Goal: Task Accomplishment & Management: Manage account settings

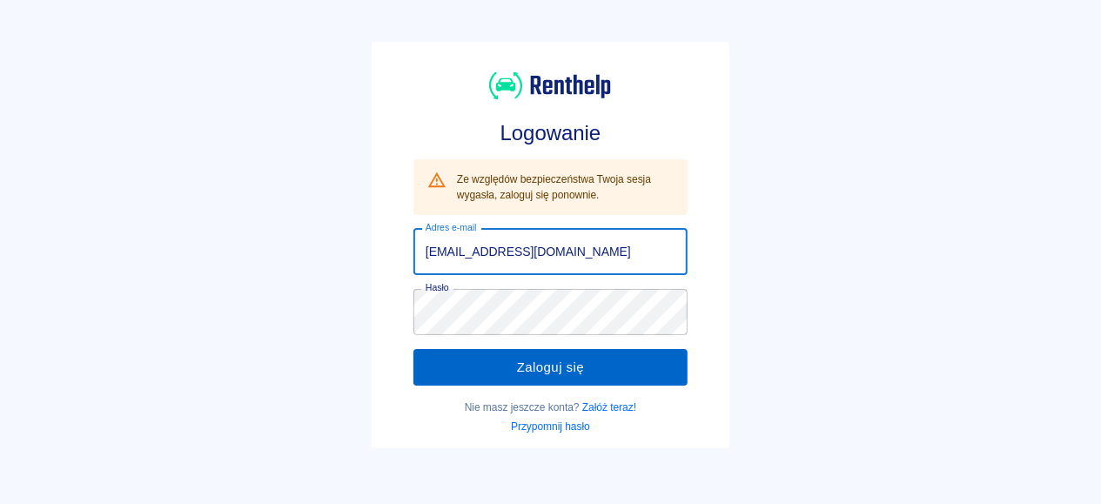
type input "[EMAIL_ADDRESS][DOMAIN_NAME]"
click at [473, 371] on button "Zaloguj się" at bounding box center [550, 367] width 274 height 37
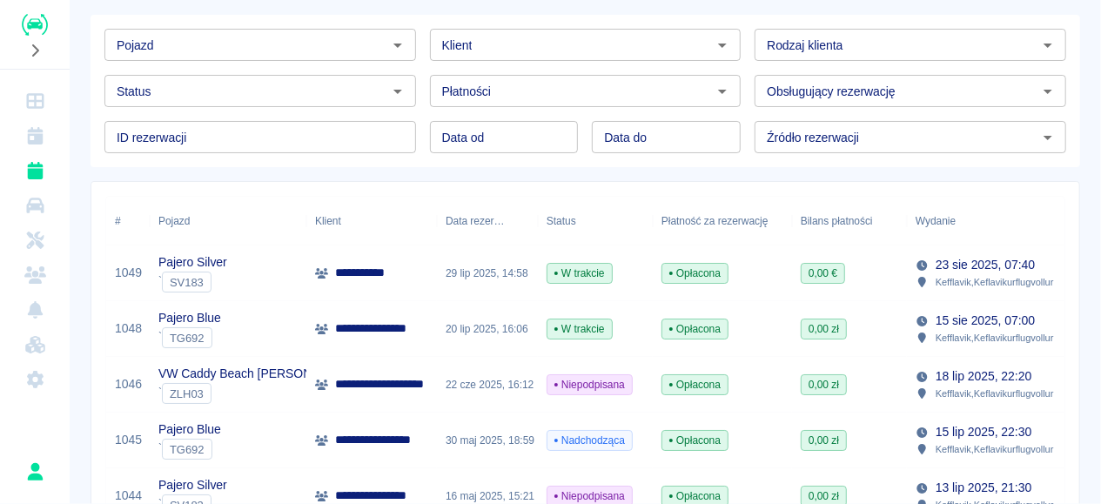
scroll to position [87, 0]
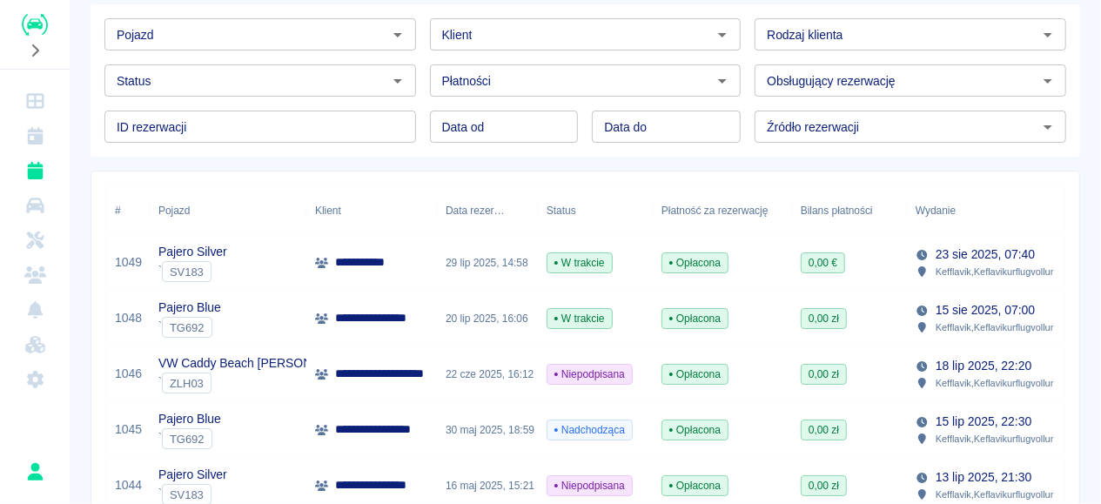
click at [458, 264] on div "29 lip 2025, 14:58" at bounding box center [487, 263] width 101 height 56
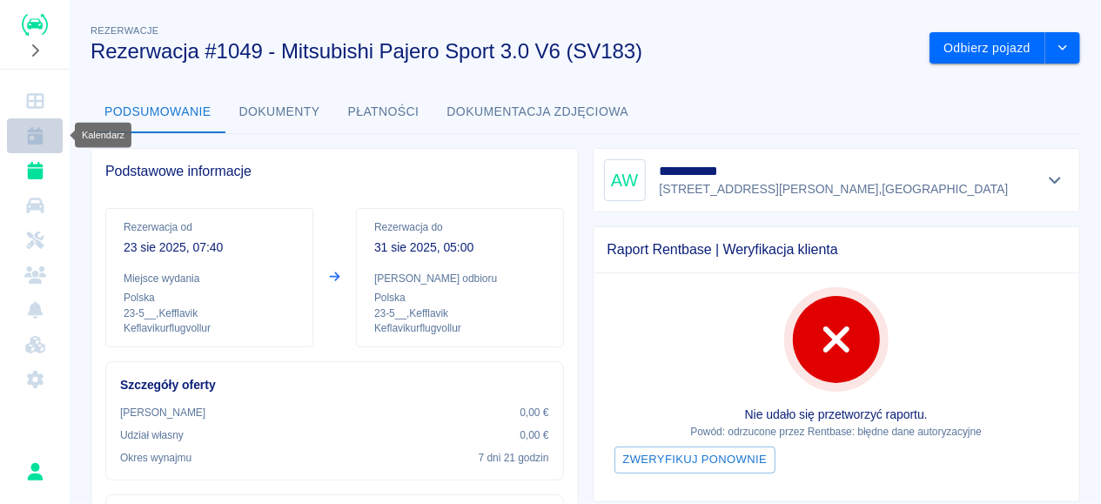
click at [36, 130] on icon "Kalendarz" at bounding box center [35, 135] width 16 height 17
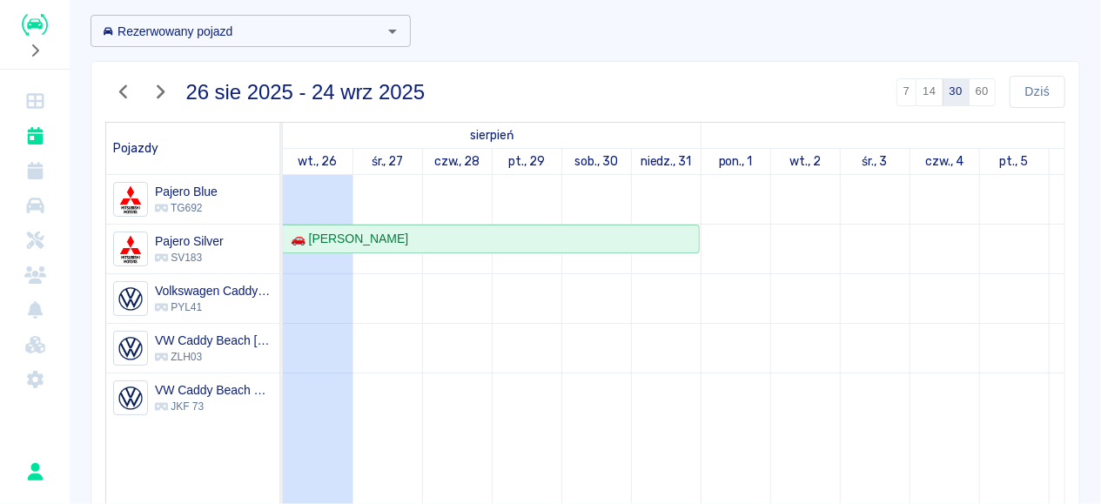
scroll to position [87, 0]
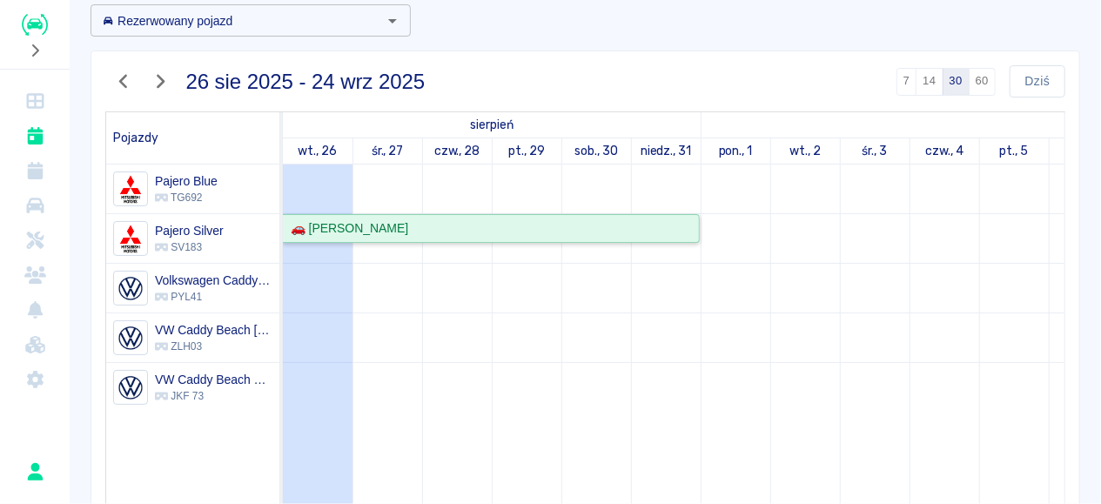
click at [674, 224] on div "🚗 [PERSON_NAME]" at bounding box center [491, 228] width 414 height 18
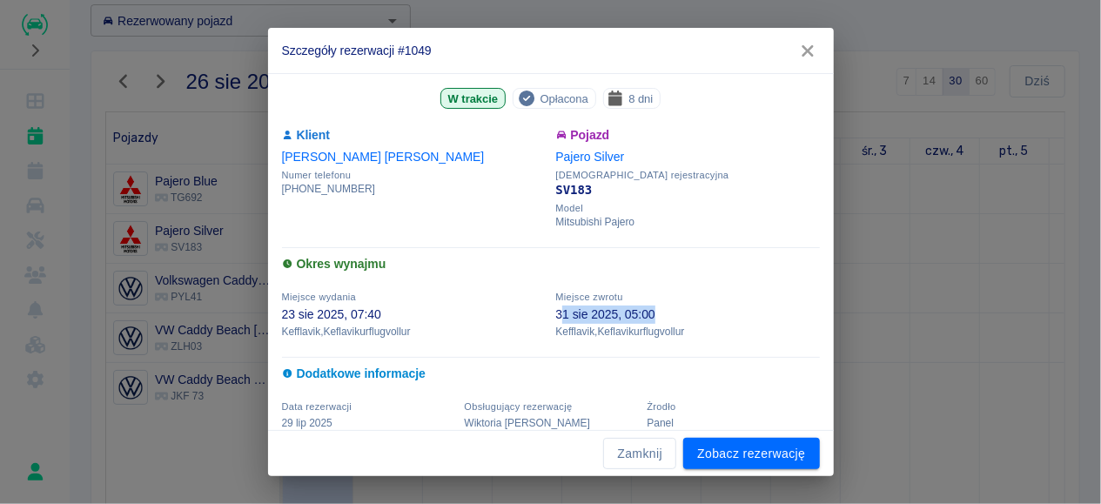
drag, startPoint x: 565, startPoint y: 317, endPoint x: 664, endPoint y: 318, distance: 99.2
click at [664, 318] on p "31 sie 2025, 05:00" at bounding box center [688, 314] width 264 height 18
click at [807, 55] on icon "button" at bounding box center [807, 51] width 23 height 18
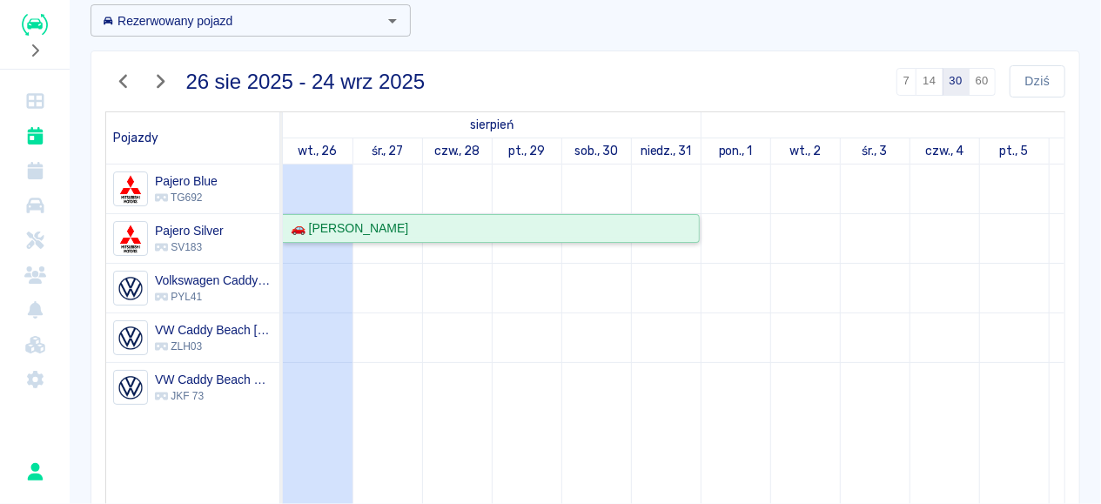
click at [657, 234] on div "🚗 [PERSON_NAME]" at bounding box center [491, 228] width 414 height 18
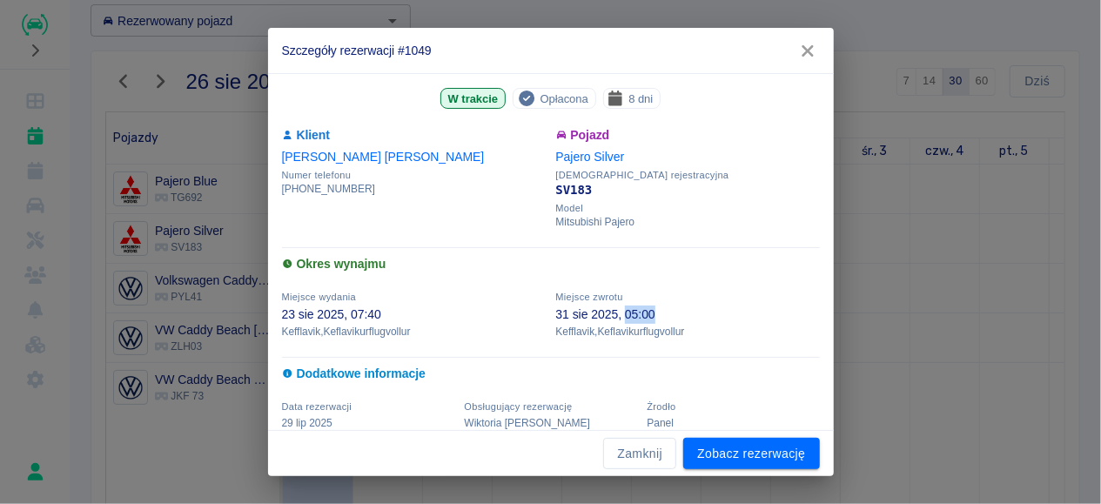
drag, startPoint x: 627, startPoint y: 316, endPoint x: 683, endPoint y: 308, distance: 56.2
click at [683, 308] on p "31 sie 2025, 05:00" at bounding box center [688, 314] width 264 height 18
click at [642, 455] on button "Zamknij" at bounding box center [639, 454] width 73 height 32
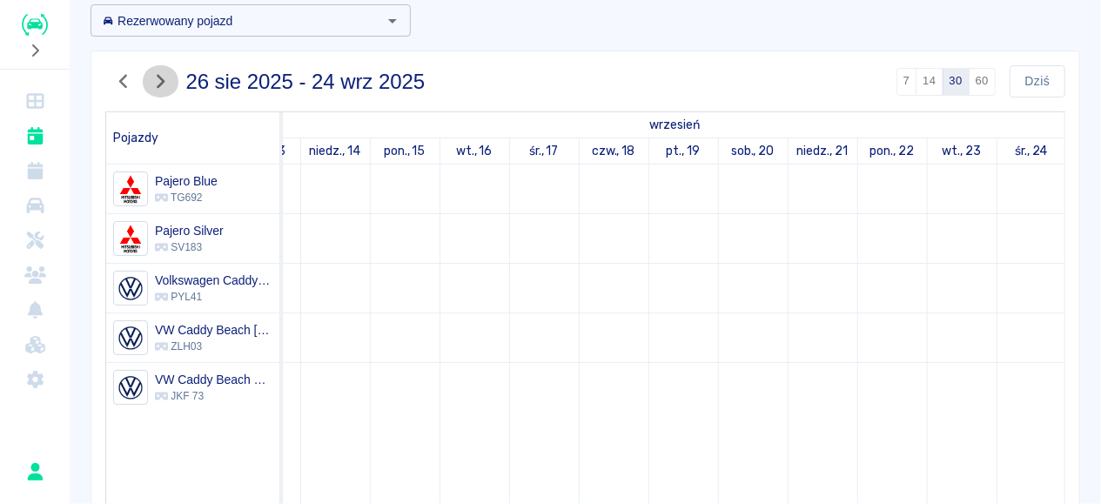
click at [164, 77] on icon "button" at bounding box center [160, 81] width 23 height 18
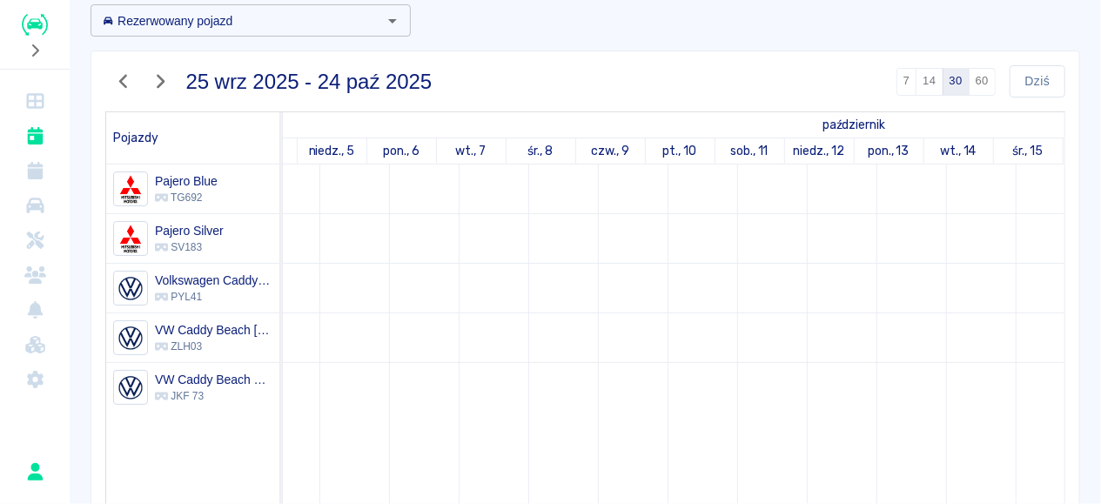
scroll to position [0, 734]
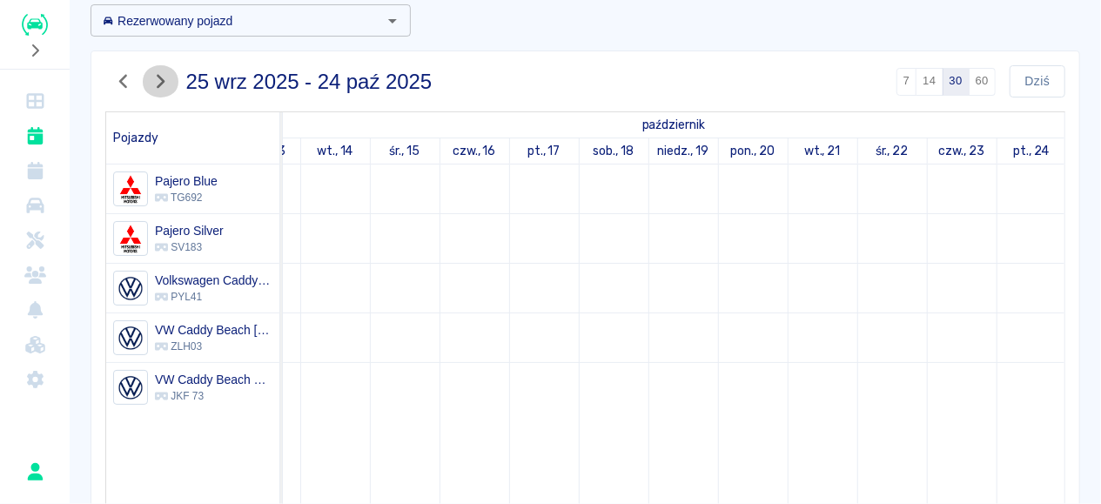
click at [163, 78] on icon "button" at bounding box center [160, 81] width 23 height 18
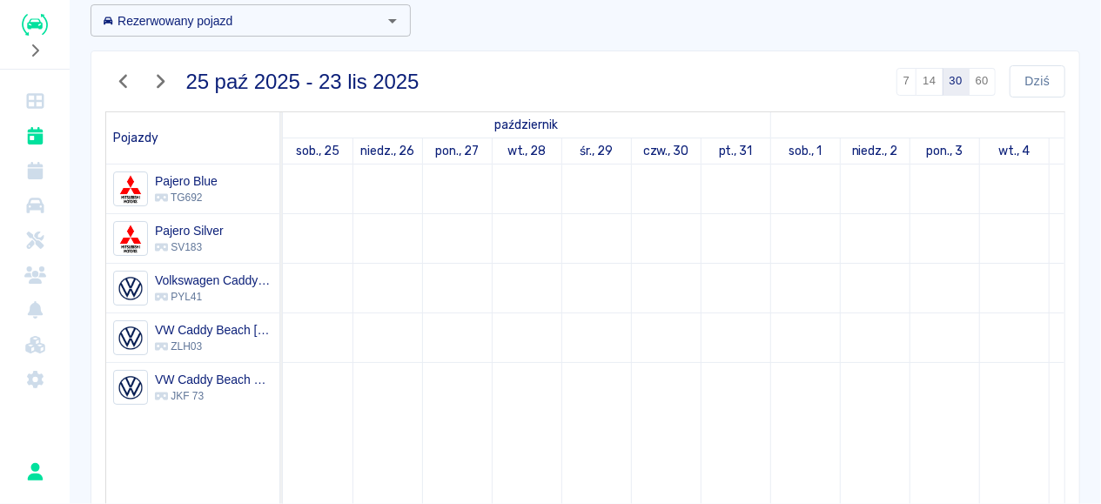
click at [318, 165] on td at bounding box center [318, 485] width 70 height 643
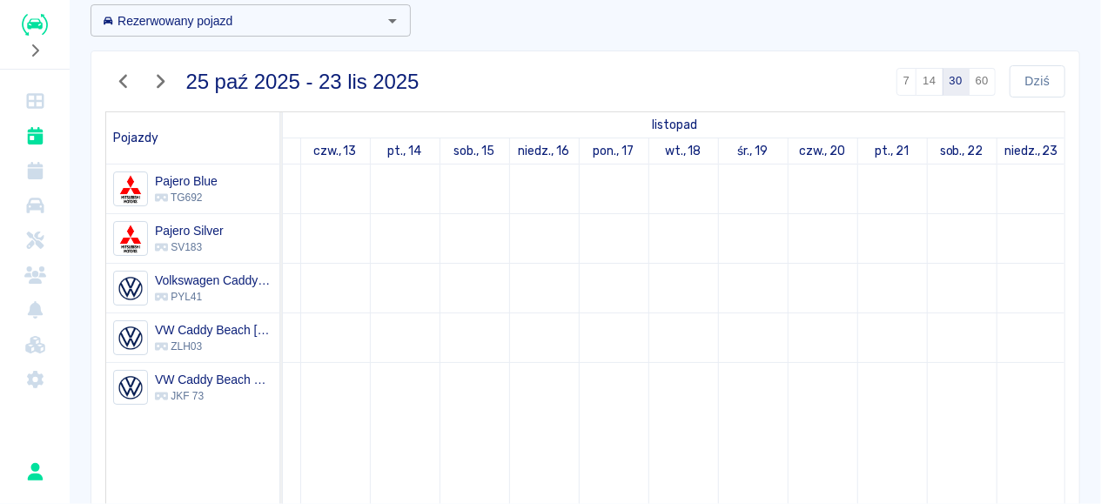
click at [165, 80] on icon "button" at bounding box center [160, 81] width 23 height 18
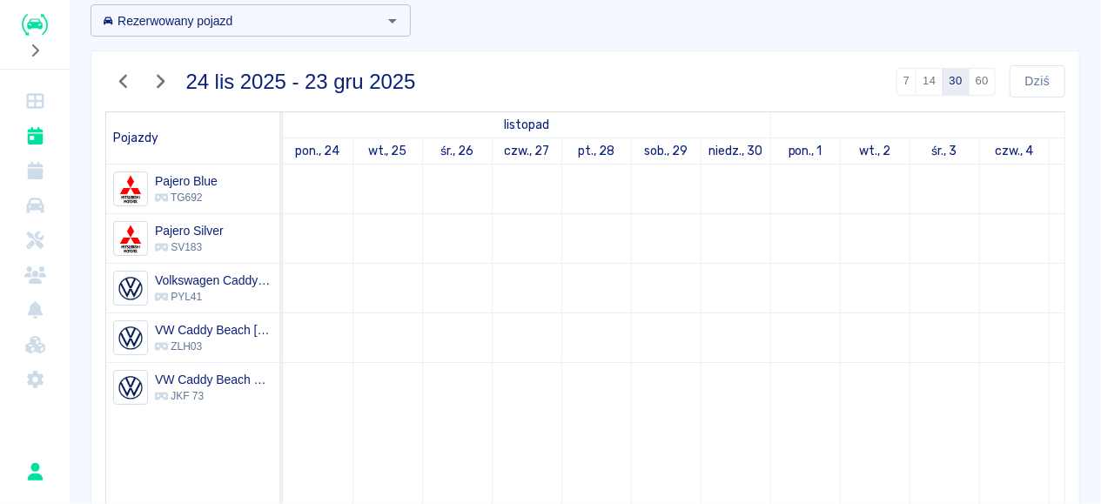
click at [128, 67] on button "button" at bounding box center [123, 81] width 37 height 32
click at [114, 88] on icon "button" at bounding box center [123, 81] width 23 height 18
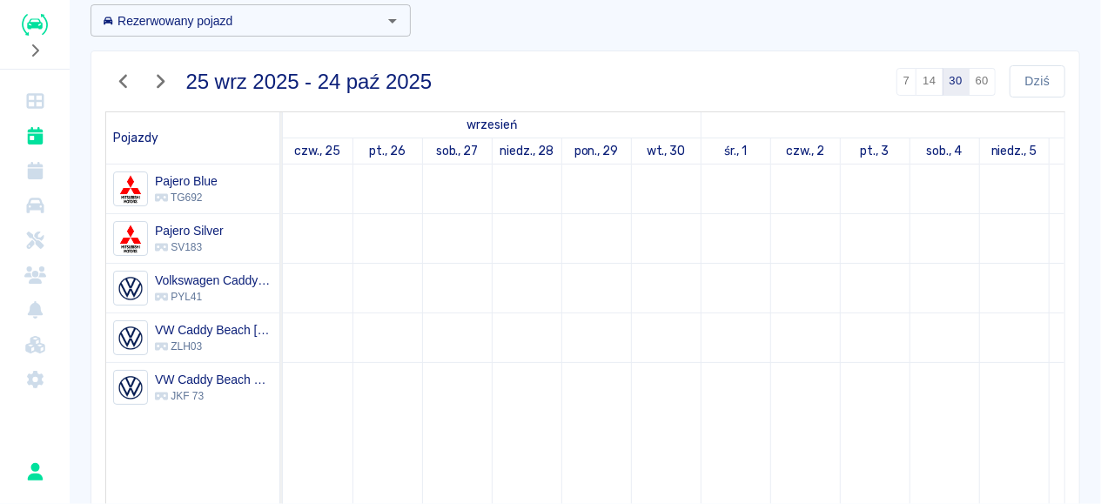
click at [114, 88] on icon "button" at bounding box center [123, 81] width 23 height 18
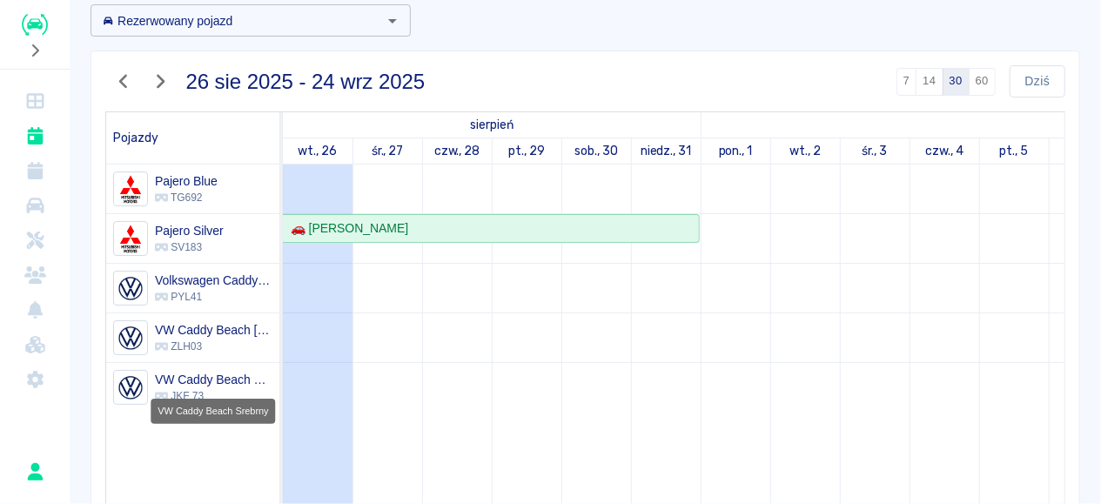
click at [211, 383] on h6 "VW Caddy Beach Srebrny" at bounding box center [213, 379] width 117 height 17
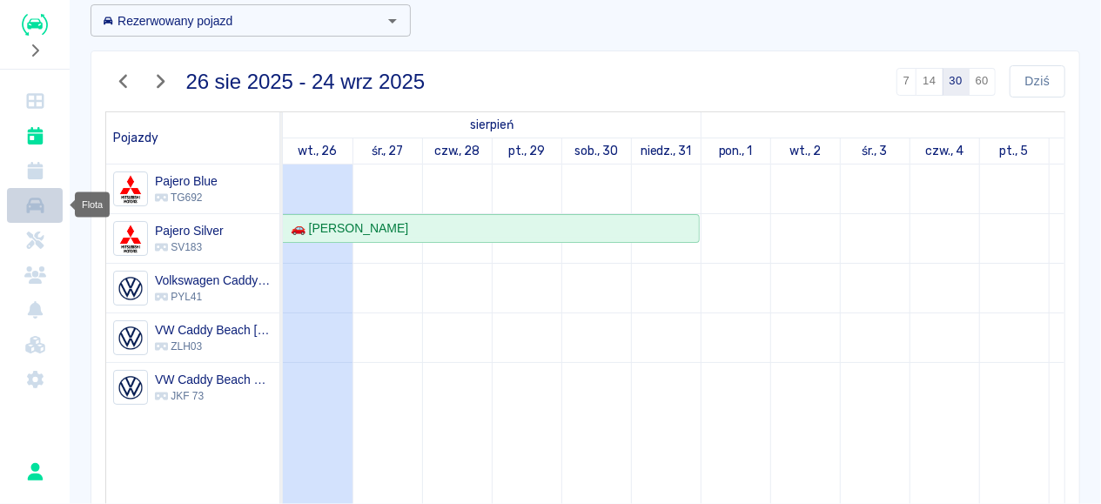
click at [34, 208] on icon "Flota" at bounding box center [34, 206] width 17 height 16
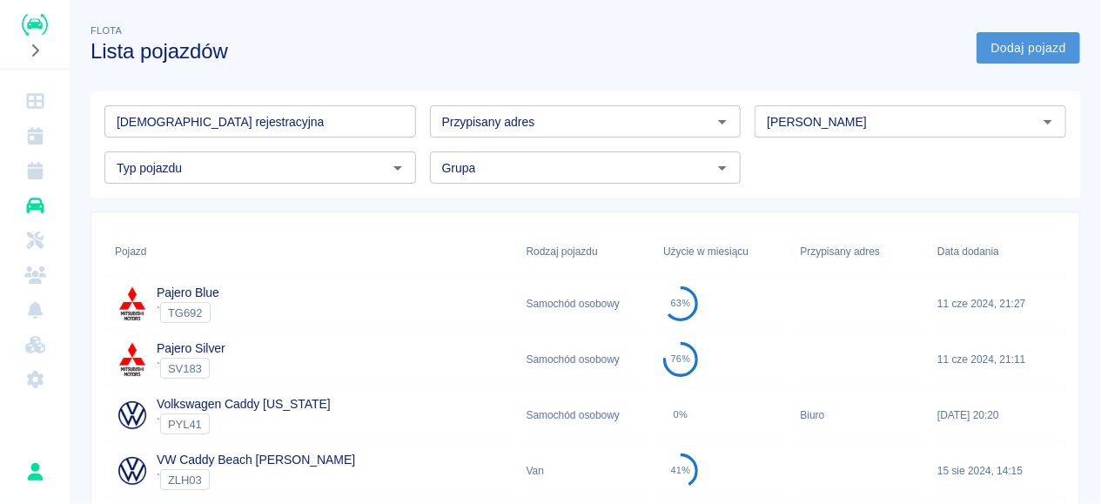
click at [1045, 53] on link "Dodaj pojazd" at bounding box center [1028, 48] width 104 height 32
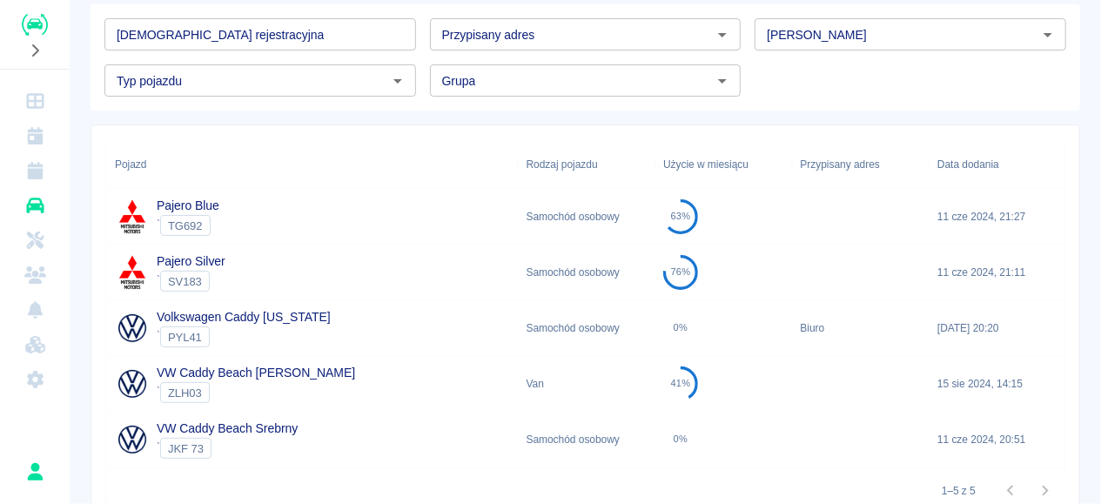
click at [641, 443] on div "Samochód osobowy" at bounding box center [586, 440] width 137 height 56
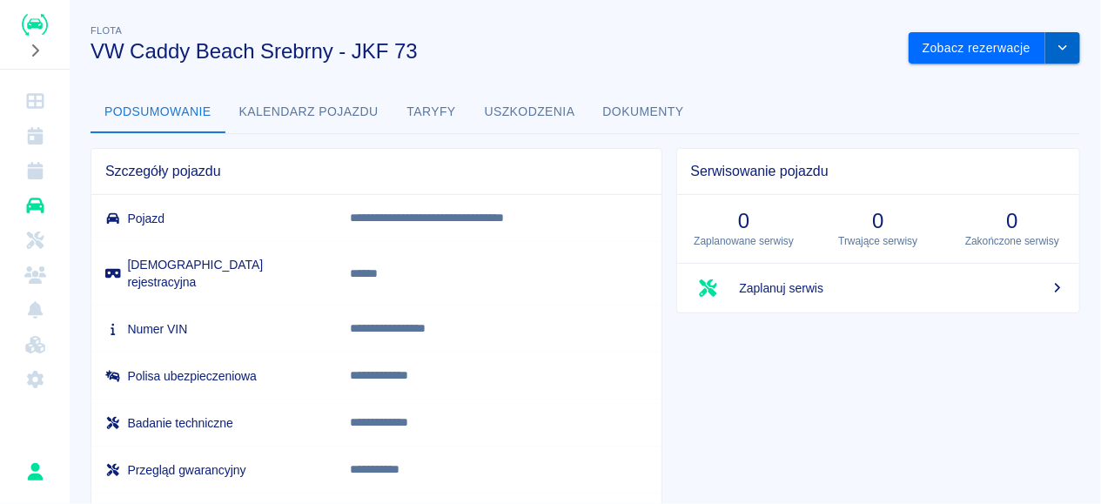
click at [1062, 44] on icon "drop-down" at bounding box center [1062, 47] width 14 height 11
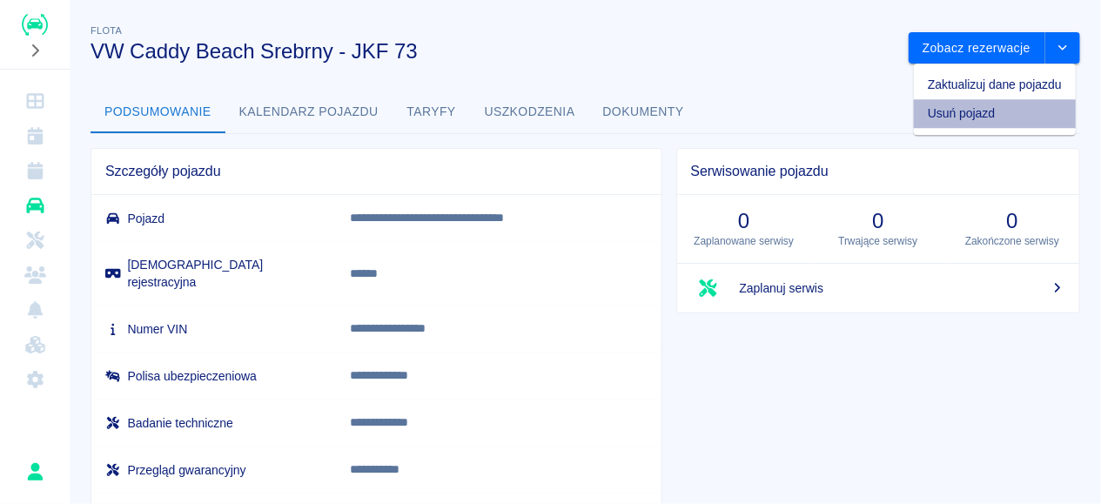
click at [982, 117] on li "Usuń pojazd" at bounding box center [995, 113] width 162 height 29
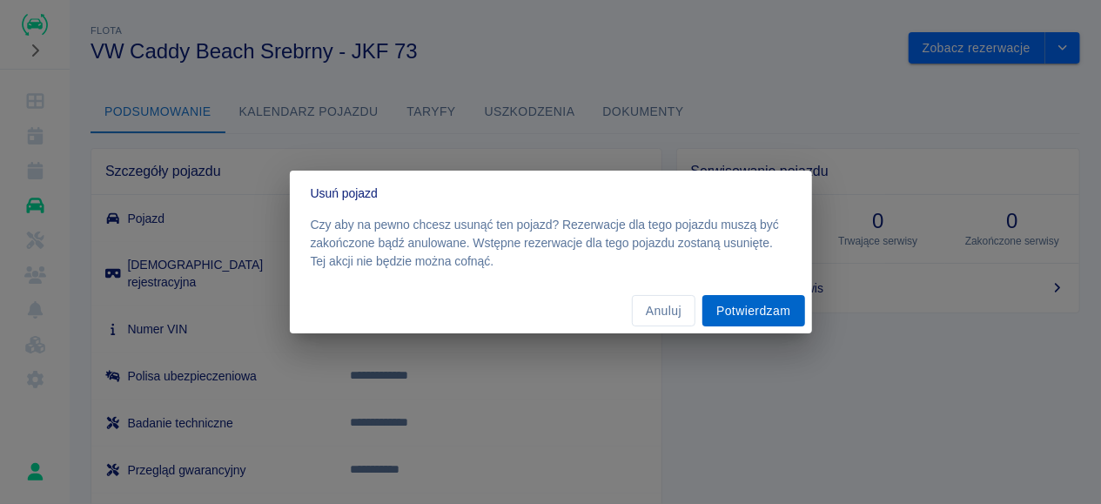
click at [730, 316] on button "Potwierdzam" at bounding box center [753, 311] width 102 height 32
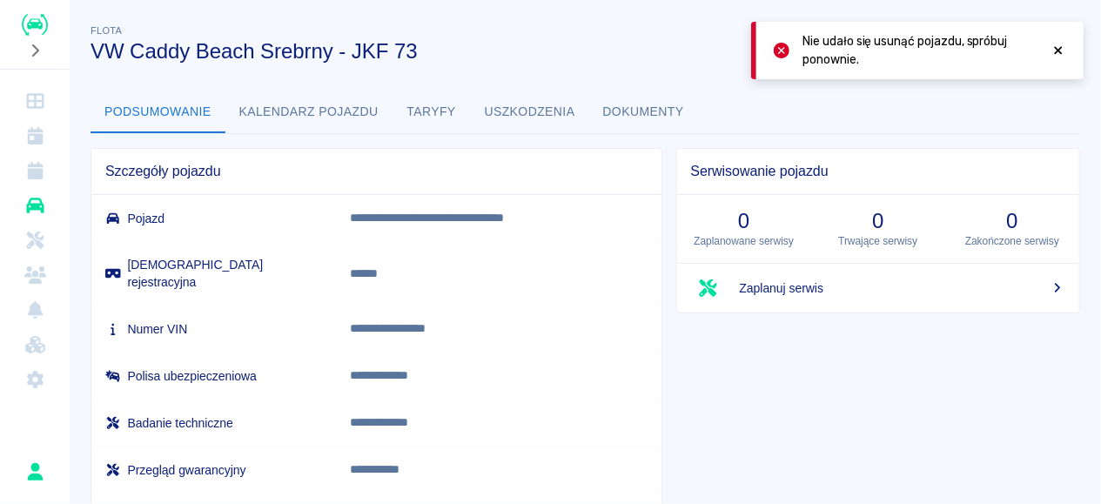
click at [1055, 52] on icon at bounding box center [1058, 50] width 16 height 12
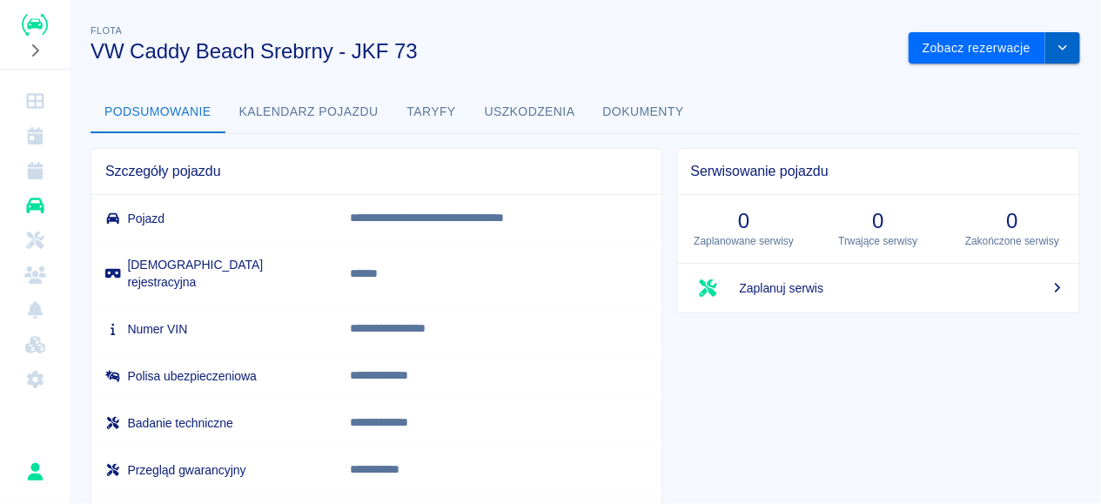
click at [1063, 46] on icon "drop-down" at bounding box center [1062, 47] width 14 height 11
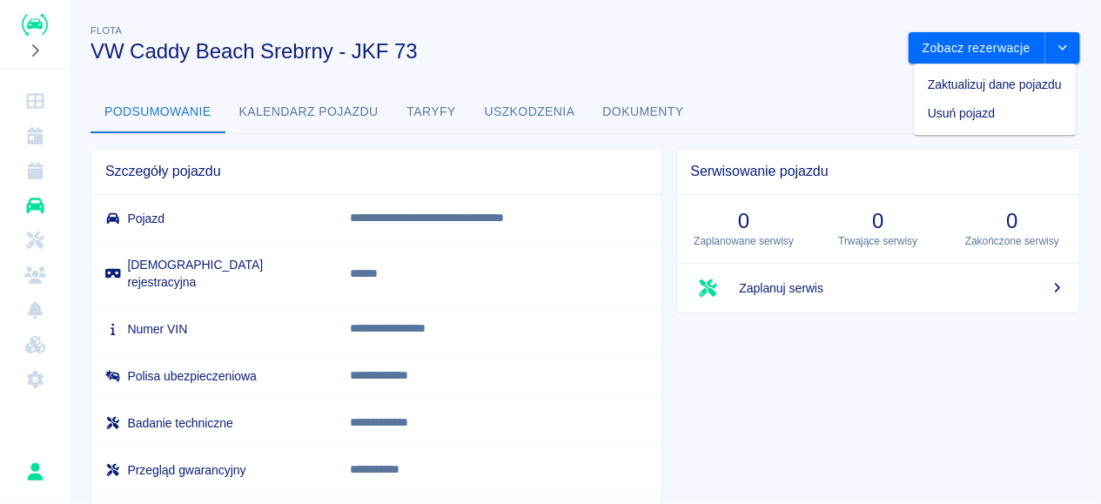
click at [701, 385] on div "Serwisowanie pojazdu 0 Zaplanowane serwisy 0 Trwające serwisy 0 Zakończone serw…" at bounding box center [871, 417] width 418 height 566
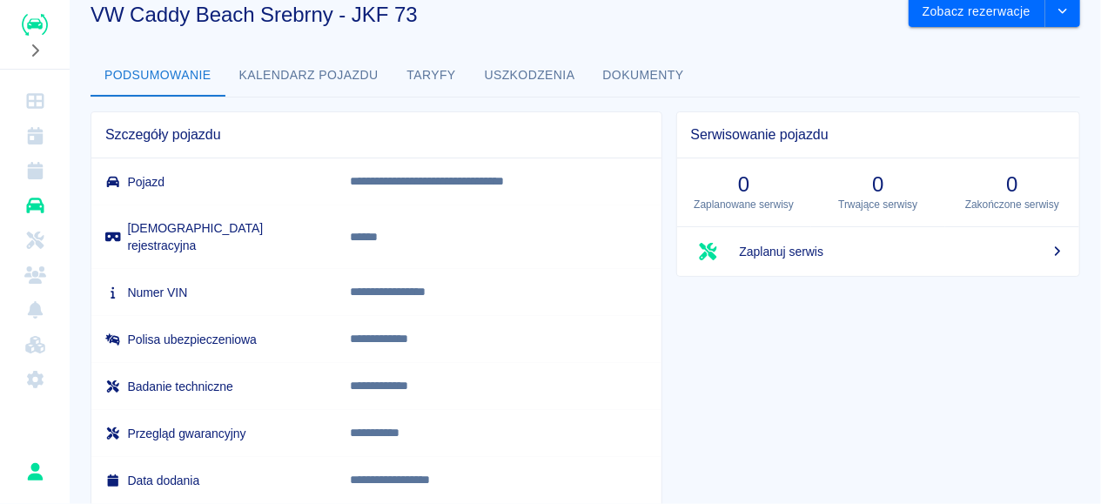
scroll to position [87, 0]
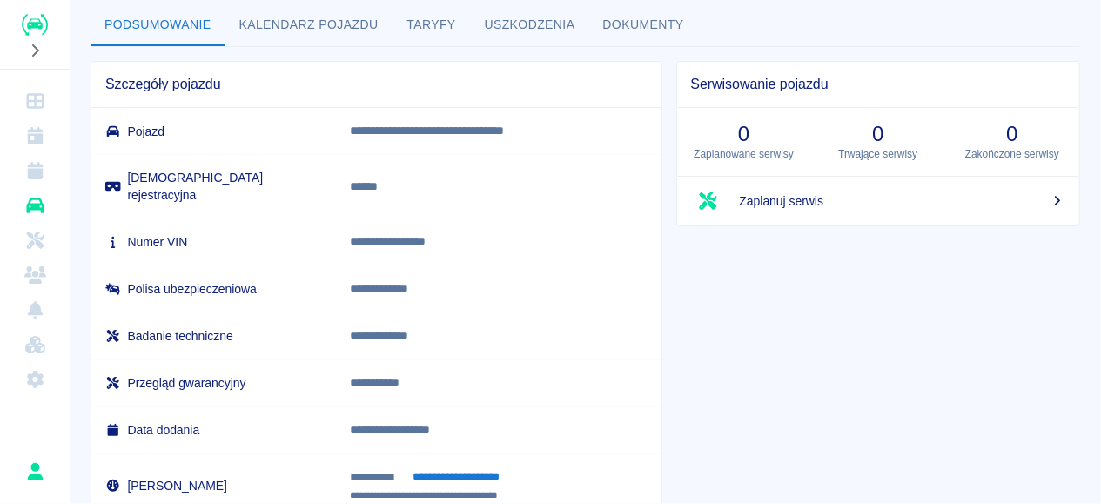
click at [794, 206] on span "Zaplanuj serwis" at bounding box center [902, 201] width 325 height 18
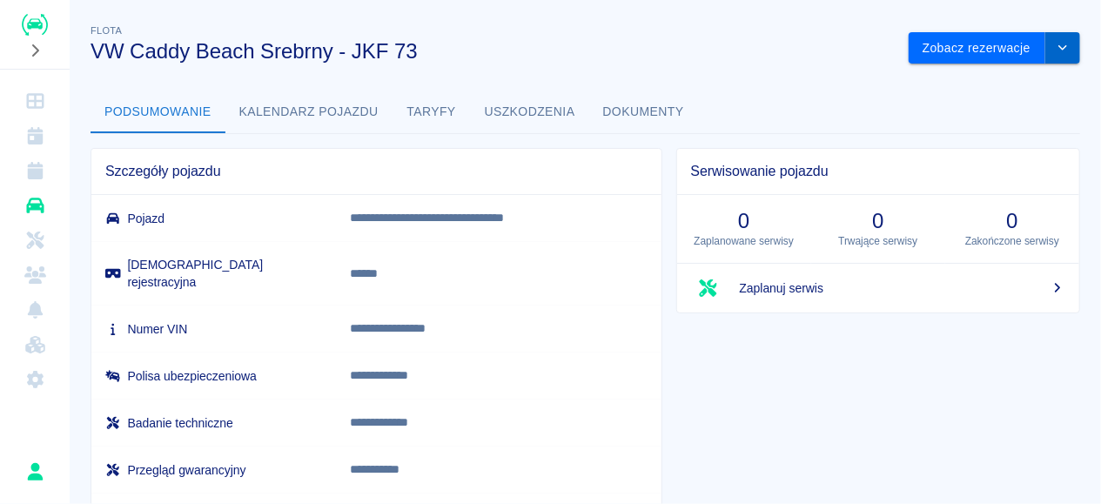
click at [1055, 48] on button "drop-down" at bounding box center [1062, 48] width 35 height 32
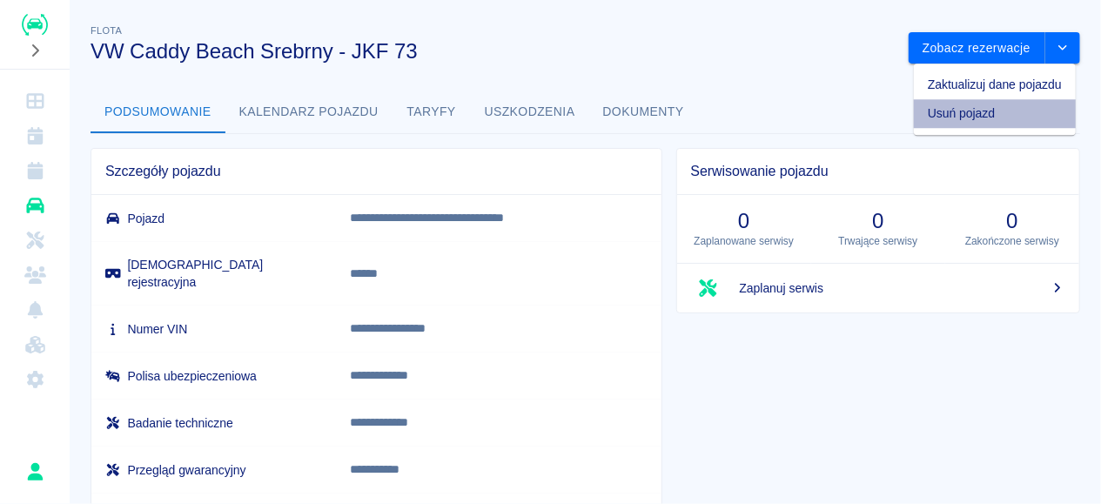
click at [987, 116] on li "Usuń pojazd" at bounding box center [995, 113] width 162 height 29
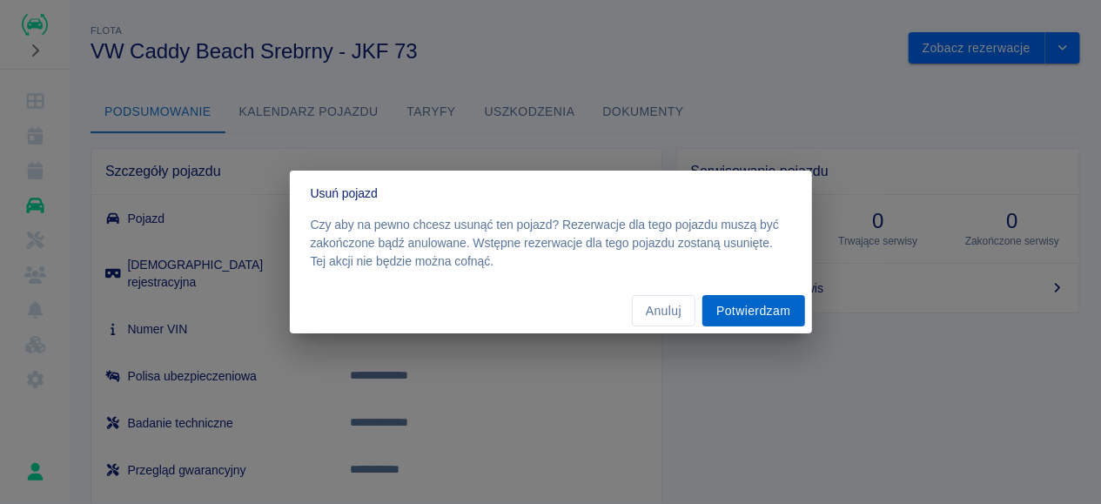
click at [744, 320] on button "Potwierdzam" at bounding box center [753, 311] width 102 height 32
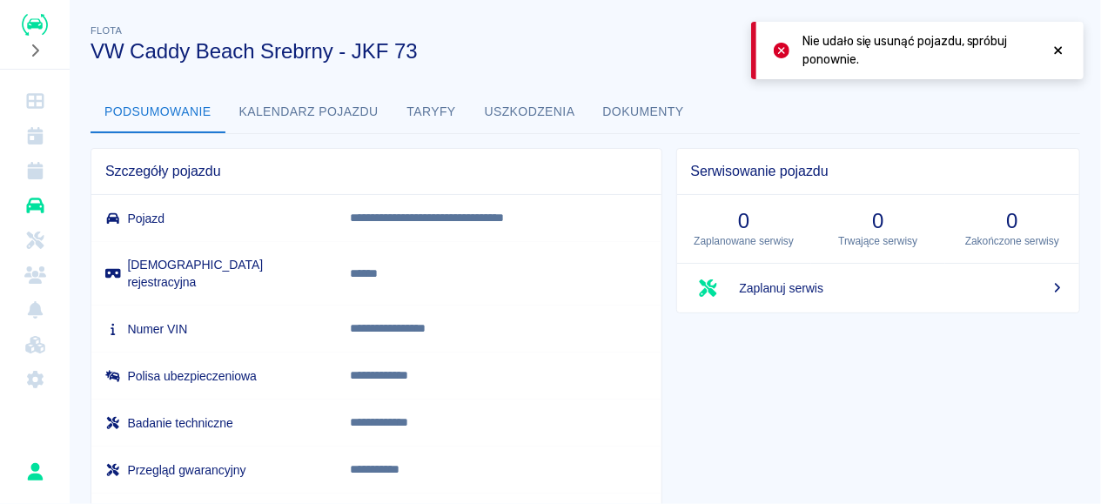
click at [1061, 57] on icon at bounding box center [1058, 50] width 16 height 12
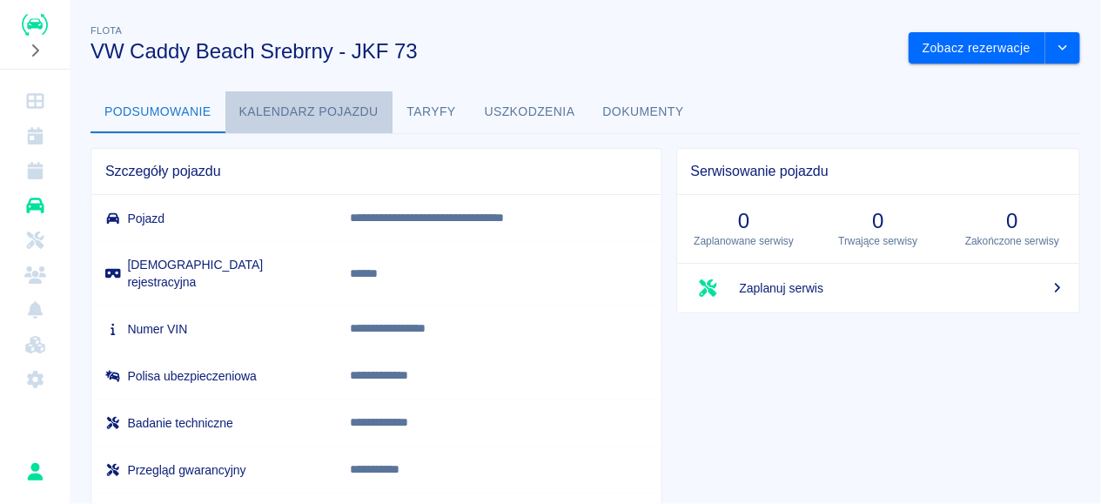
click at [352, 116] on button "Kalendarz pojazdu" at bounding box center [308, 112] width 167 height 42
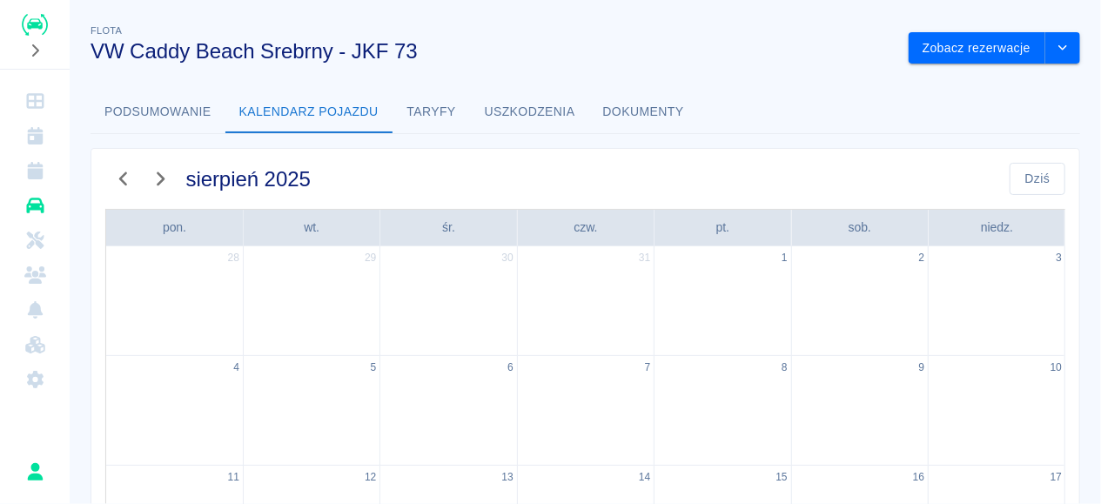
click at [121, 173] on icon "button" at bounding box center [123, 179] width 23 height 18
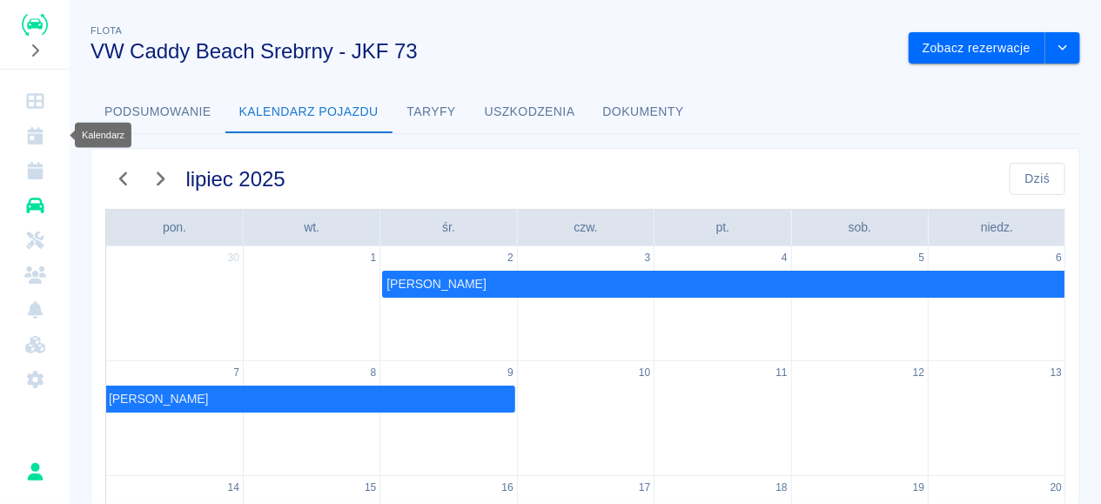
click at [41, 135] on icon "Kalendarz" at bounding box center [35, 135] width 16 height 17
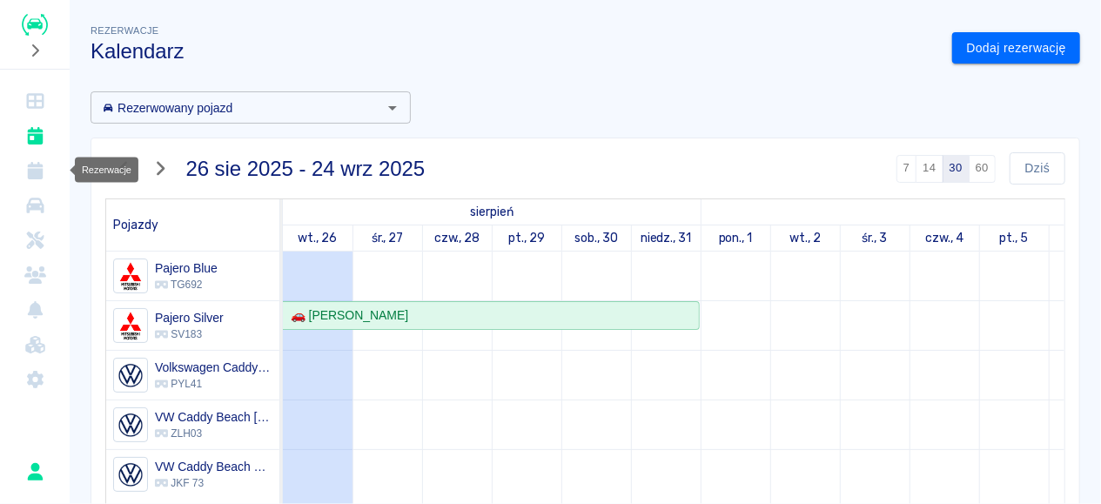
click at [27, 173] on icon "Rezerwacje" at bounding box center [35, 170] width 22 height 17
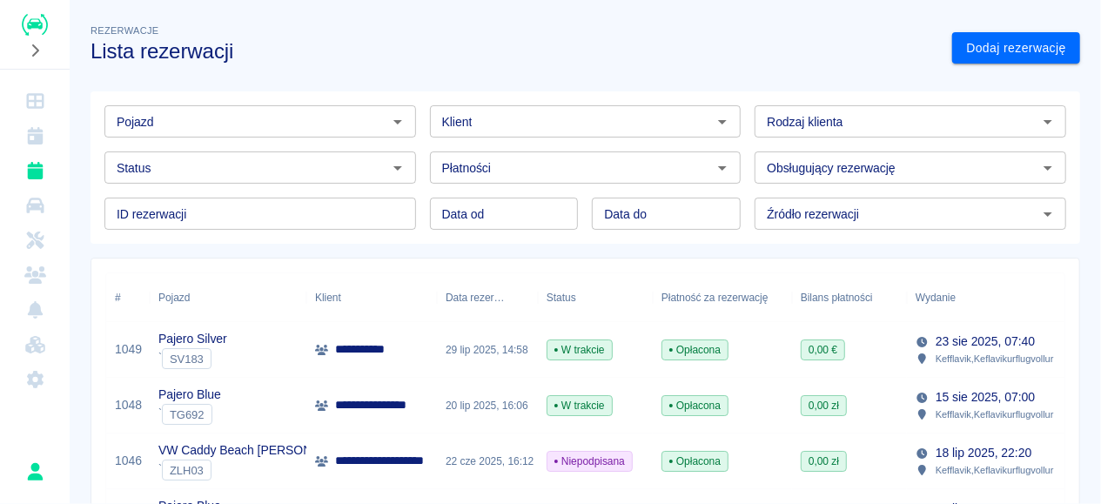
click at [186, 304] on div "Pojazd" at bounding box center [173, 297] width 31 height 49
click at [178, 293] on div "Pojazd" at bounding box center [173, 297] width 31 height 49
click at [220, 123] on input "Pojazd" at bounding box center [246, 122] width 272 height 22
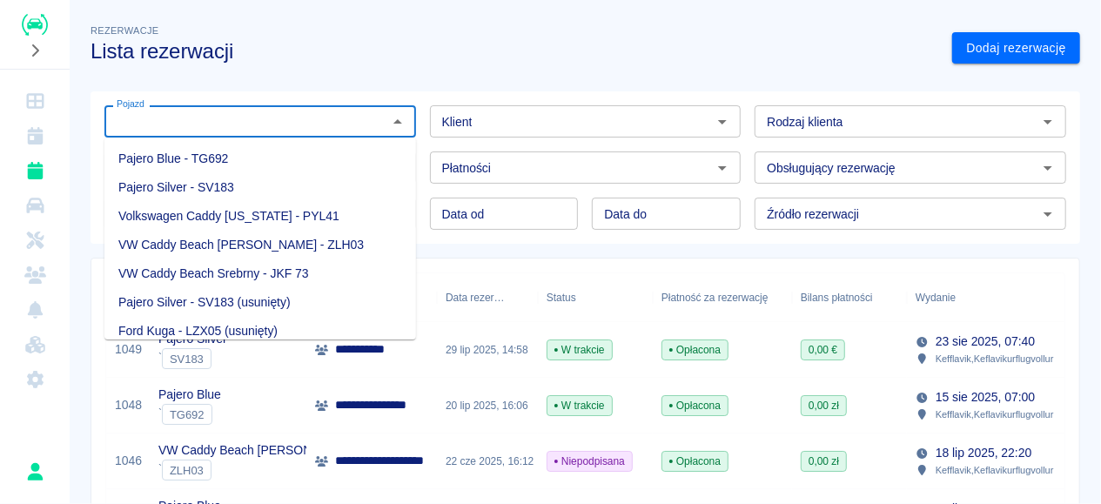
click at [212, 269] on li "VW Caddy Beach Srebrny - JKF 73" at bounding box center [260, 273] width 312 height 29
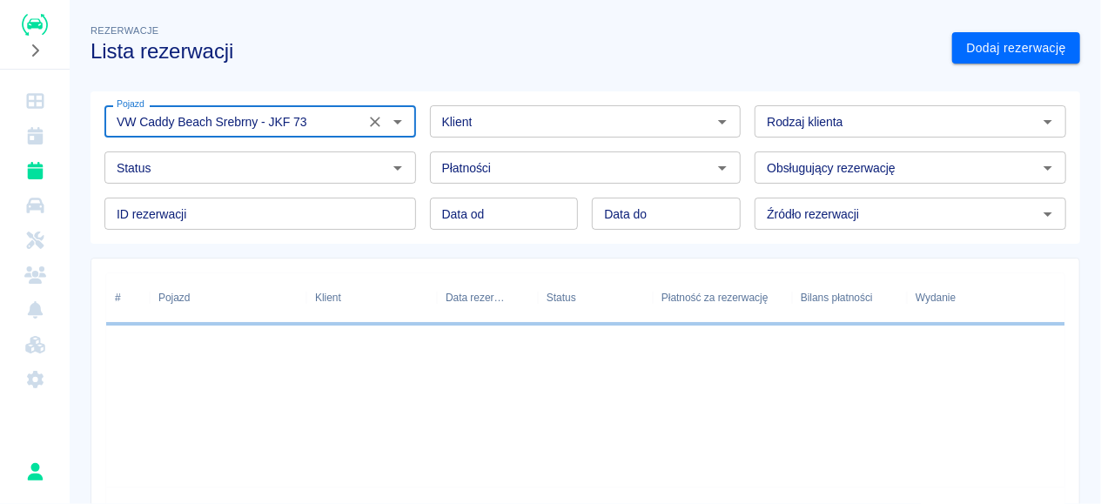
type input "VW Caddy Beach Srebrny - JKF 73"
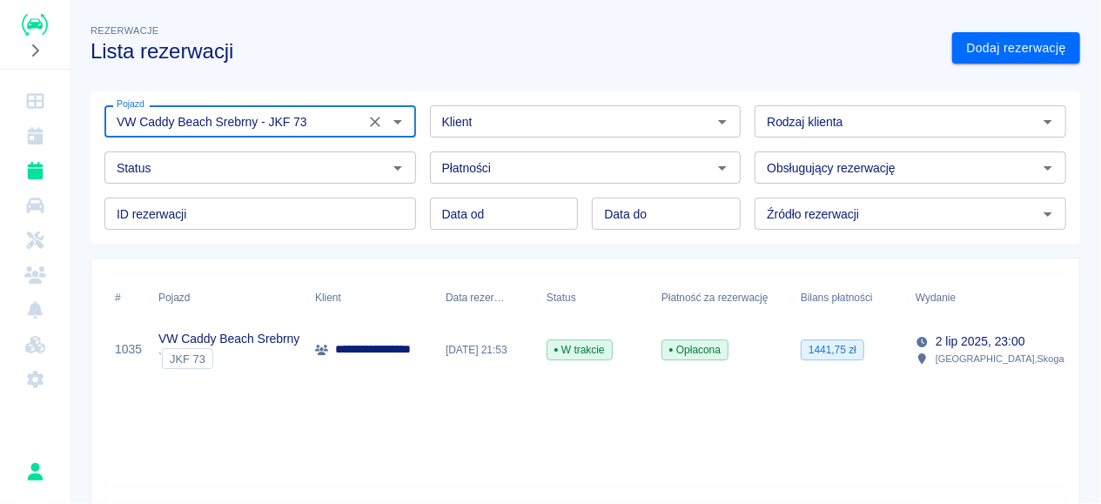
click at [695, 351] on span "Opłacona" at bounding box center [694, 350] width 65 height 16
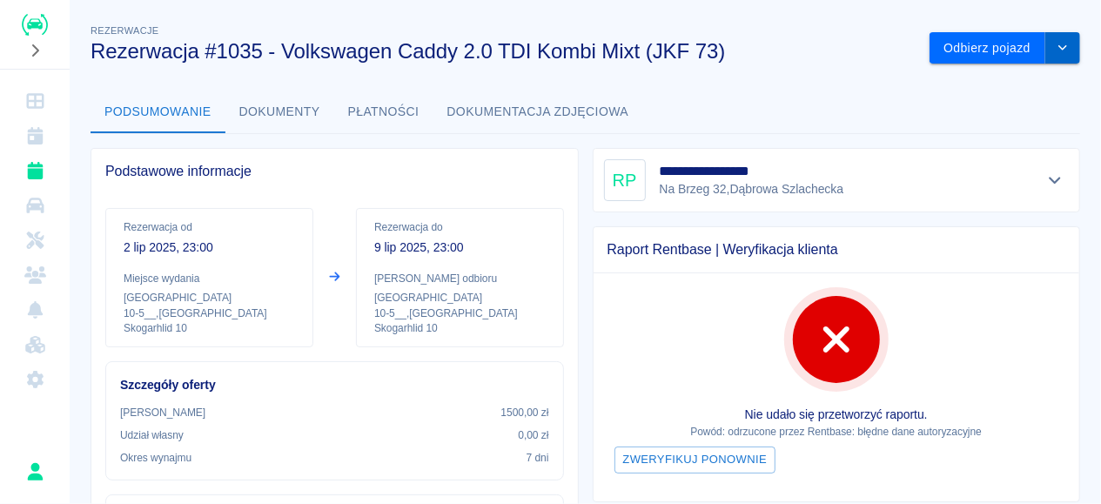
click at [1060, 53] on icon "drop-down" at bounding box center [1062, 47] width 14 height 11
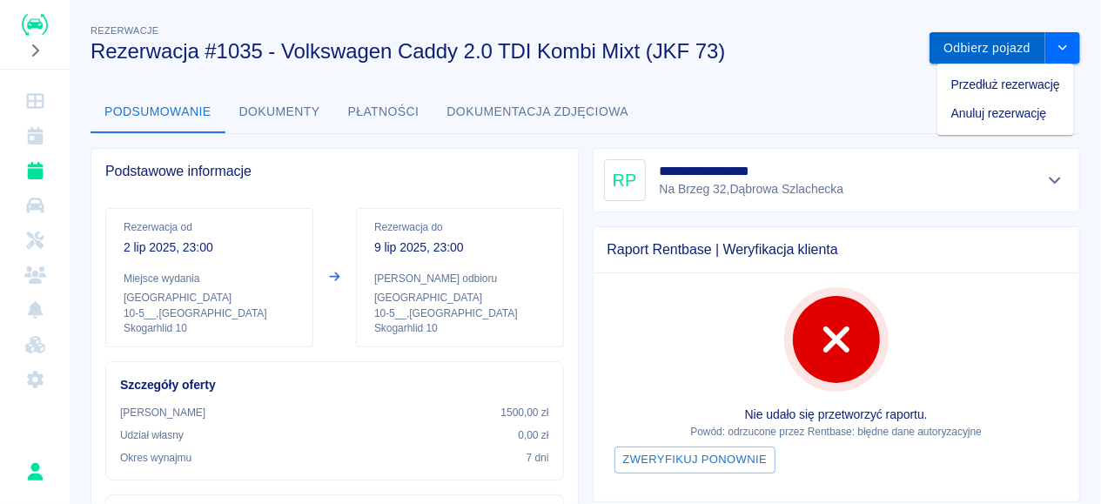
click at [1022, 46] on button "Odbierz pojazd" at bounding box center [987, 48] width 116 height 32
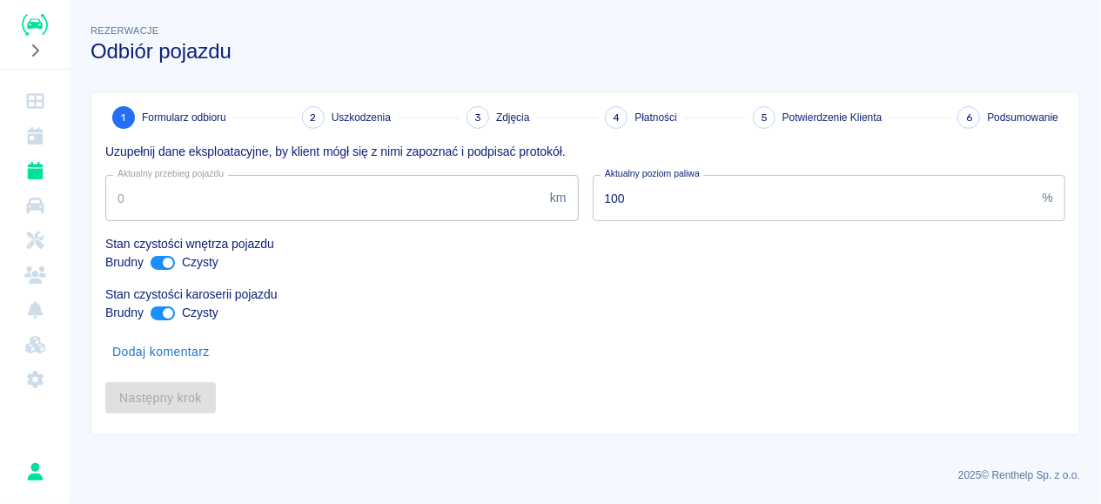
type input "165787"
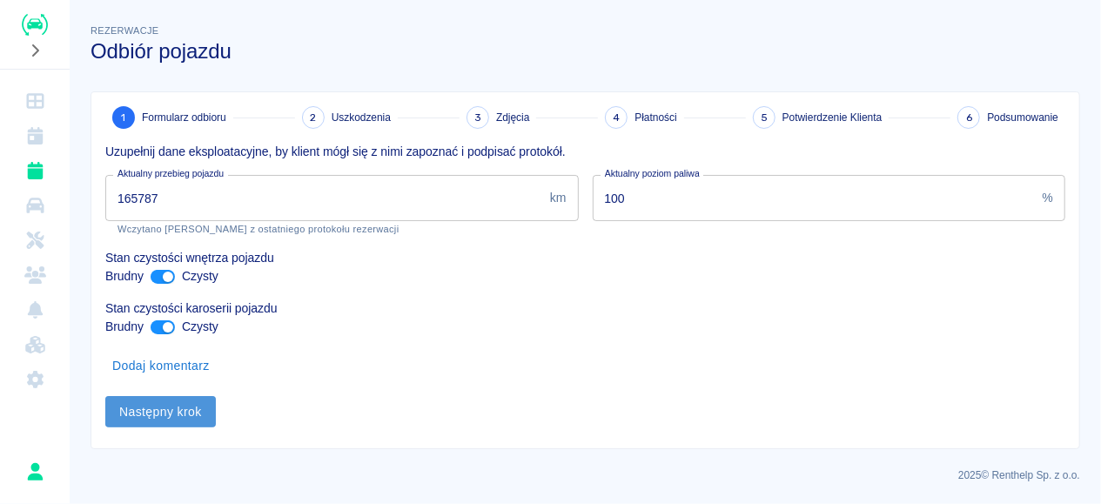
click at [184, 401] on button "Następny krok" at bounding box center [160, 412] width 111 height 32
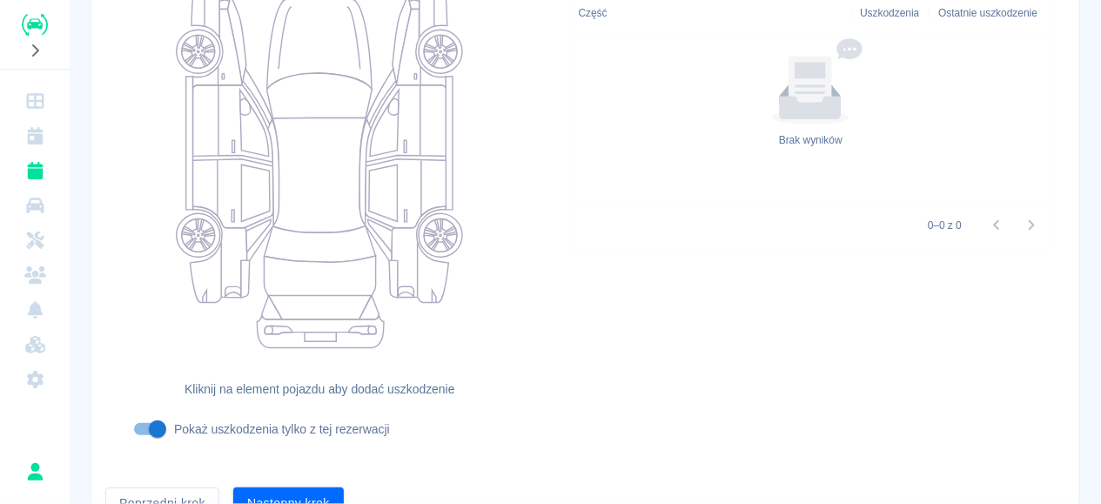
scroll to position [261, 0]
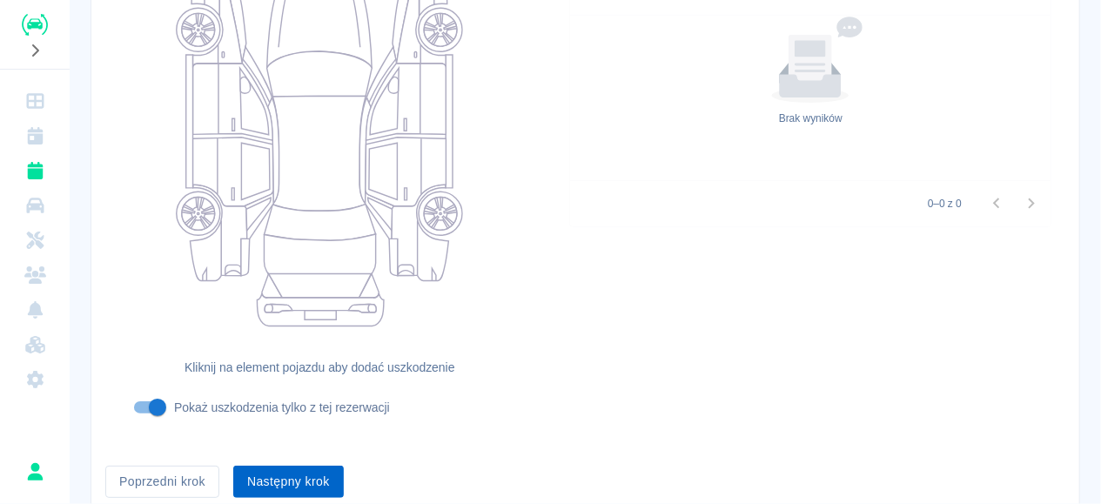
click at [325, 484] on button "Następny krok" at bounding box center [288, 482] width 111 height 32
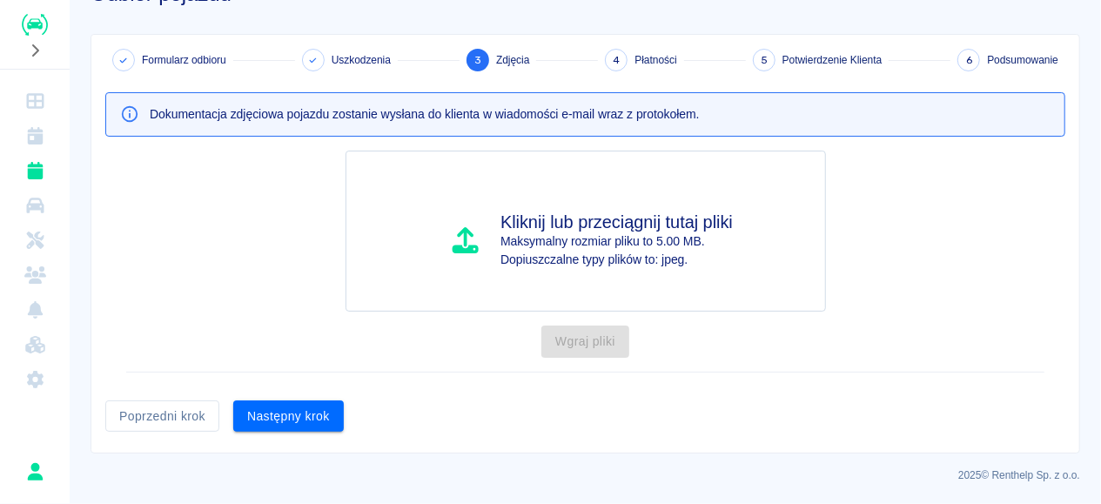
scroll to position [56, 0]
drag, startPoint x: 276, startPoint y: 420, endPoint x: 311, endPoint y: 428, distance: 35.7
click at [292, 424] on button "Następny krok" at bounding box center [288, 418] width 111 height 32
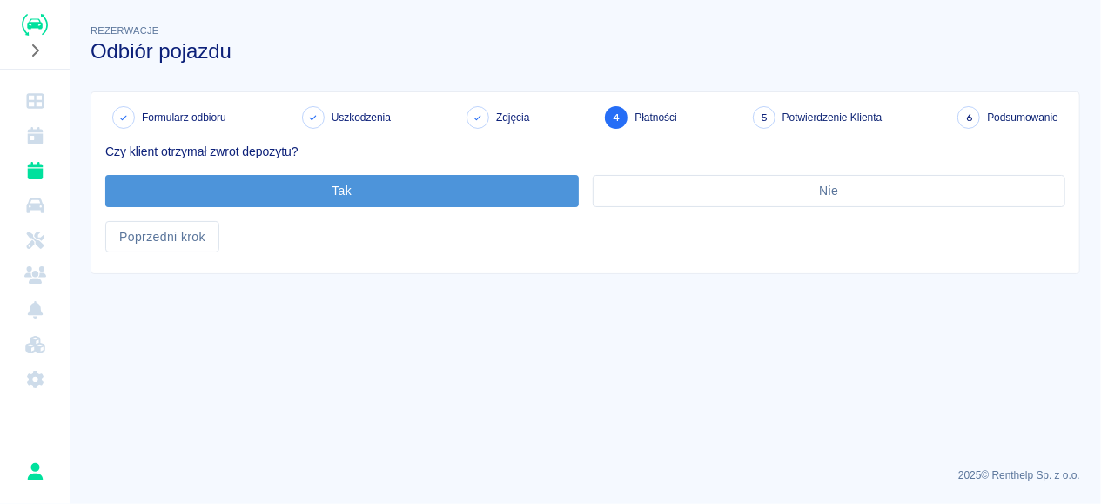
click at [306, 191] on button "Tak" at bounding box center [341, 191] width 473 height 32
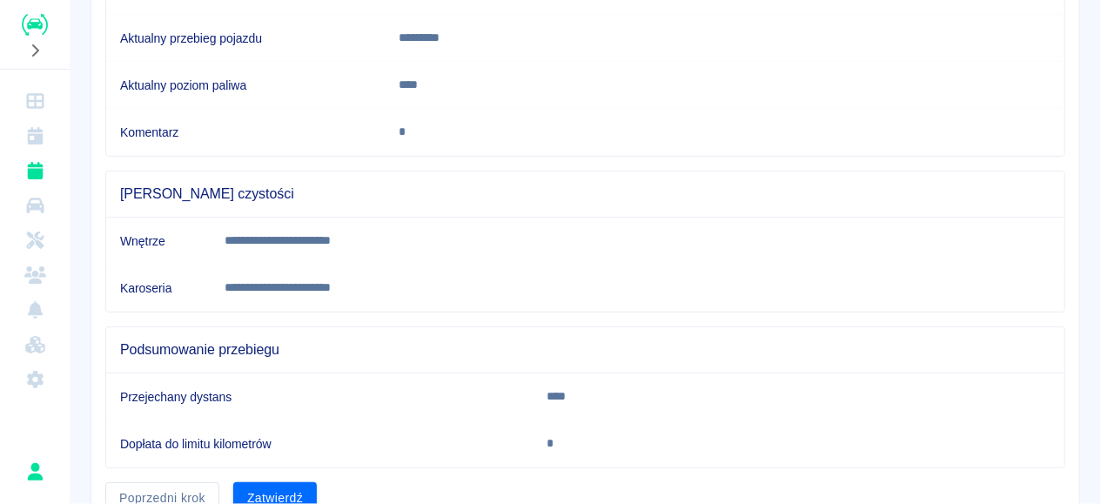
scroll to position [424, 0]
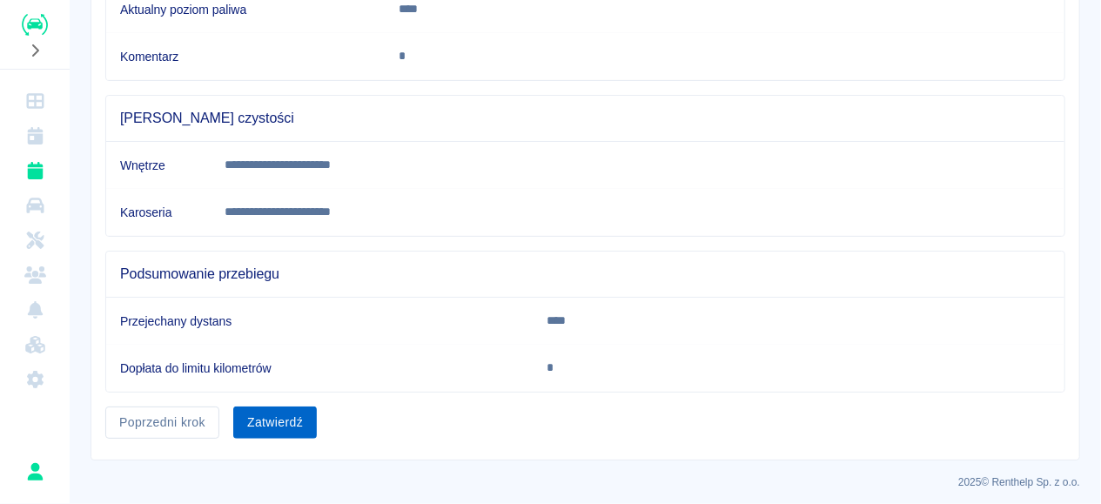
click at [288, 410] on button "Zatwierdź" at bounding box center [275, 422] width 84 height 32
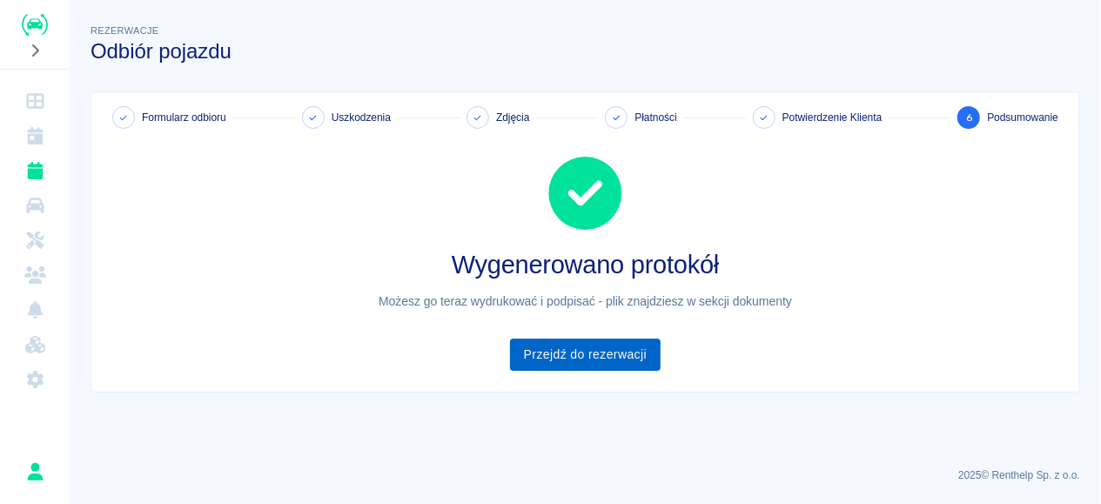
click at [603, 364] on link "Przejdź do rezerwacji" at bounding box center [585, 354] width 151 height 32
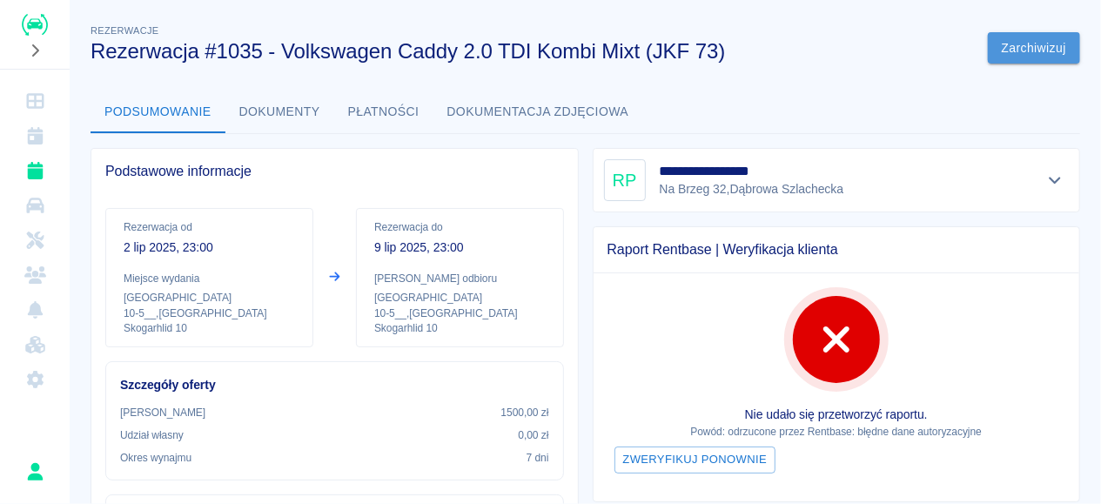
click at [1020, 59] on button "Zarchiwizuj" at bounding box center [1034, 48] width 92 height 32
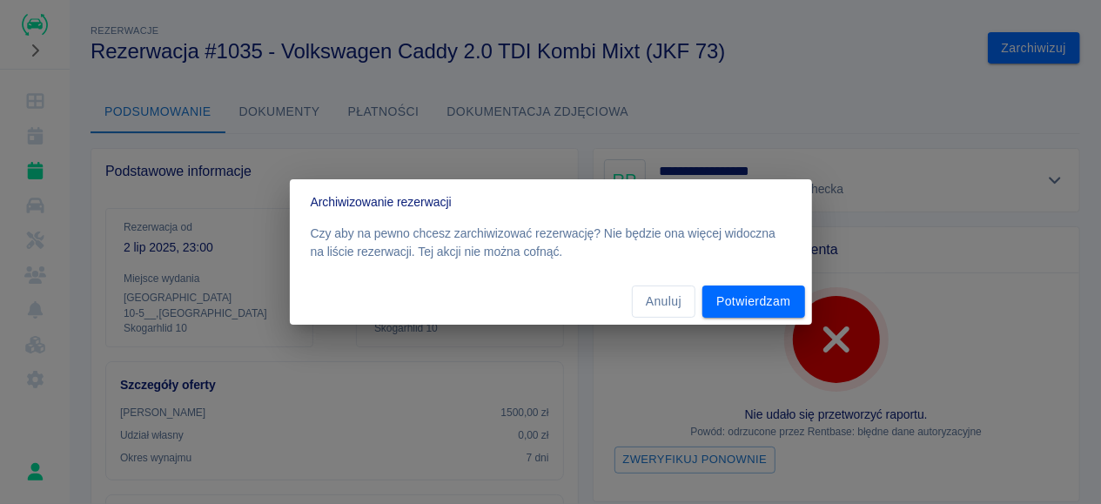
drag, startPoint x: 735, startPoint y: 311, endPoint x: 720, endPoint y: 321, distance: 18.8
click at [736, 312] on button "Potwierdzam" at bounding box center [753, 301] width 102 height 32
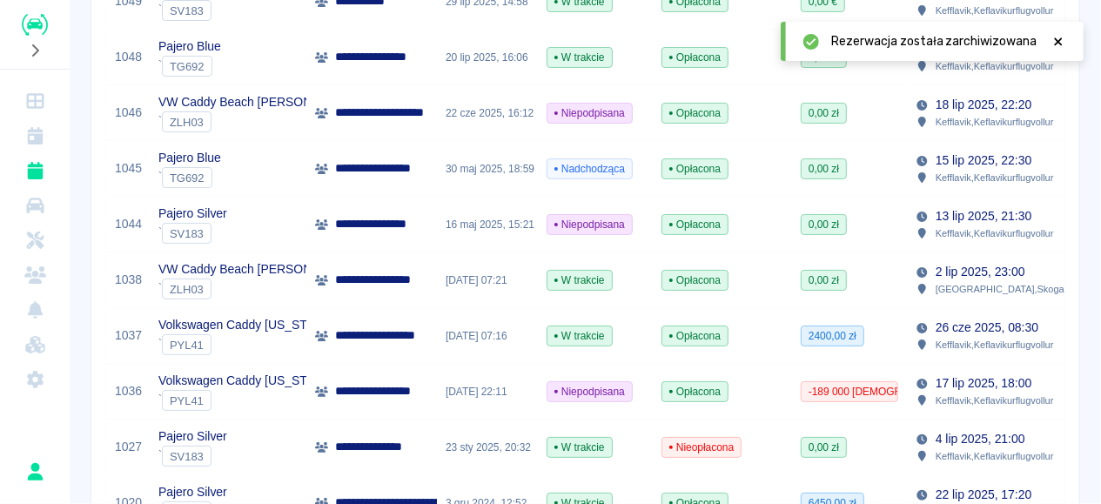
scroll to position [492, 0]
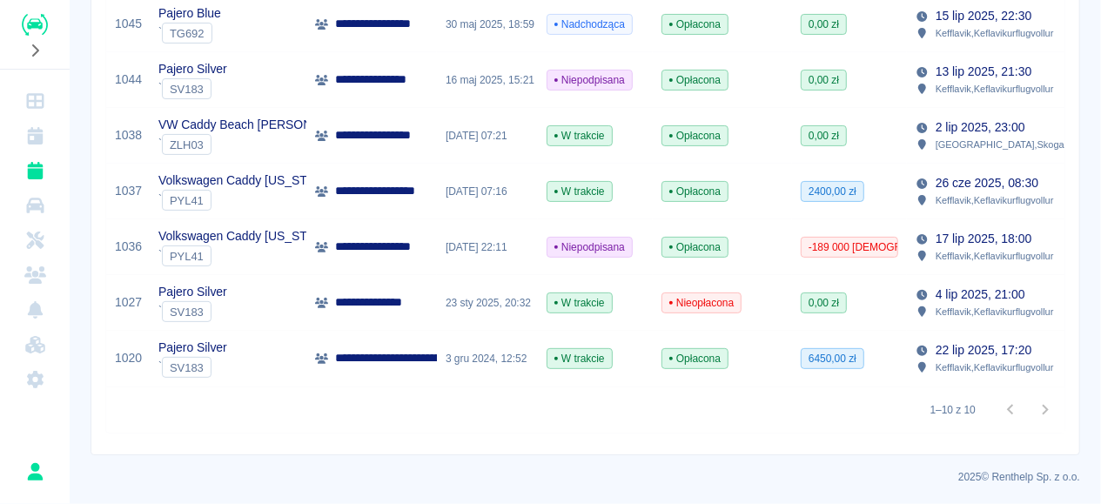
click at [452, 361] on div "3 gru 2024, 12:52" at bounding box center [487, 359] width 101 height 56
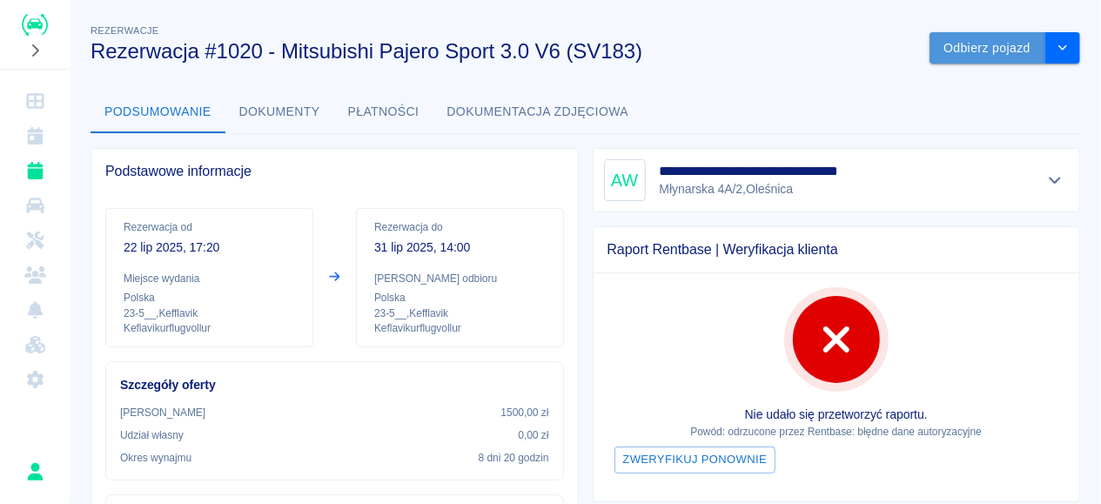
click at [1010, 47] on button "Odbierz pojazd" at bounding box center [987, 48] width 116 height 32
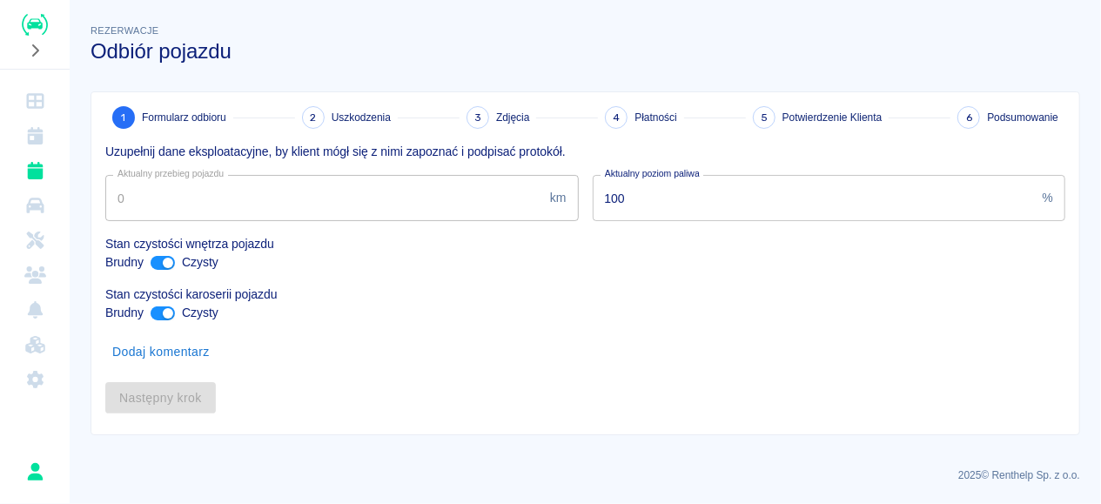
type input "230482"
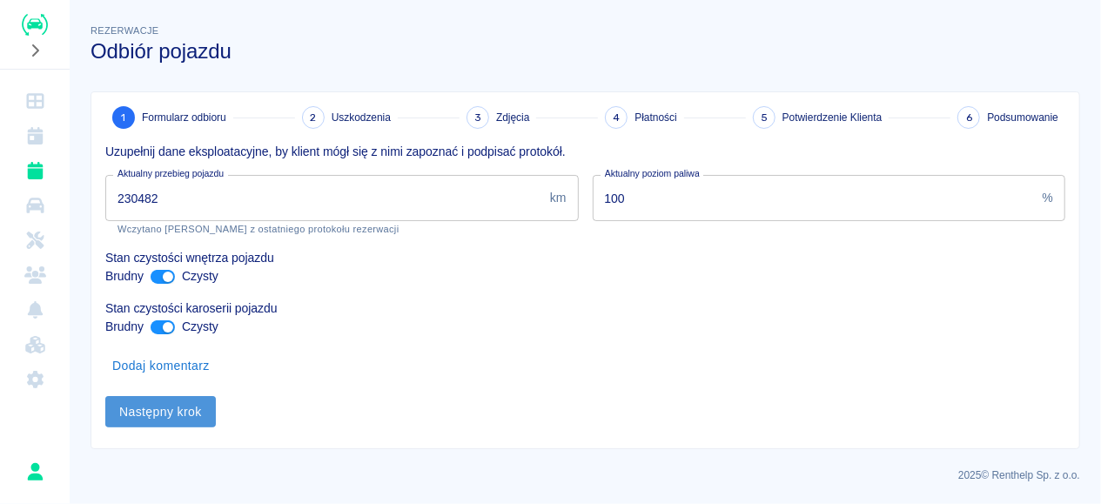
click at [210, 408] on button "Następny krok" at bounding box center [160, 412] width 111 height 32
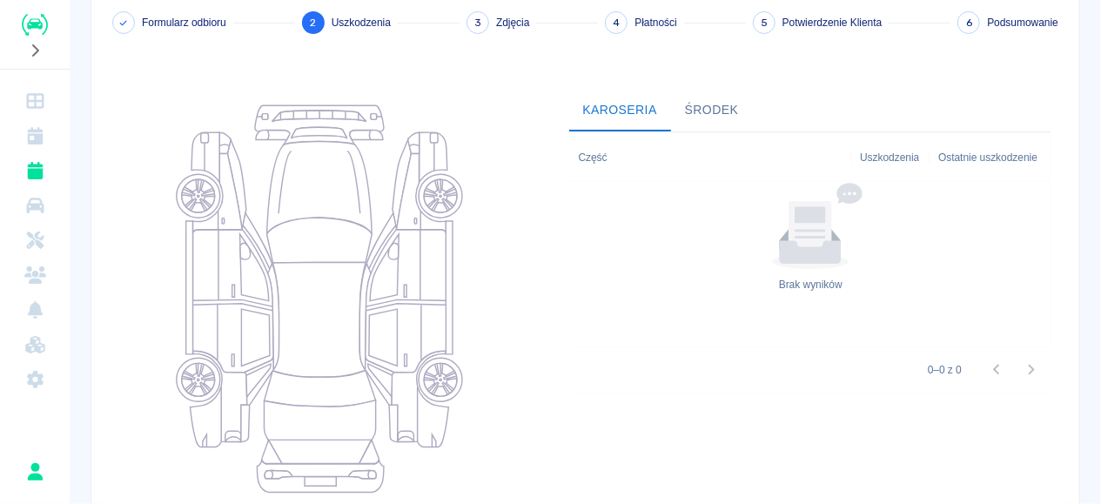
scroll to position [325, 0]
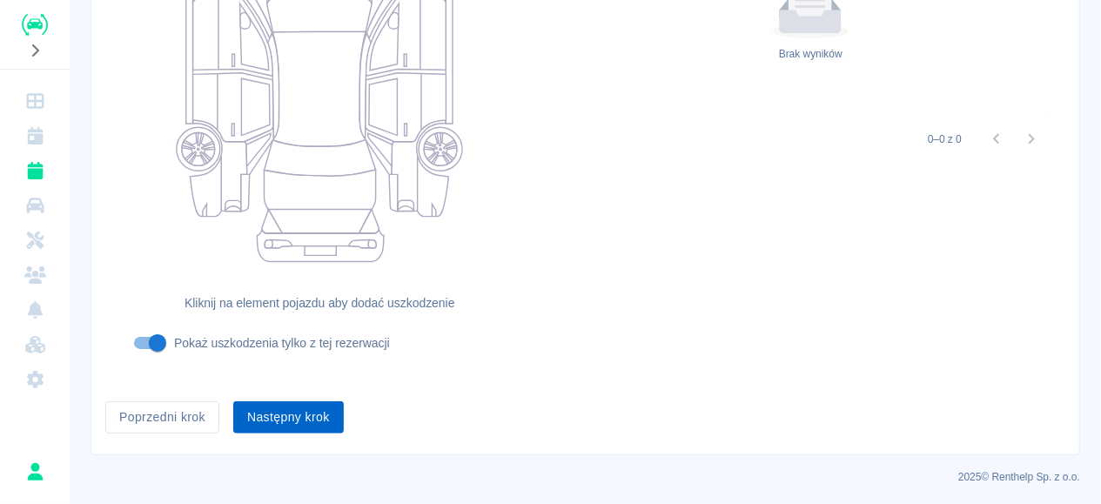
click at [267, 411] on button "Następny krok" at bounding box center [288, 417] width 111 height 32
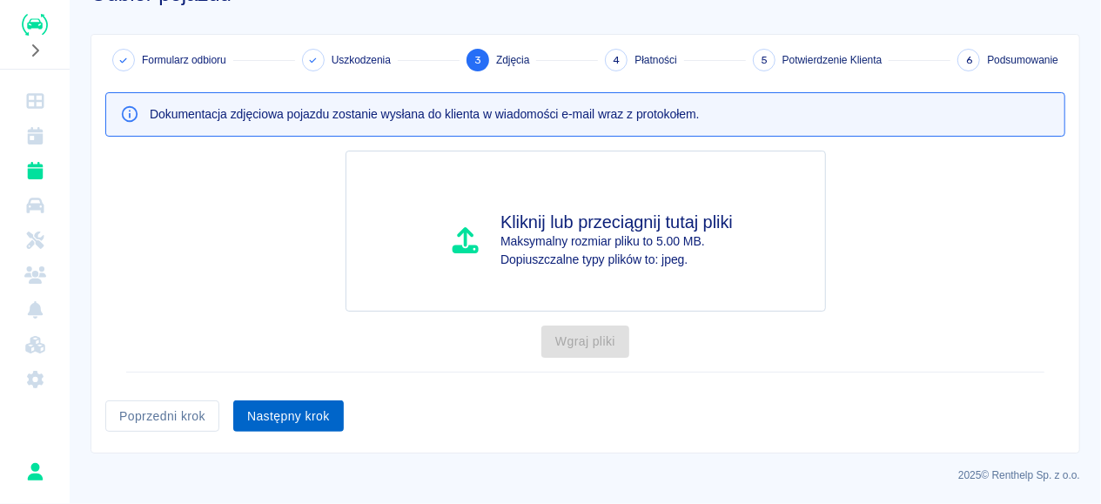
scroll to position [56, 0]
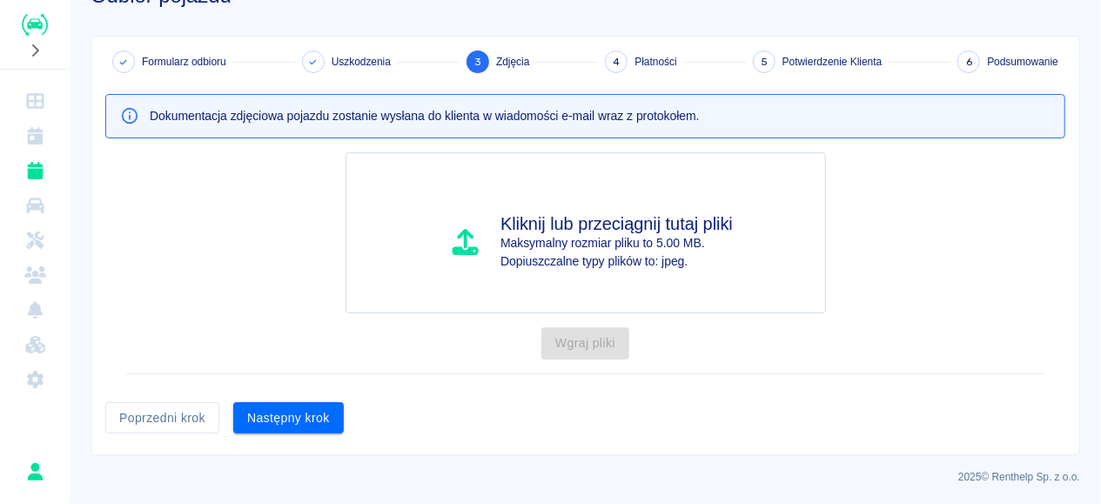
drag, startPoint x: 288, startPoint y: 415, endPoint x: 304, endPoint y: 421, distance: 16.8
click at [288, 417] on button "Następny krok" at bounding box center [288, 418] width 111 height 32
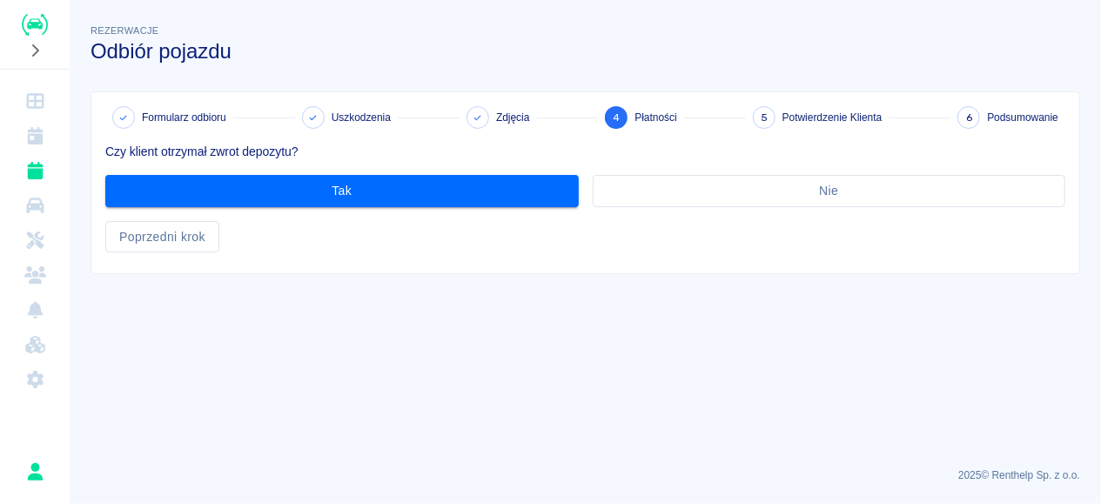
scroll to position [0, 0]
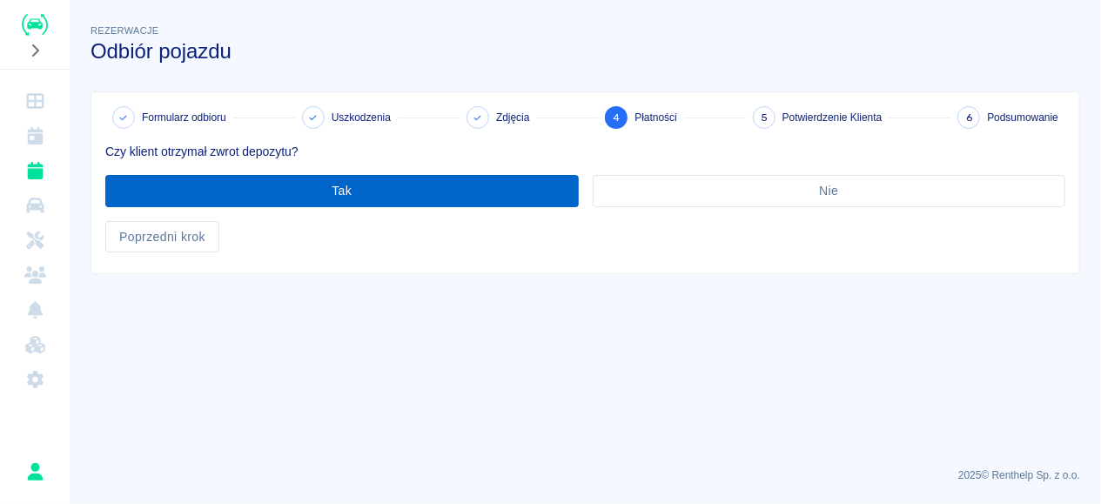
click at [483, 194] on button "Tak" at bounding box center [341, 191] width 473 height 32
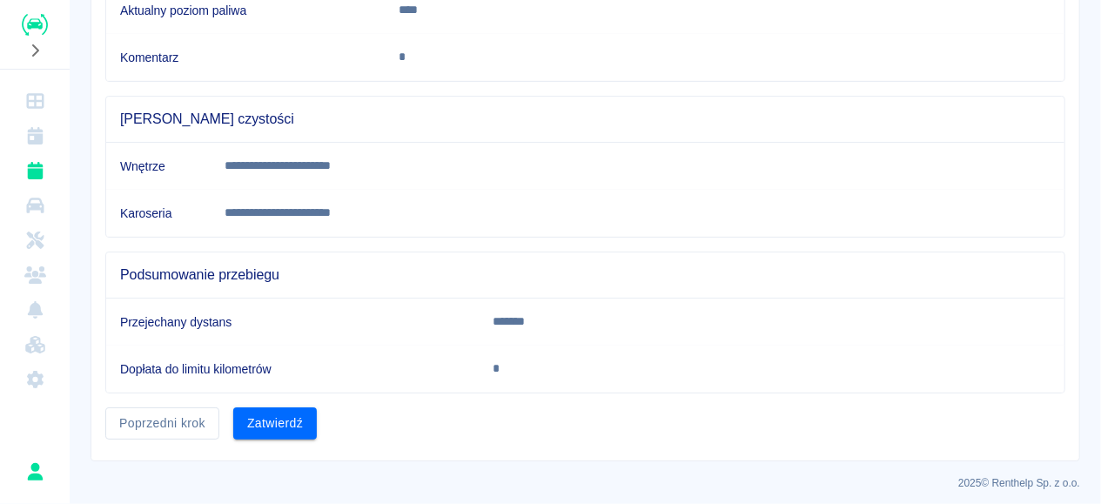
scroll to position [424, 0]
click at [305, 413] on button "Zatwierdź" at bounding box center [275, 422] width 84 height 32
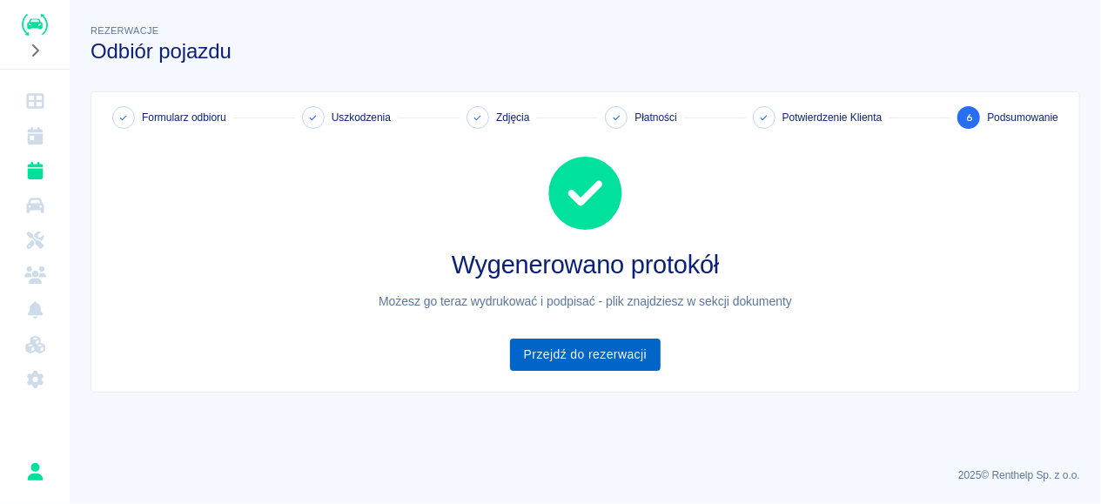
click at [610, 358] on link "Przejdź do rezerwacji" at bounding box center [585, 354] width 151 height 32
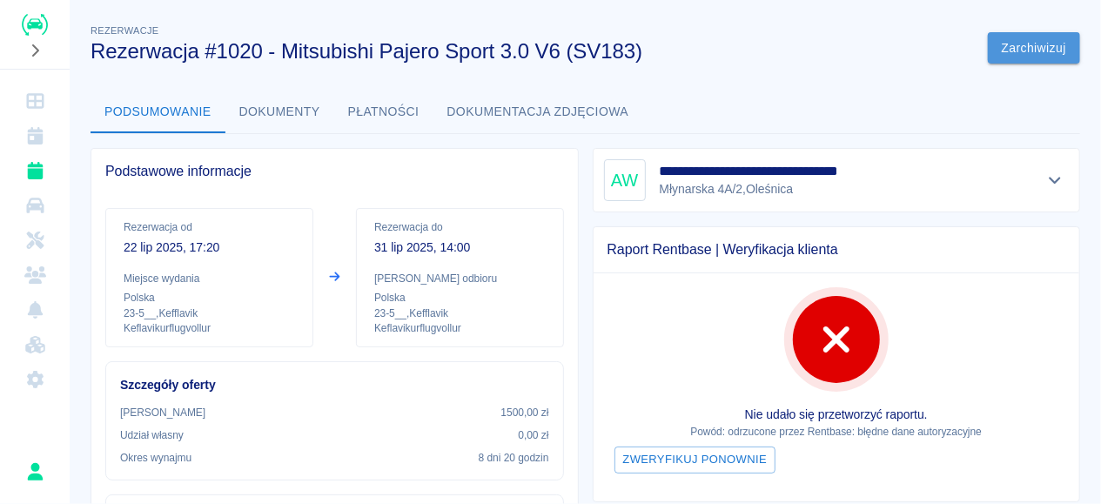
click at [1040, 42] on button "Zarchiwizuj" at bounding box center [1034, 48] width 92 height 32
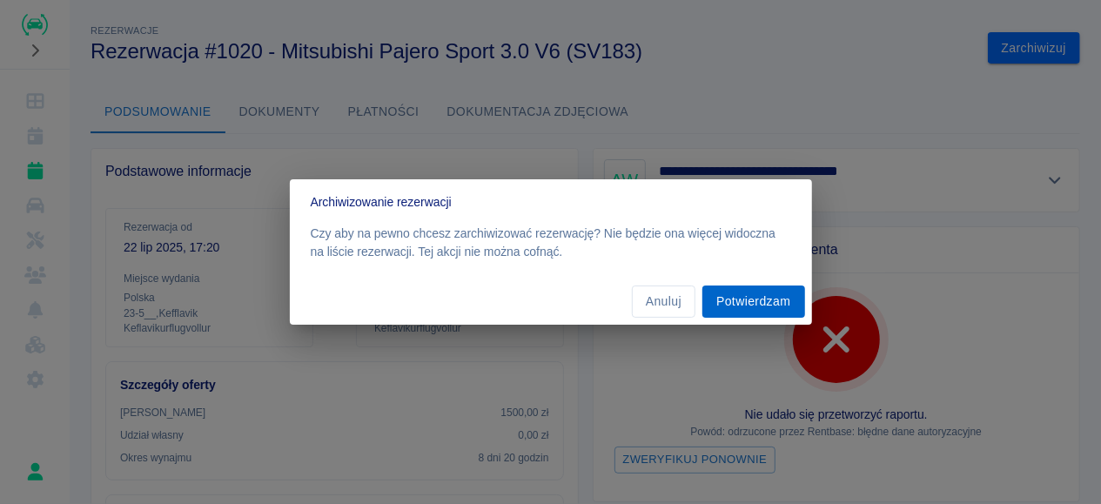
click at [743, 293] on button "Potwierdzam" at bounding box center [753, 301] width 102 height 32
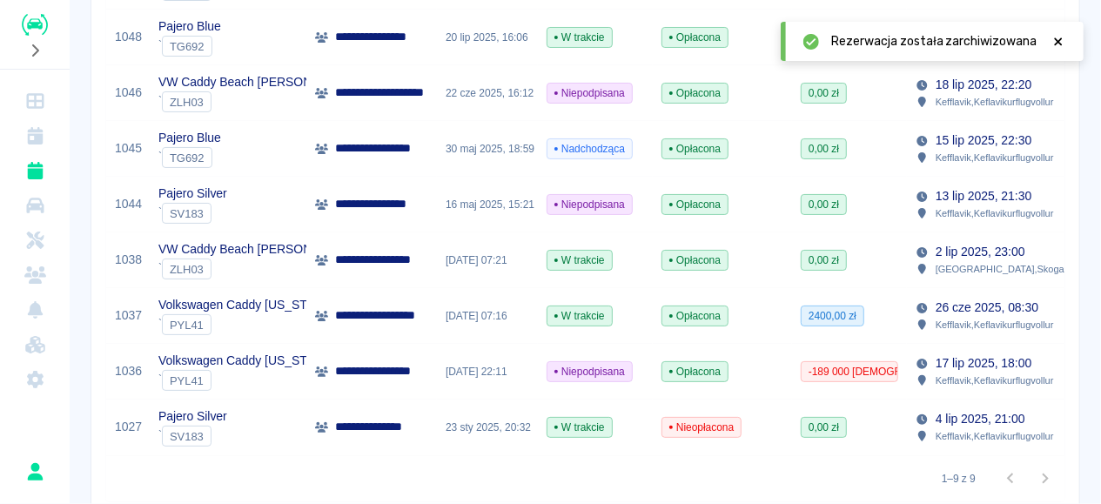
scroll to position [435, 0]
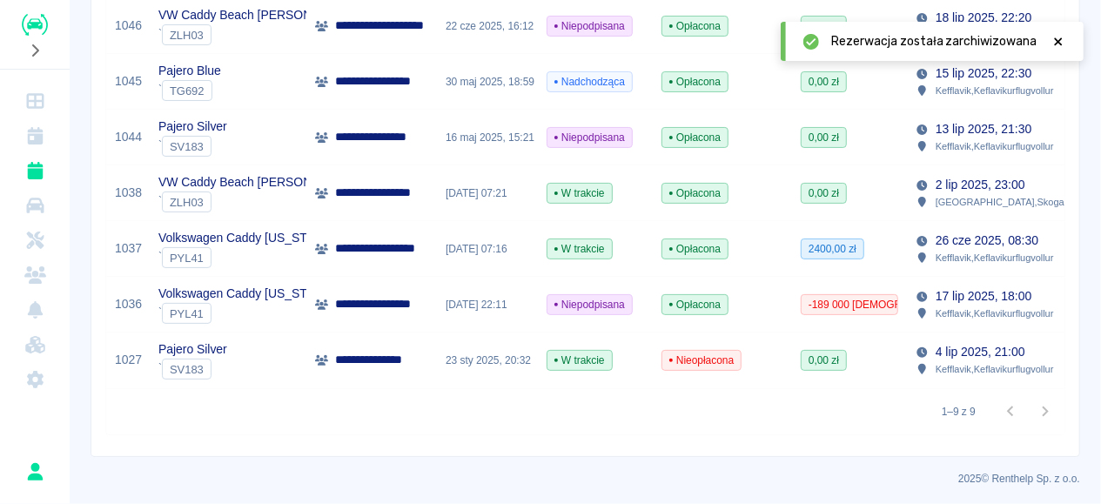
click at [486, 187] on div "25 mar 2025, 07:21" at bounding box center [487, 193] width 101 height 56
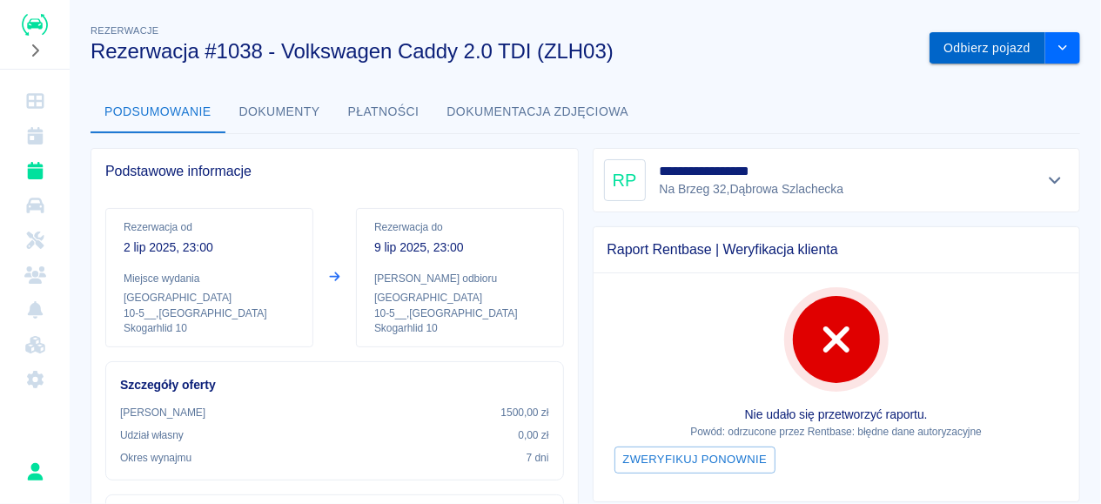
click at [999, 50] on button "Odbierz pojazd" at bounding box center [987, 48] width 116 height 32
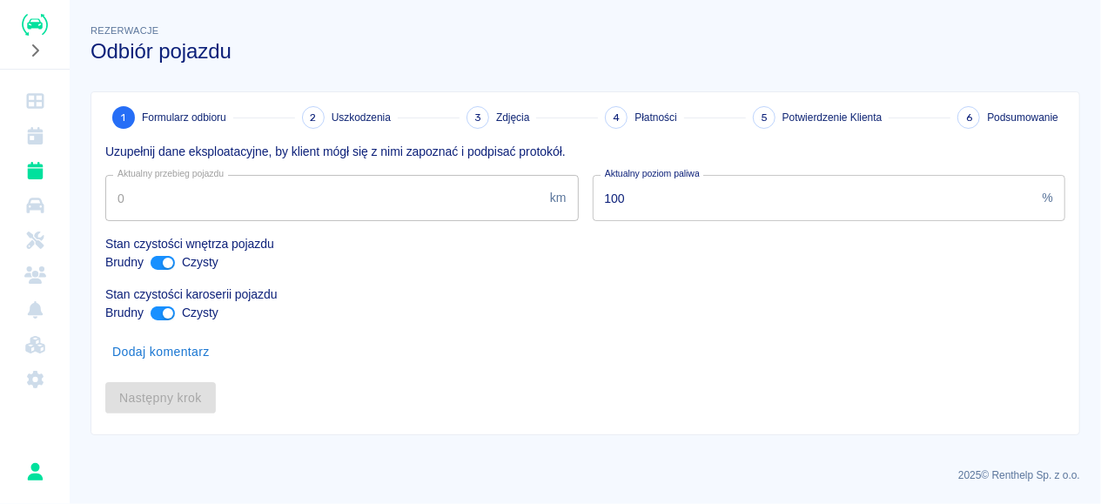
type input "149136"
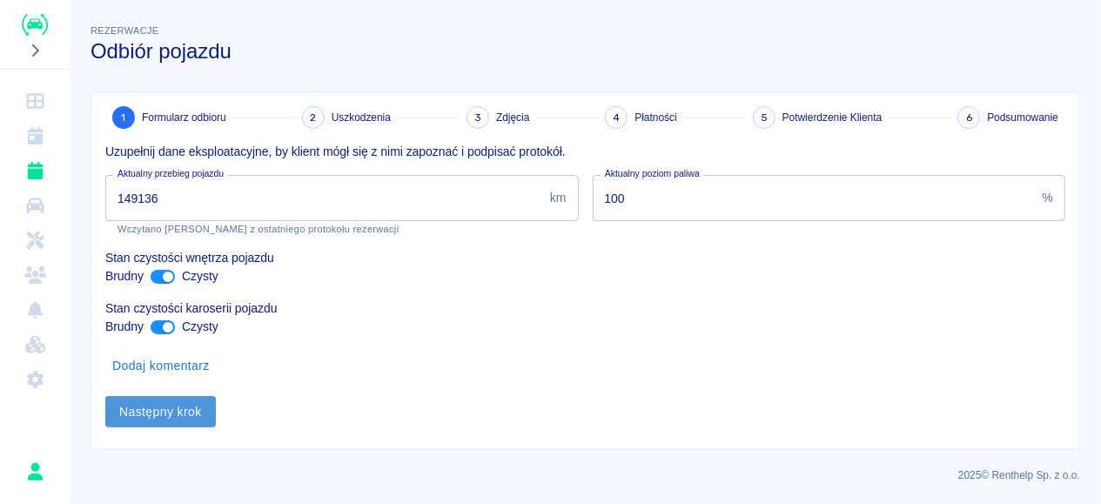
click at [152, 405] on button "Następny krok" at bounding box center [160, 412] width 111 height 32
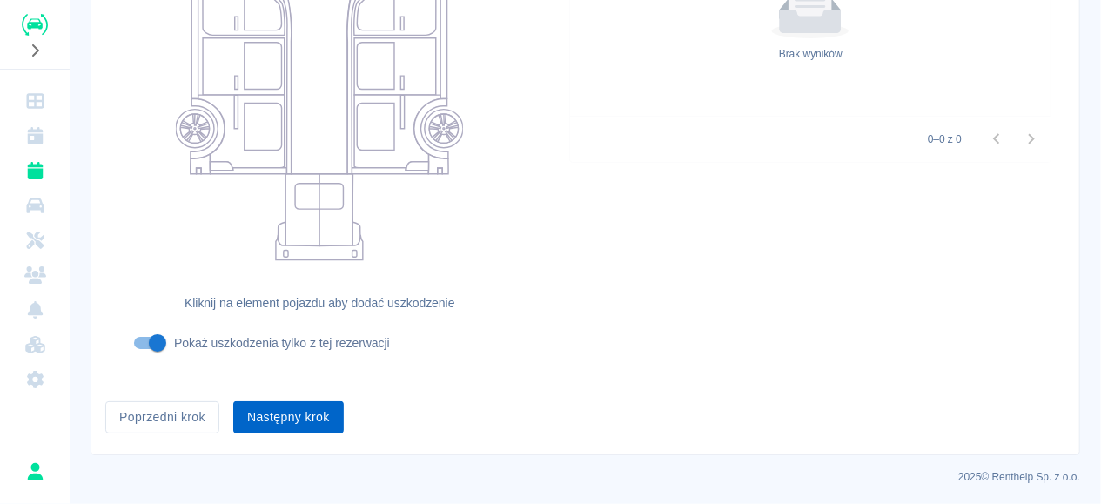
click at [300, 419] on button "Następny krok" at bounding box center [288, 417] width 111 height 32
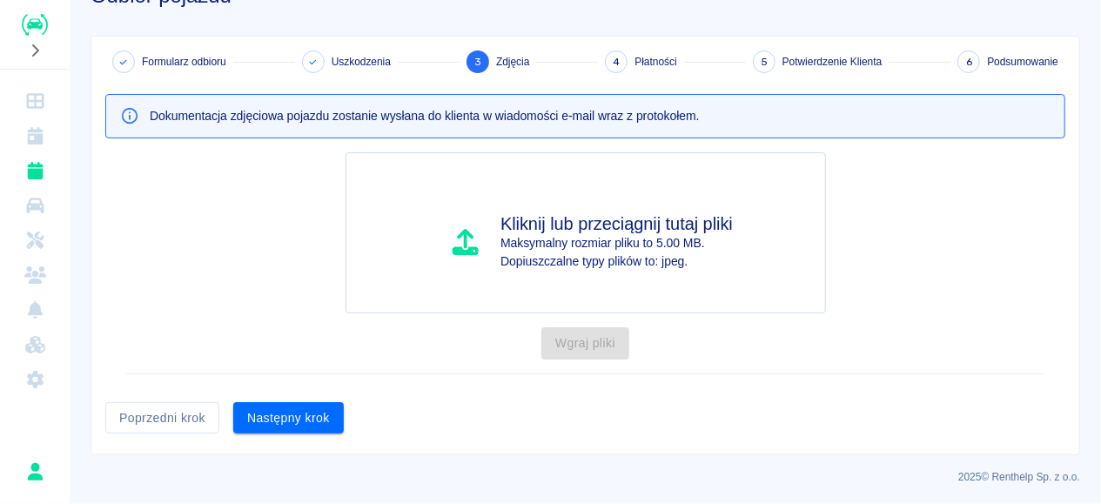
drag, startPoint x: 306, startPoint y: 417, endPoint x: 305, endPoint y: 427, distance: 10.6
click at [305, 420] on button "Następny krok" at bounding box center [288, 418] width 111 height 32
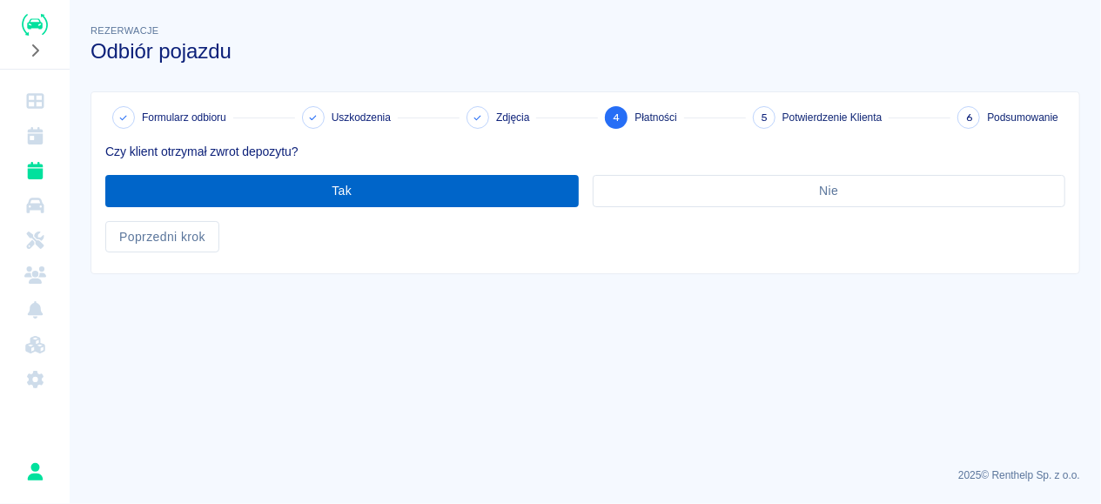
click at [231, 178] on button "Tak" at bounding box center [341, 191] width 473 height 32
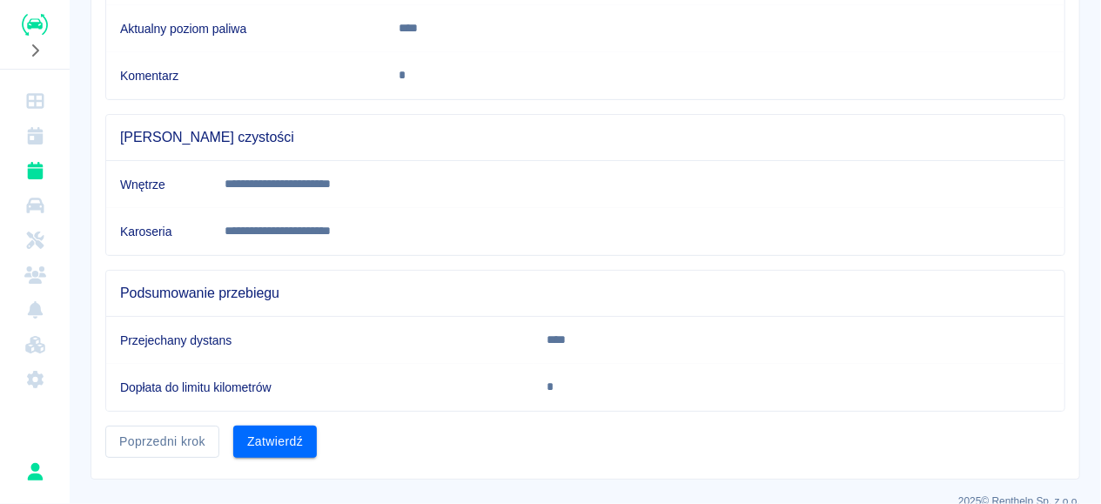
scroll to position [424, 0]
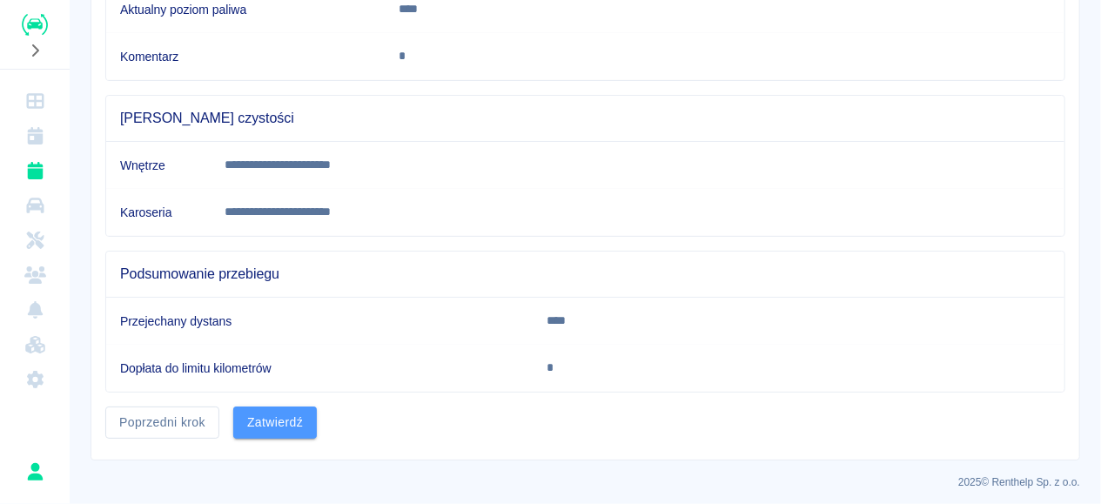
click at [285, 419] on button "Zatwierdź" at bounding box center [275, 422] width 84 height 32
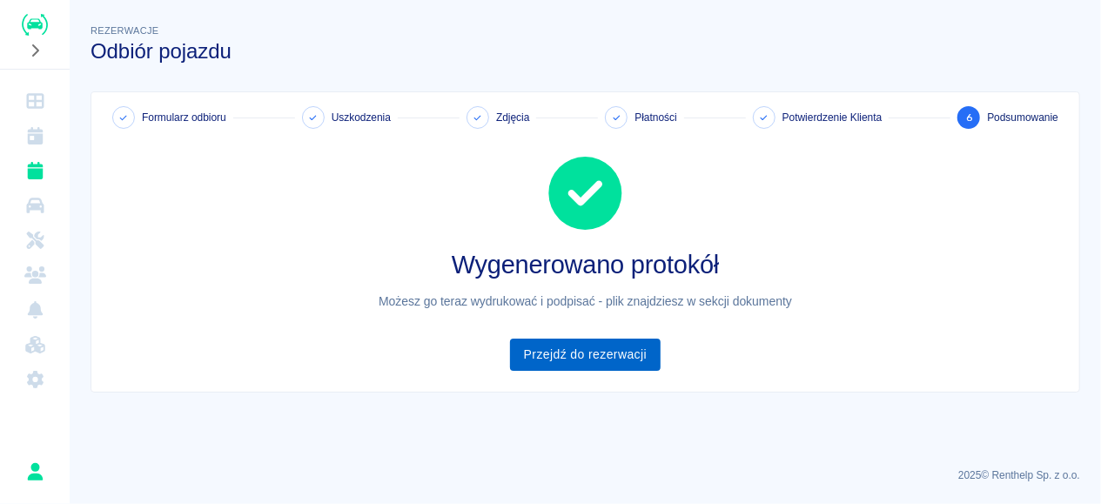
click at [563, 359] on link "Przejdź do rezerwacji" at bounding box center [585, 354] width 151 height 32
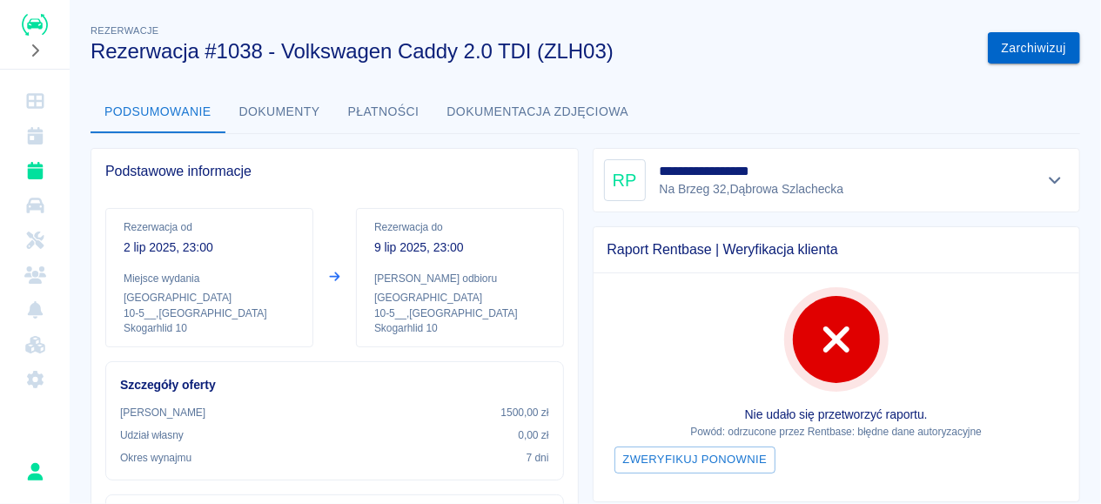
click at [1015, 50] on button "Zarchiwizuj" at bounding box center [1034, 48] width 92 height 32
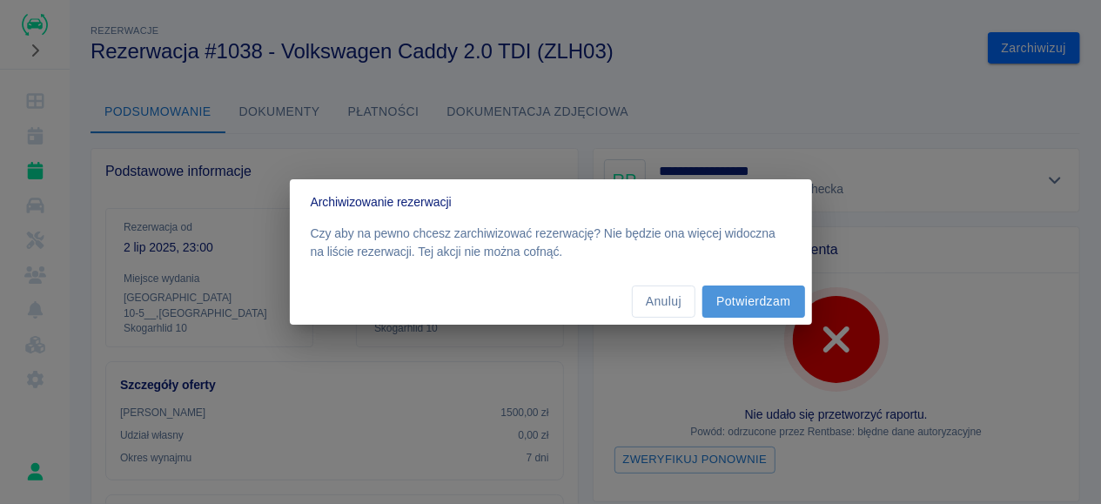
click at [760, 301] on button "Potwierdzam" at bounding box center [753, 301] width 102 height 32
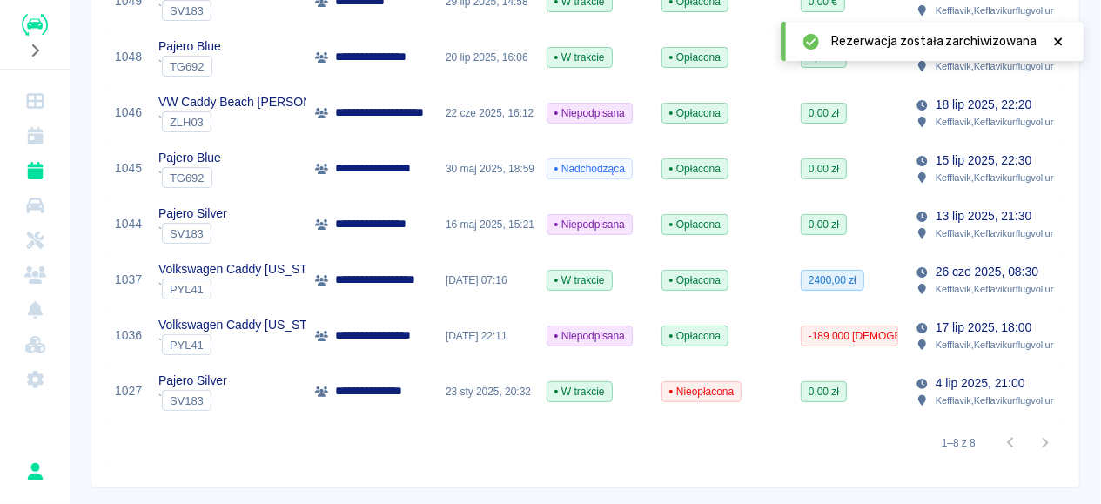
scroll to position [381, 0]
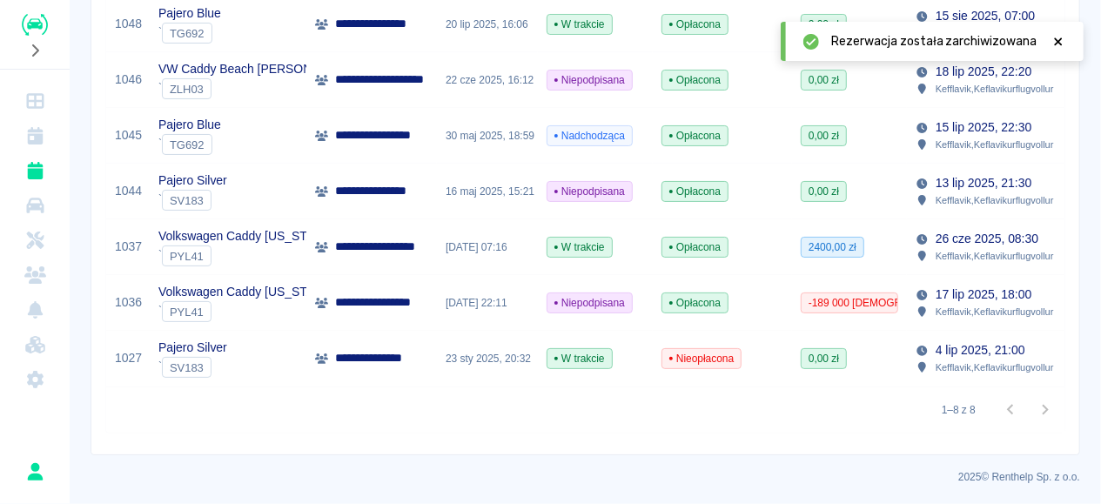
click at [645, 356] on div "W trakcie" at bounding box center [595, 359] width 115 height 56
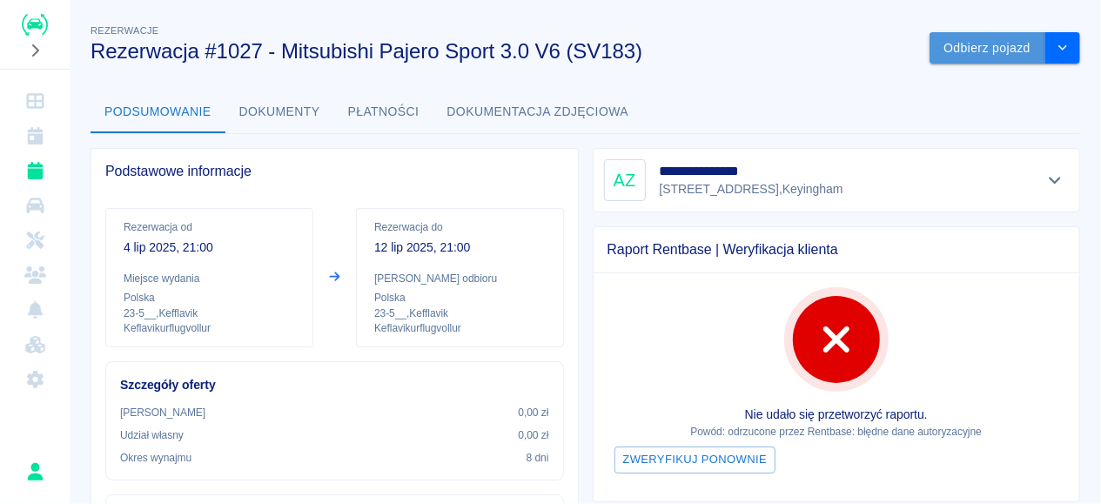
click at [977, 46] on button "Odbierz pojazd" at bounding box center [987, 48] width 116 height 32
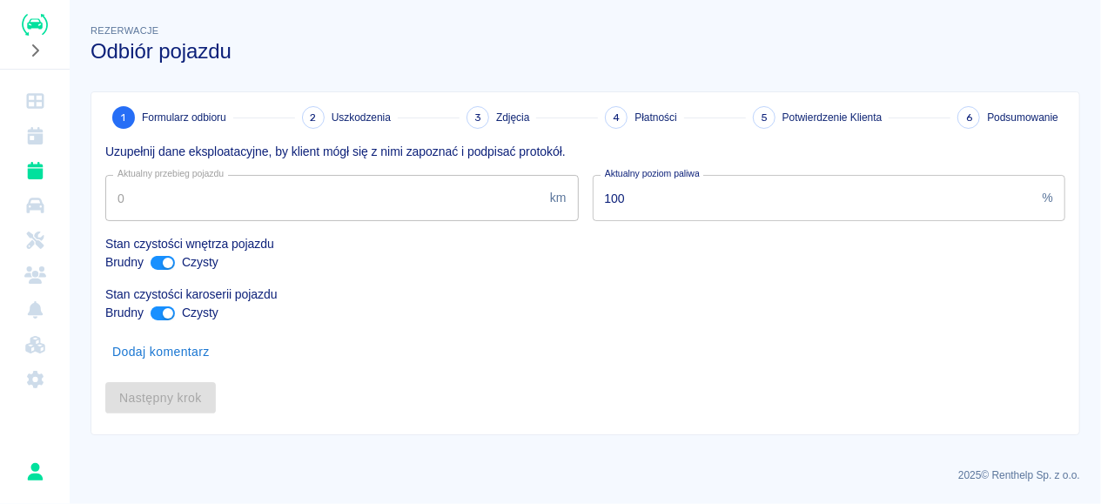
type input "230482"
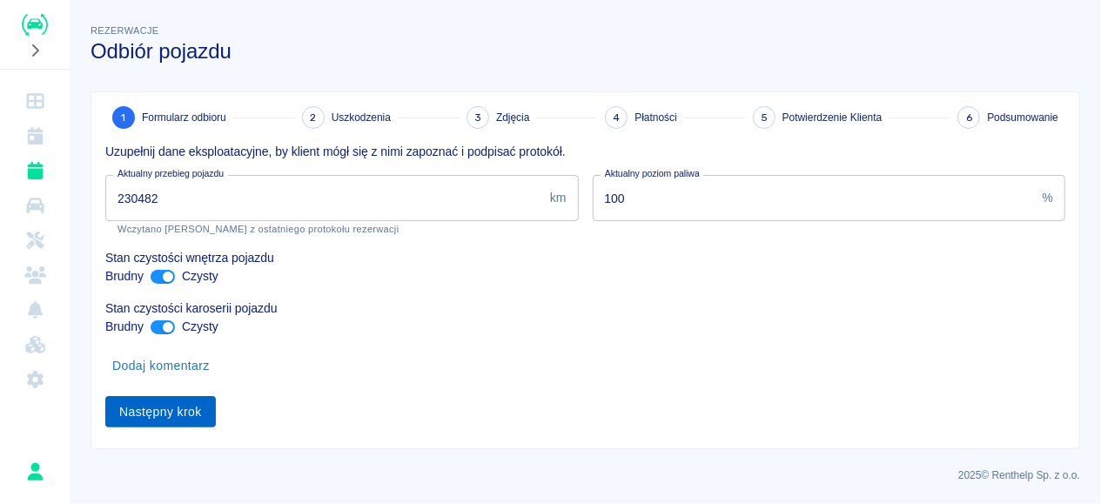
click at [180, 424] on button "Następny krok" at bounding box center [160, 412] width 111 height 32
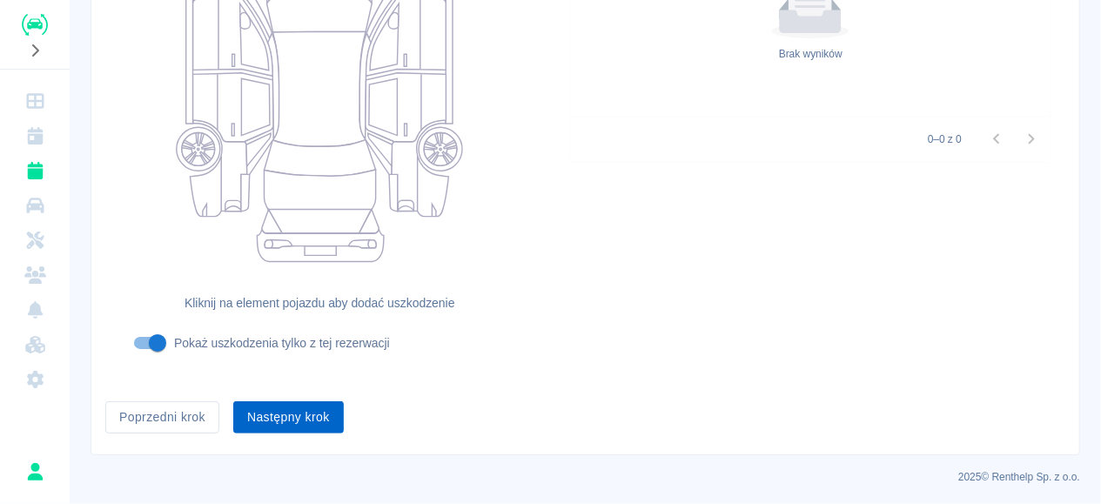
click at [314, 412] on button "Następny krok" at bounding box center [288, 417] width 111 height 32
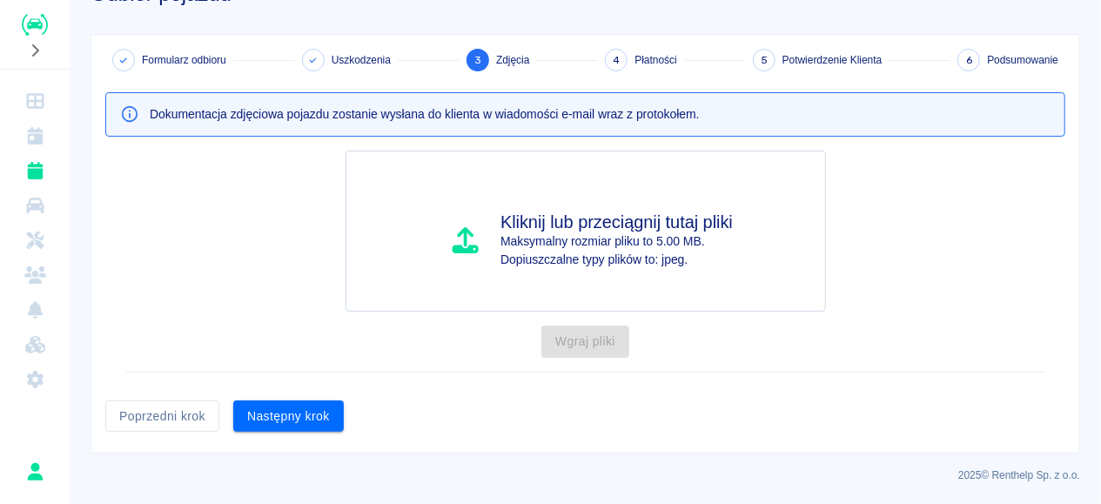
scroll to position [56, 0]
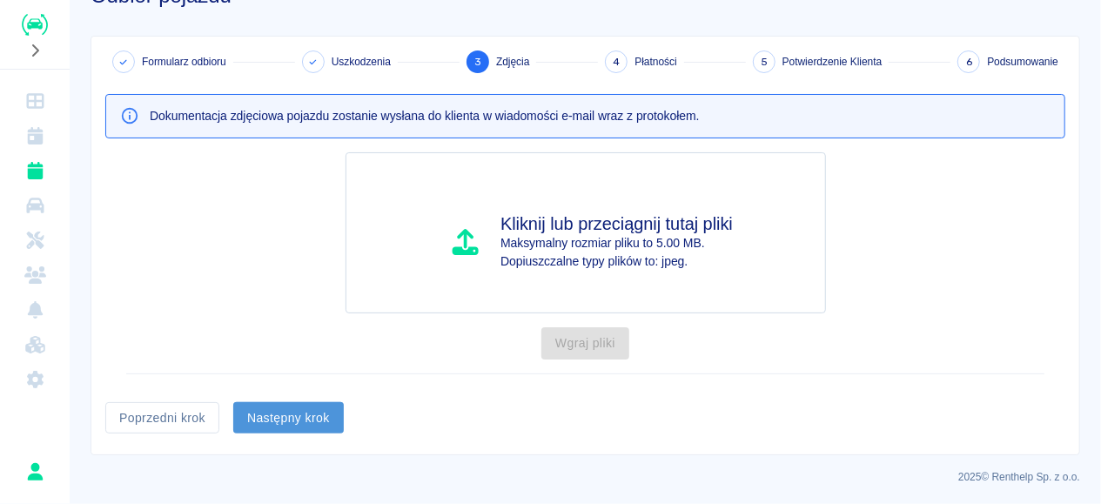
click at [333, 417] on button "Następny krok" at bounding box center [288, 418] width 111 height 32
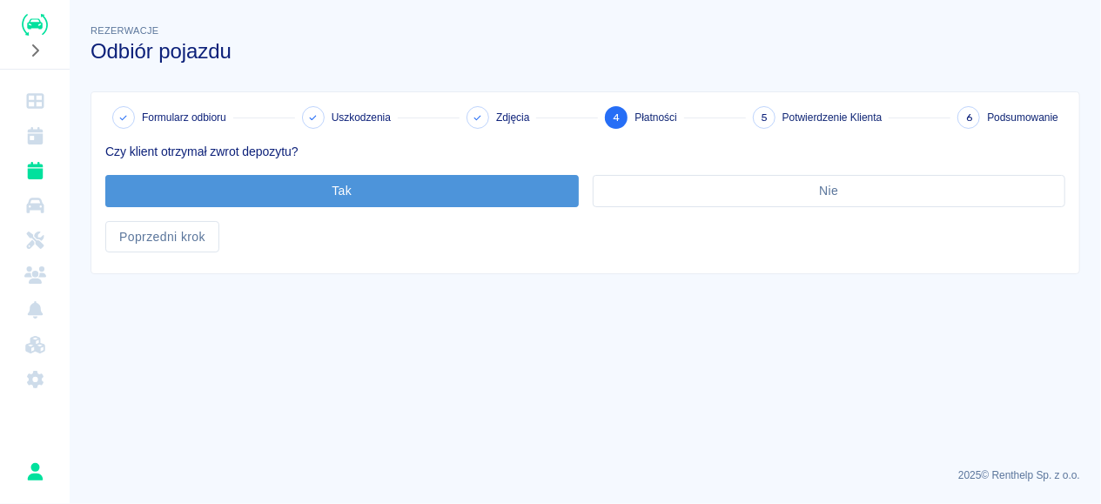
click at [469, 196] on button "Tak" at bounding box center [341, 191] width 473 height 32
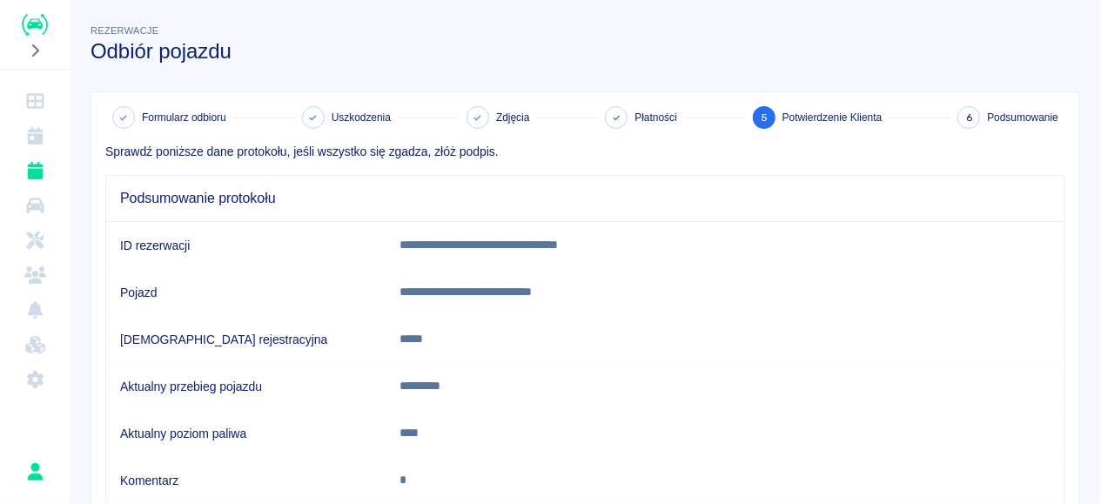
scroll to position [424, 0]
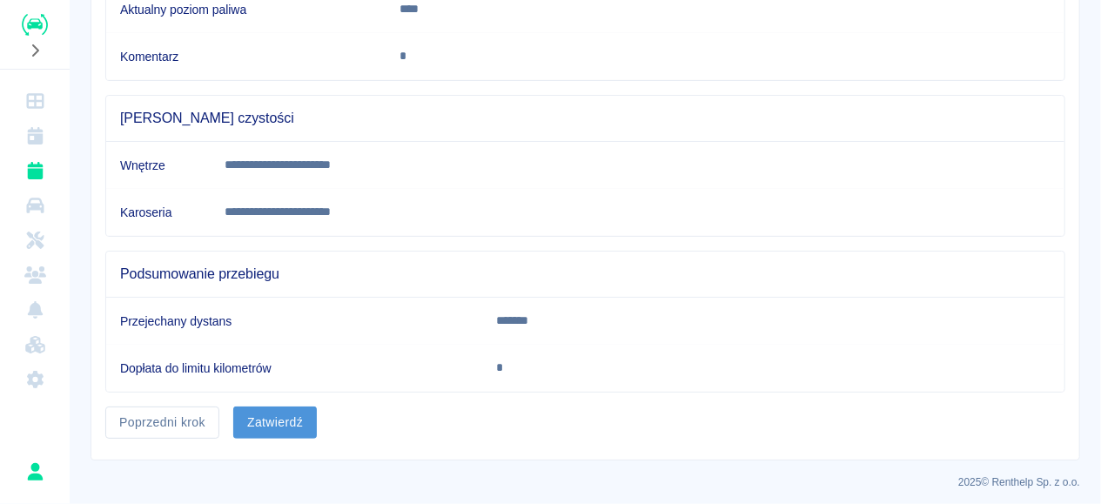
click at [288, 419] on button "Zatwierdź" at bounding box center [275, 422] width 84 height 32
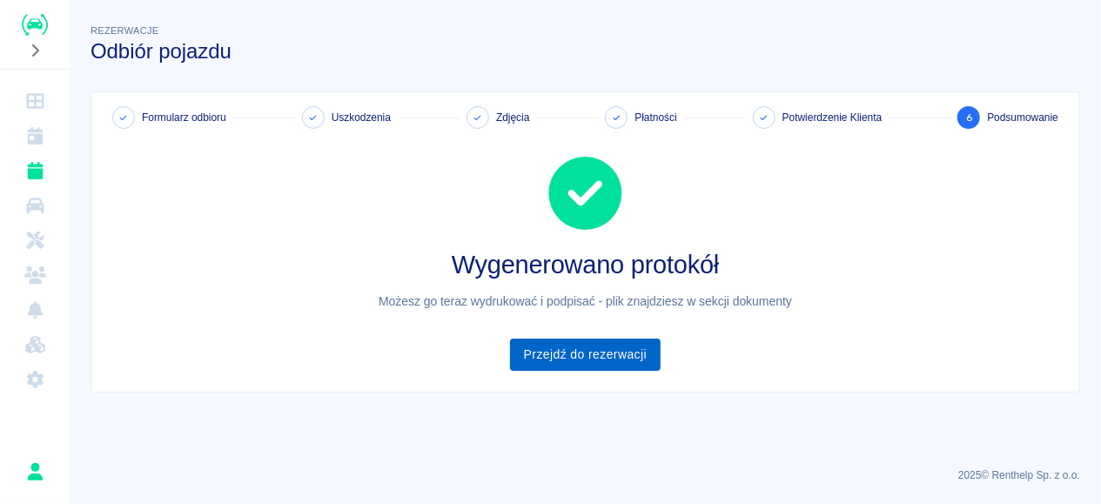
click at [554, 353] on link "Przejdź do rezerwacji" at bounding box center [585, 354] width 151 height 32
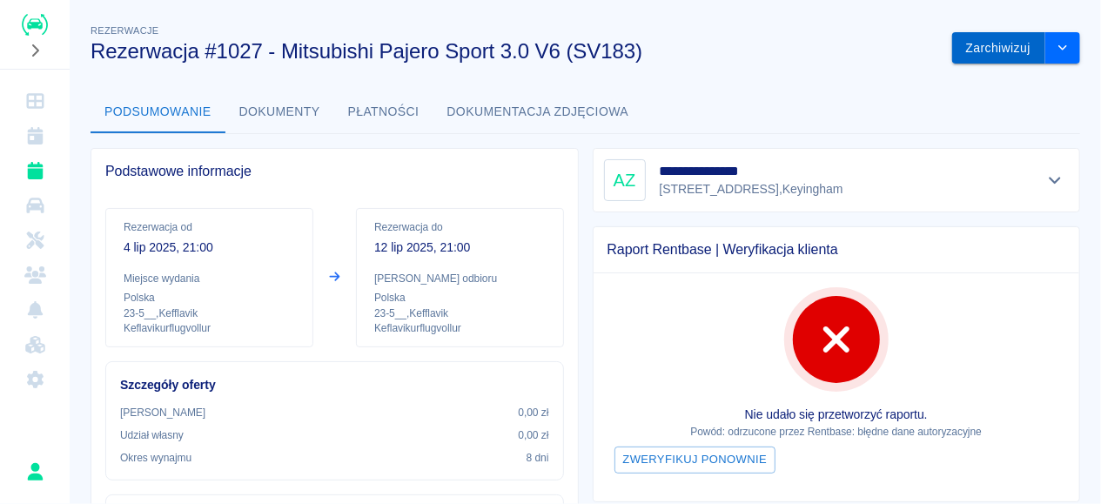
click at [1008, 43] on button "Zarchiwizuj" at bounding box center [998, 48] width 93 height 32
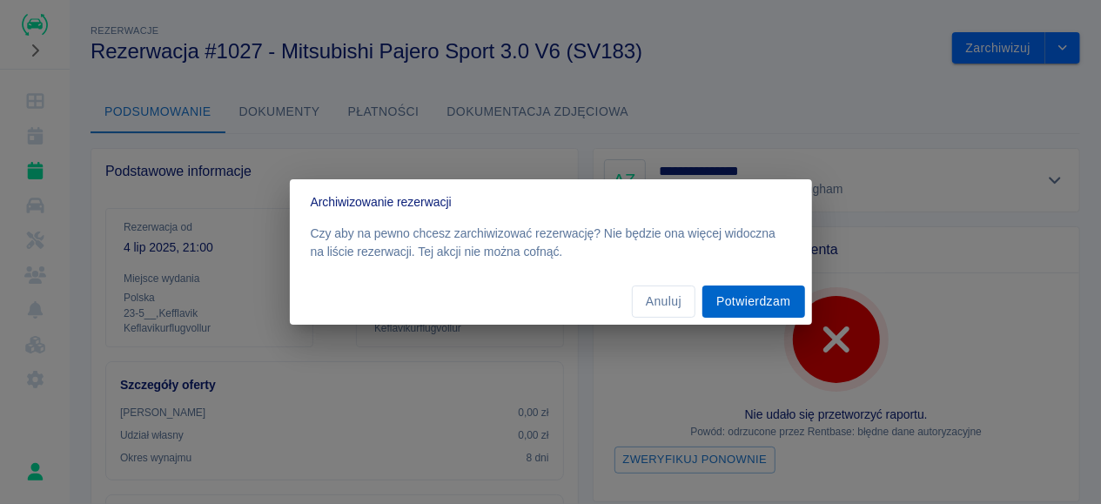
click at [737, 303] on button "Potwierdzam" at bounding box center [753, 301] width 102 height 32
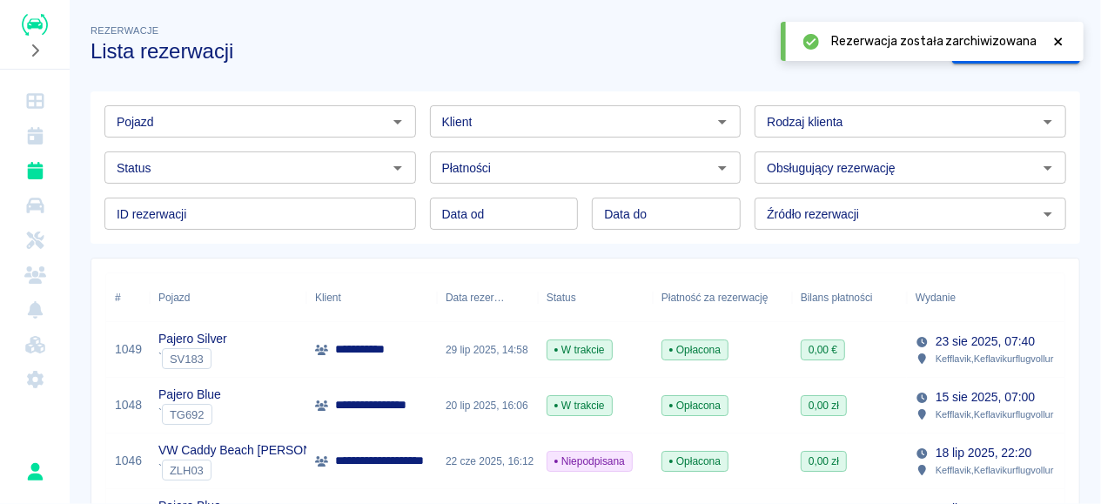
scroll to position [325, 0]
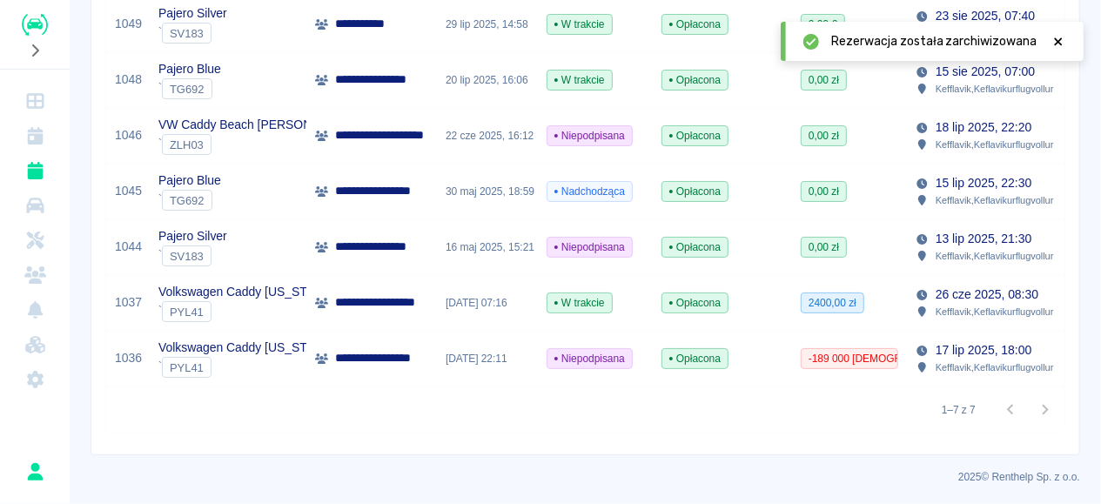
click at [406, 359] on p "**********" at bounding box center [387, 358] width 104 height 18
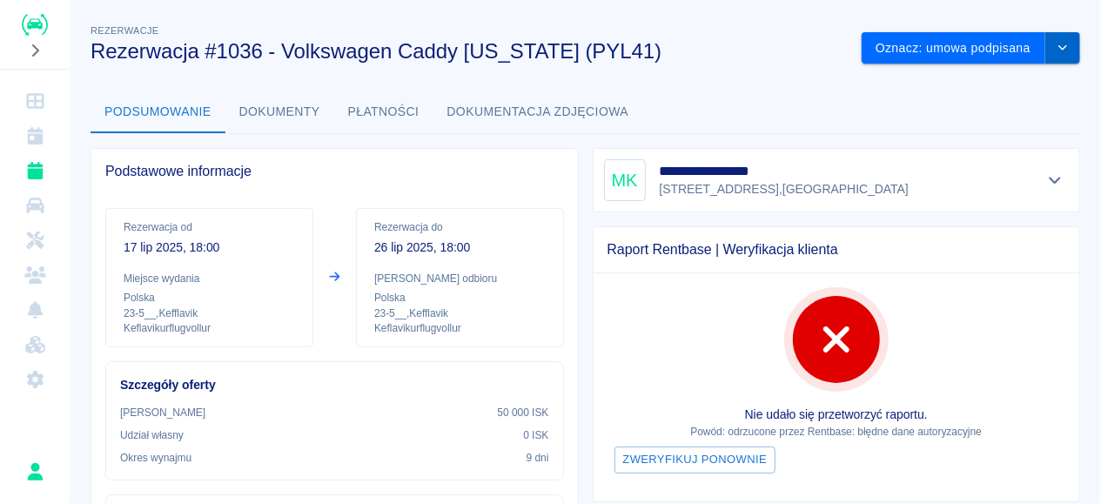
click at [1061, 48] on icon "drop-down" at bounding box center [1062, 47] width 9 height 5
click at [985, 119] on li "Anuluj rezerwację" at bounding box center [971, 113] width 124 height 29
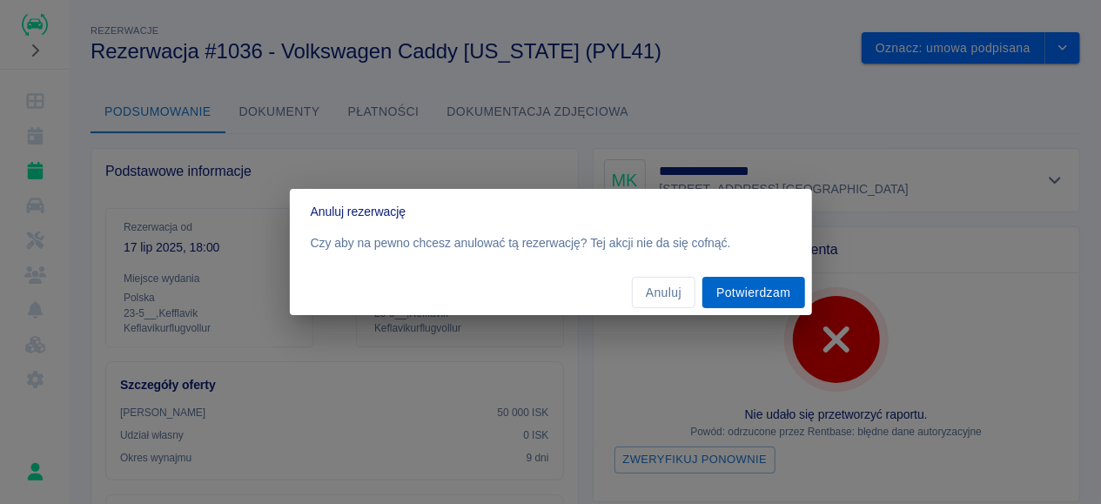
click at [730, 292] on button "Potwierdzam" at bounding box center [753, 293] width 102 height 32
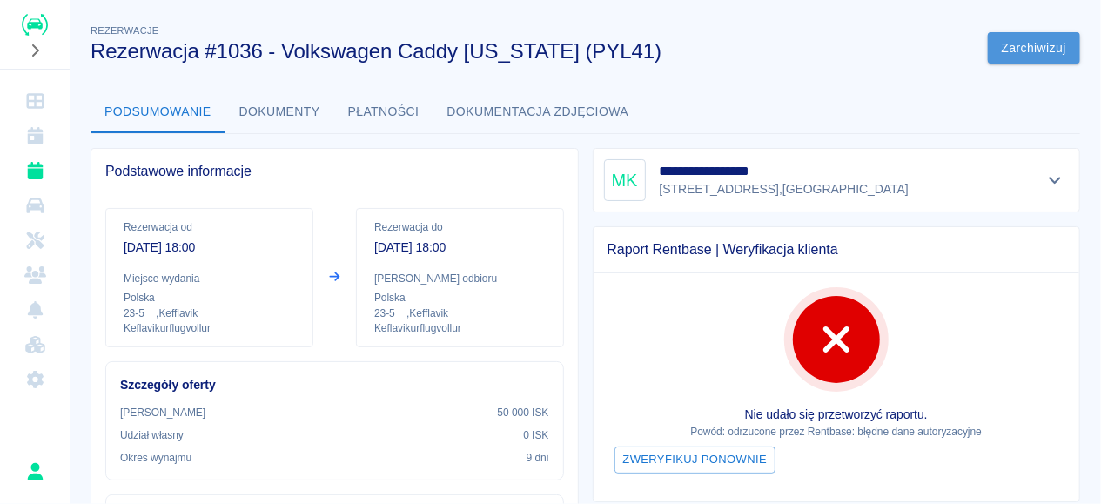
click at [1019, 48] on button "Zarchiwizuj" at bounding box center [1034, 48] width 92 height 32
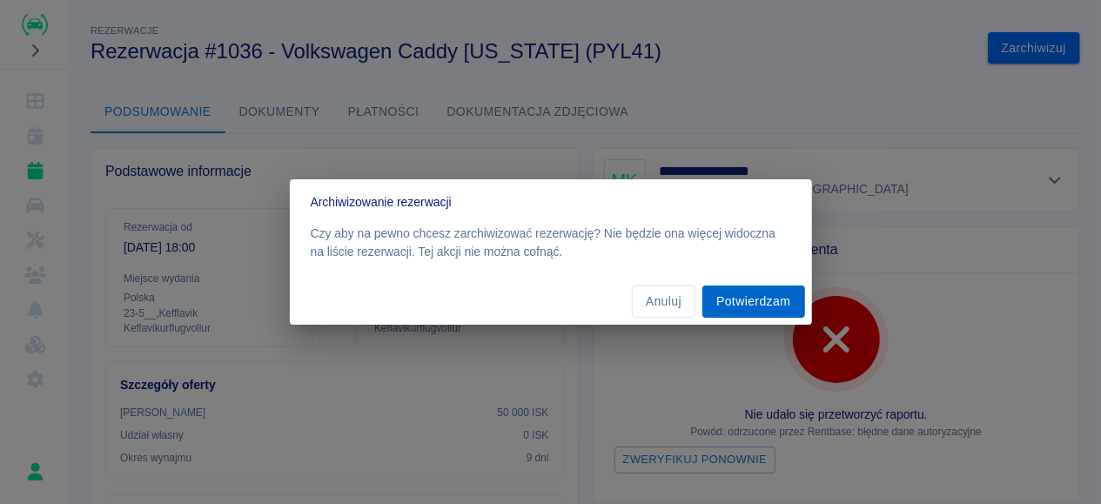
click at [777, 297] on button "Potwierdzam" at bounding box center [753, 301] width 102 height 32
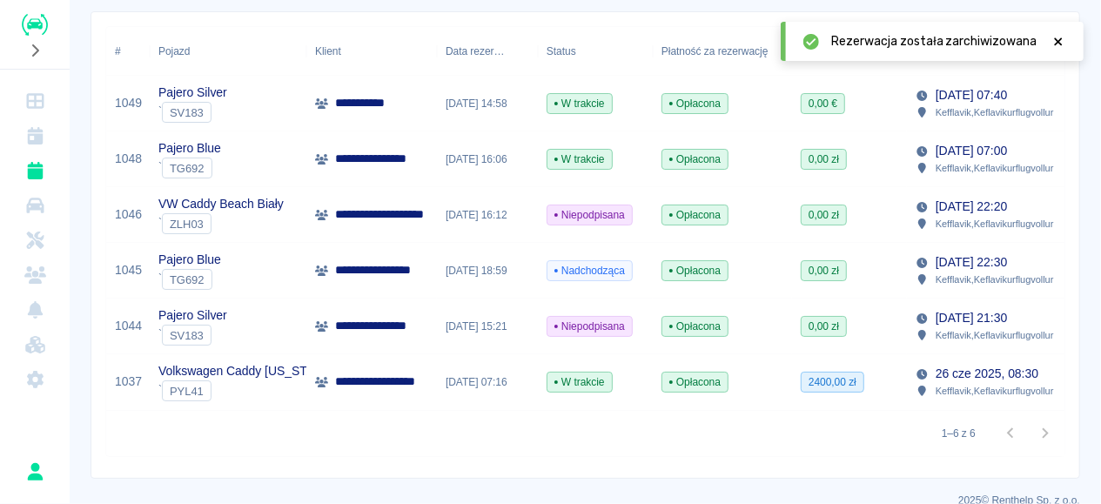
scroll to position [270, 0]
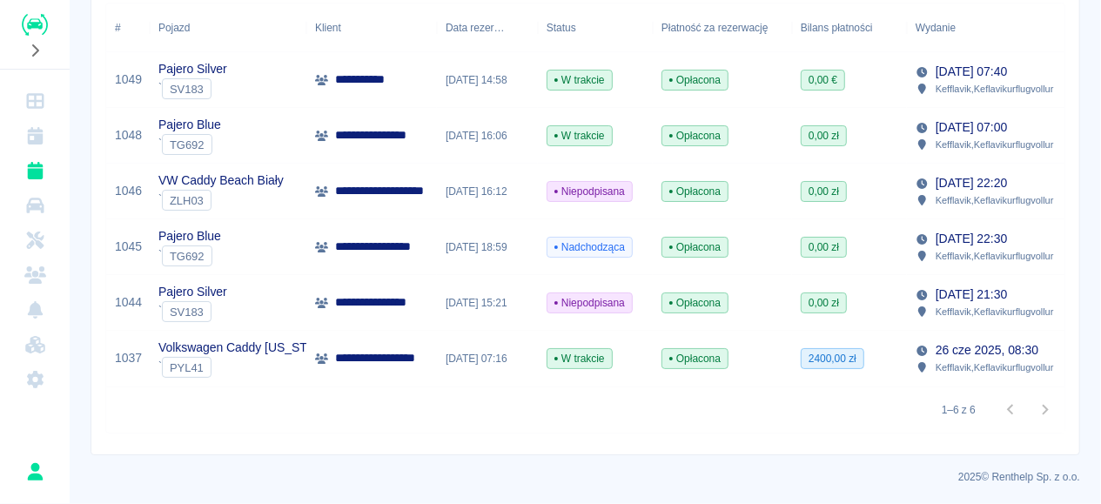
click at [516, 356] on div "[DATE] 07:16" at bounding box center [487, 359] width 101 height 56
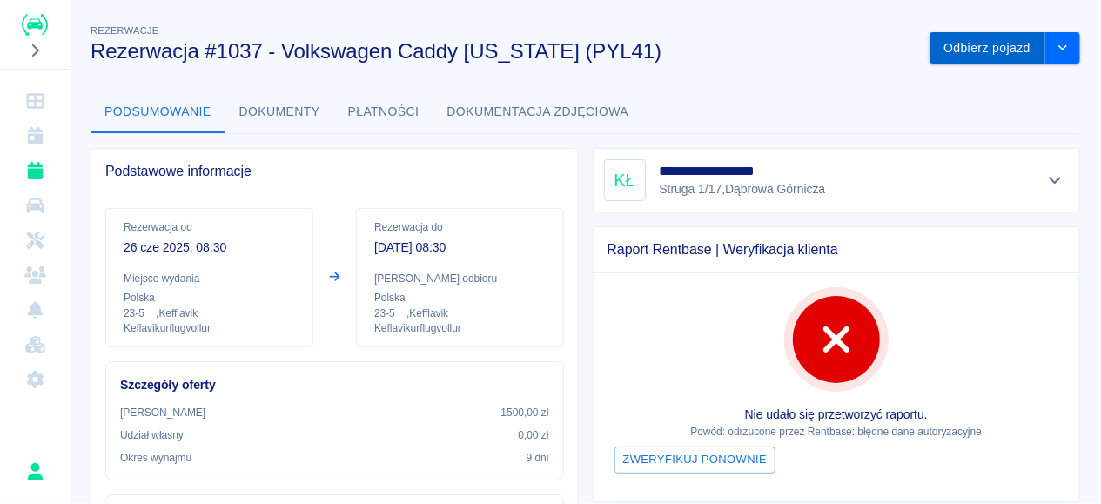
click at [976, 51] on button "Odbierz pojazd" at bounding box center [987, 48] width 116 height 32
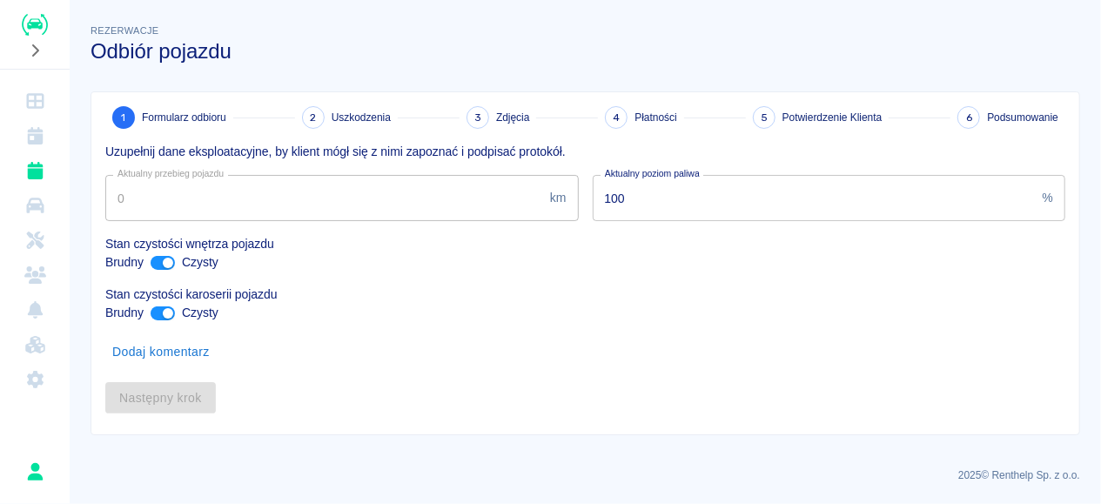
type input "18212"
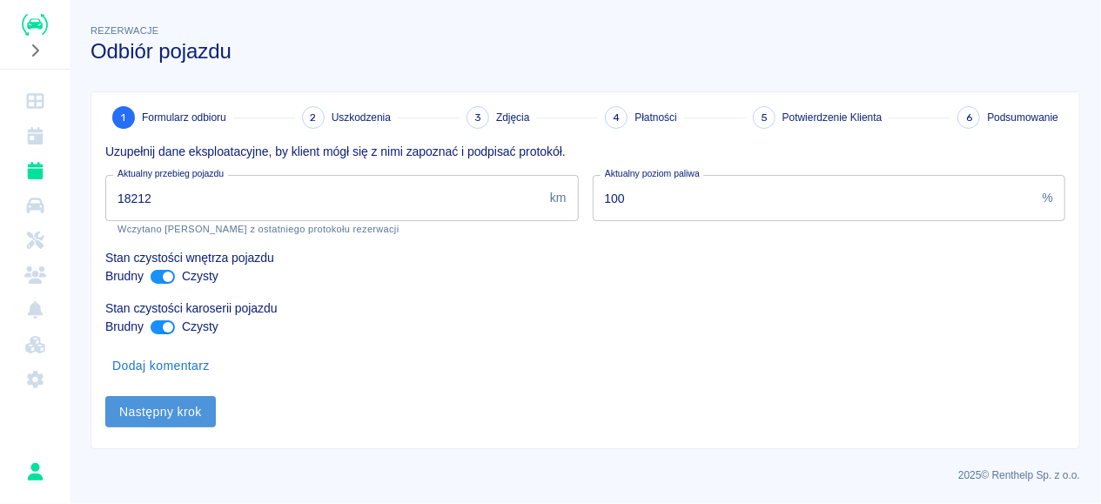
click at [189, 408] on button "Następny krok" at bounding box center [160, 412] width 111 height 32
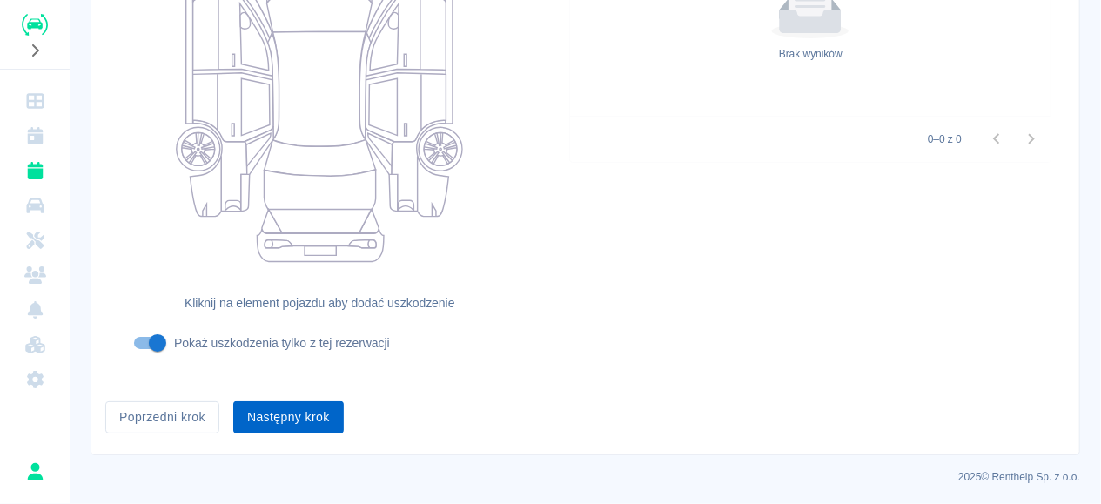
click at [309, 414] on button "Następny krok" at bounding box center [288, 417] width 111 height 32
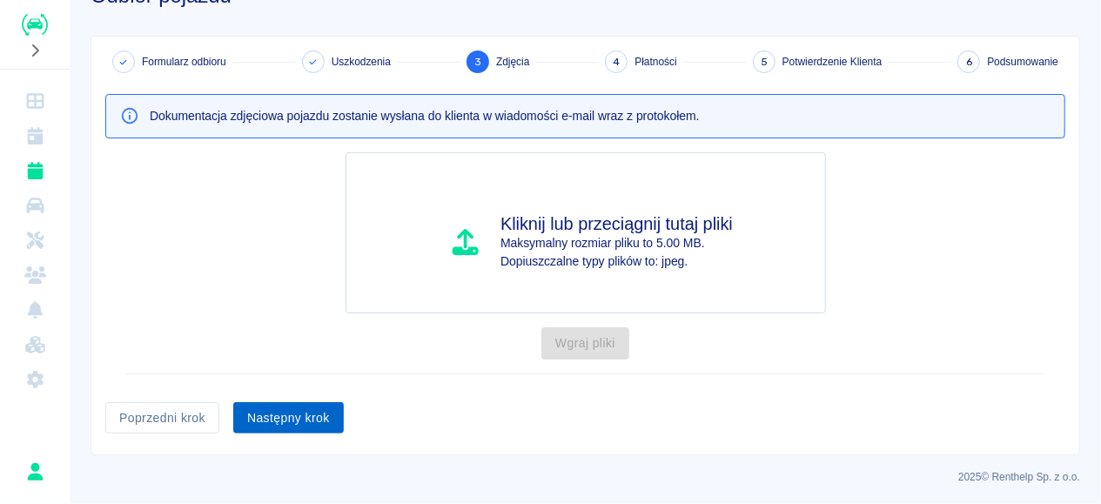
click at [293, 430] on button "Następny krok" at bounding box center [288, 418] width 111 height 32
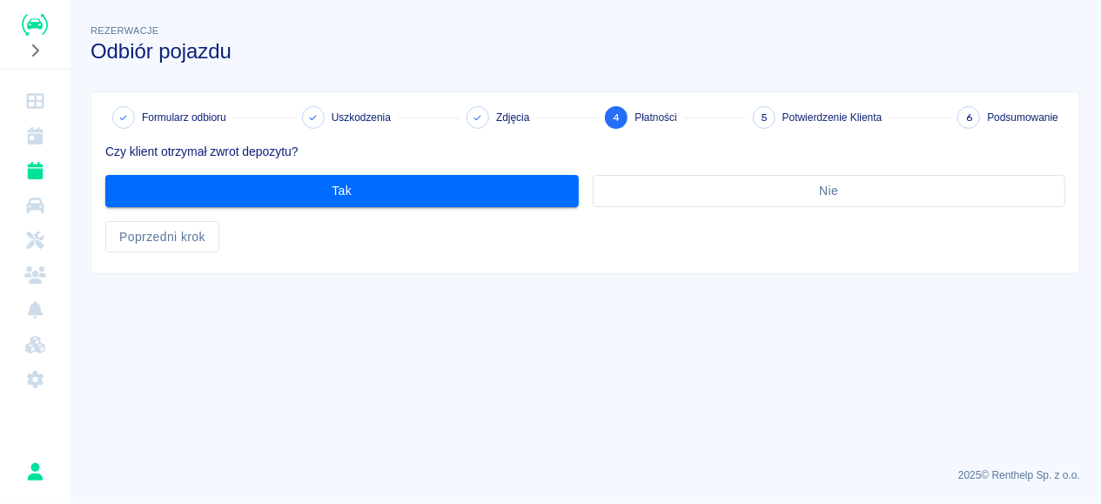
scroll to position [0, 0]
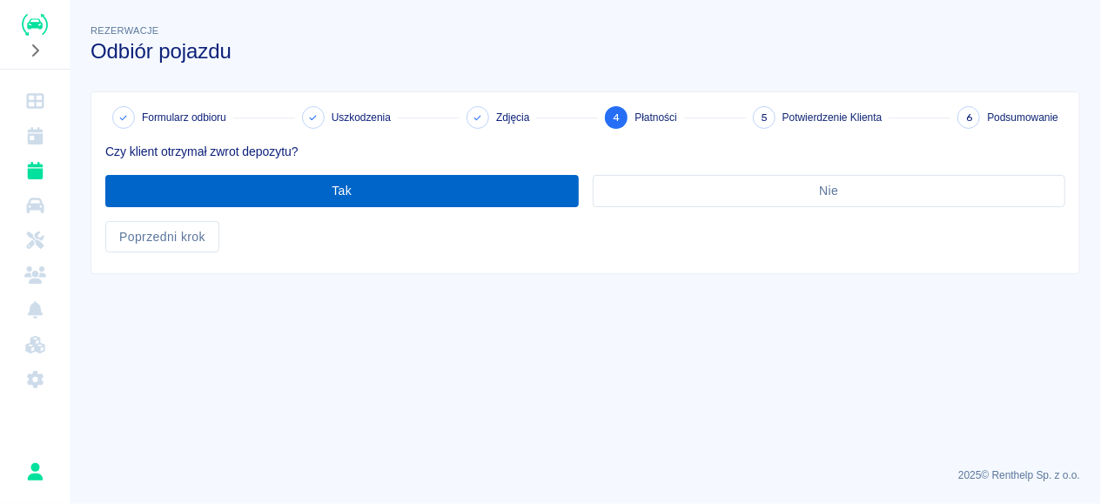
click at [475, 187] on button "Tak" at bounding box center [341, 191] width 473 height 32
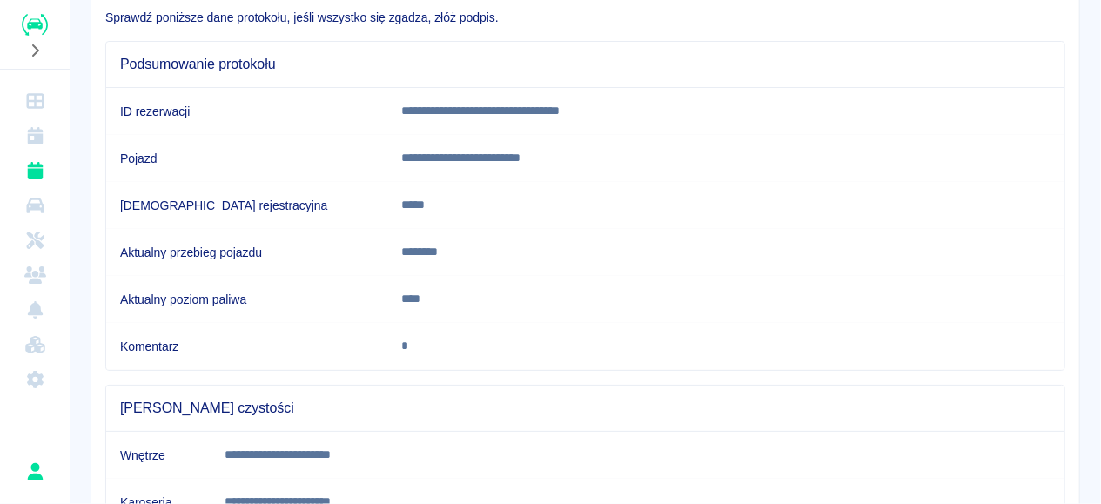
scroll to position [424, 0]
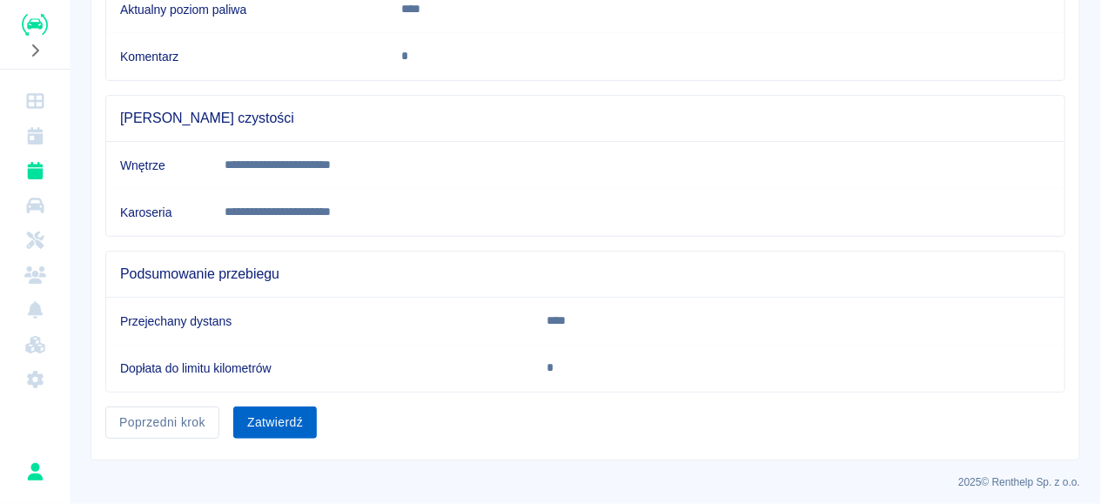
click at [276, 425] on button "Zatwierdź" at bounding box center [275, 422] width 84 height 32
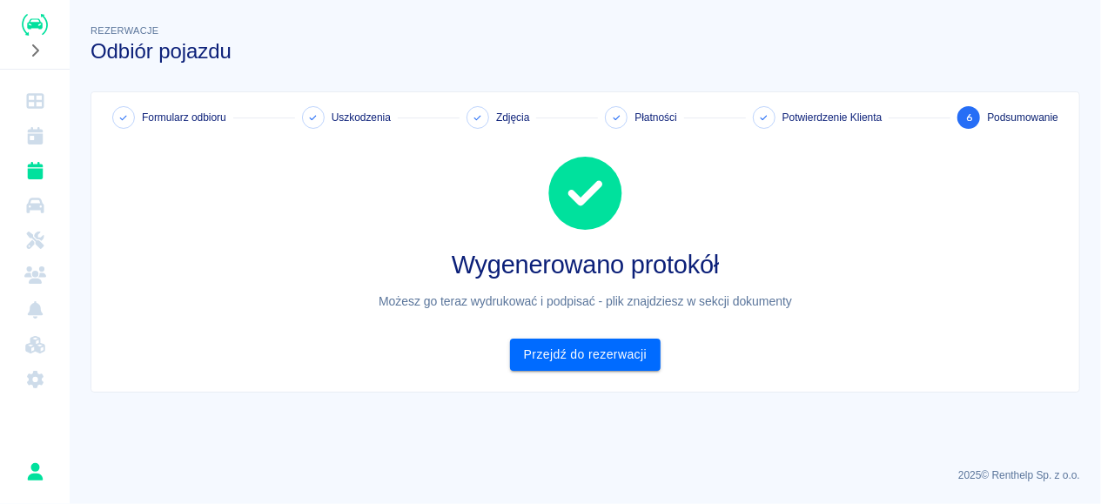
scroll to position [0, 0]
click at [623, 352] on link "Przejdź do rezerwacji" at bounding box center [585, 354] width 151 height 32
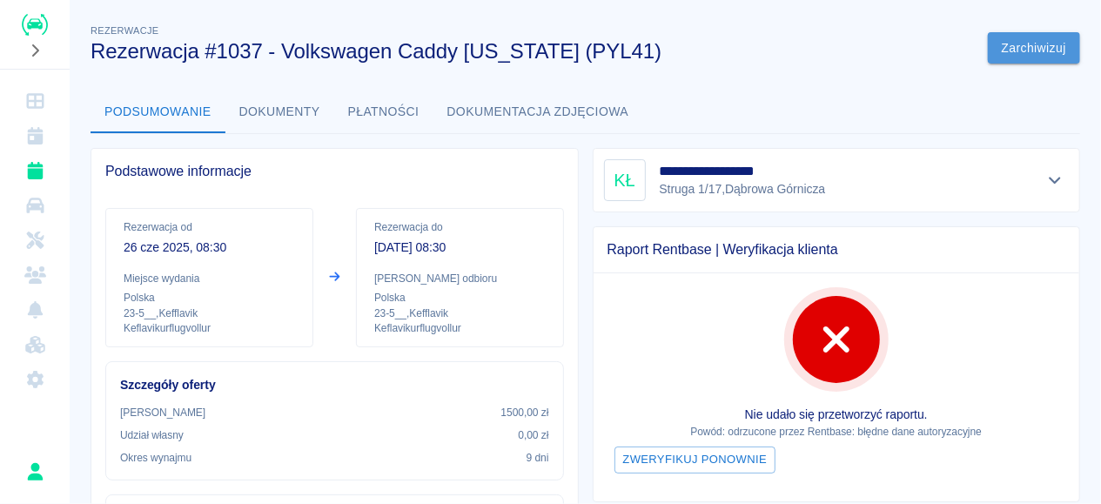
click at [993, 48] on button "Zarchiwizuj" at bounding box center [1034, 48] width 92 height 32
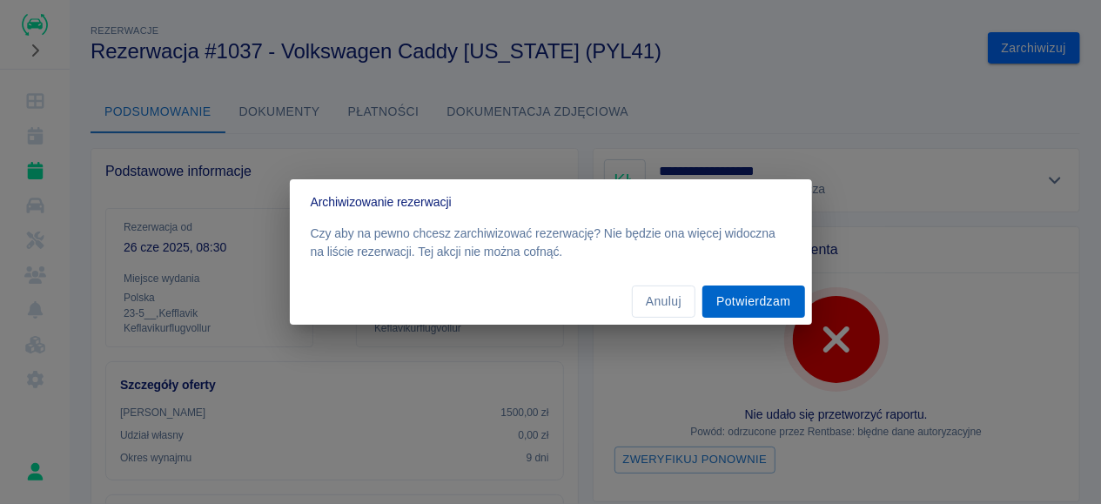
click at [734, 295] on button "Potwierdzam" at bounding box center [753, 301] width 102 height 32
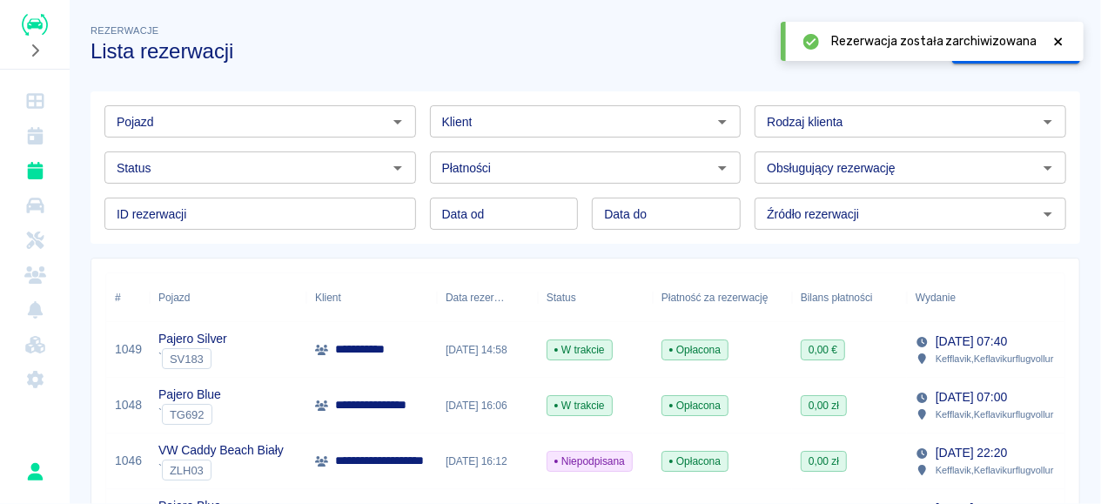
scroll to position [174, 0]
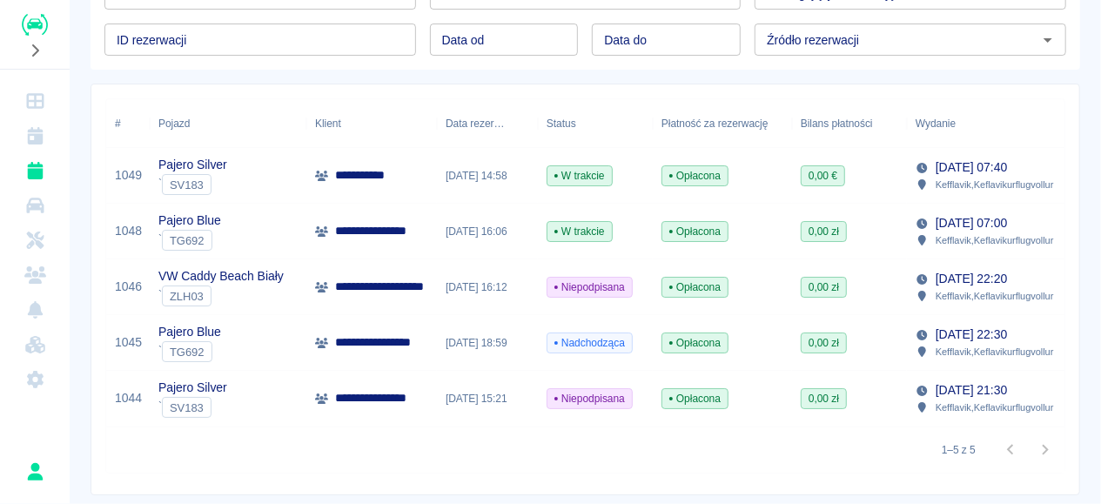
click at [504, 396] on div "16 maj 2025, 15:21" at bounding box center [487, 399] width 101 height 56
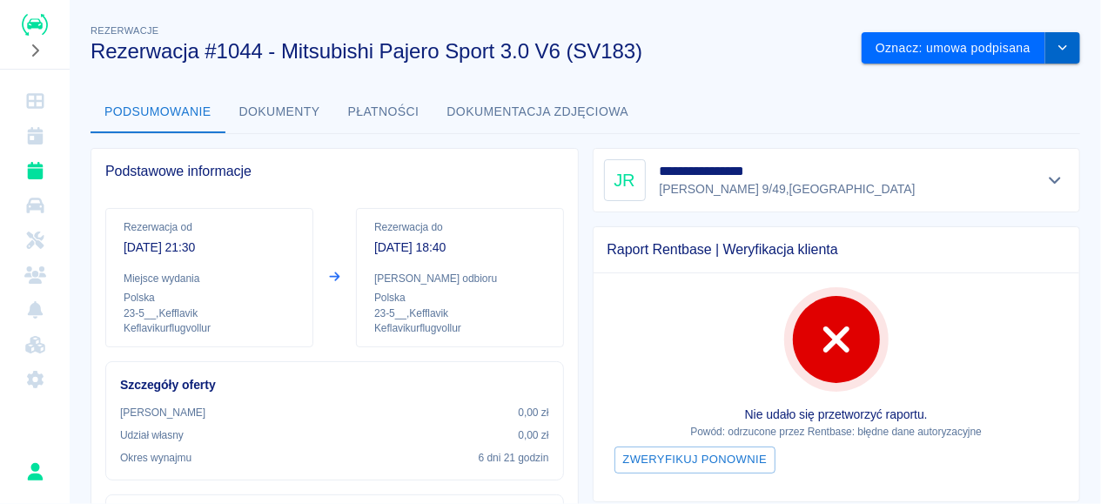
click at [1066, 50] on icon "drop-down" at bounding box center [1062, 47] width 14 height 11
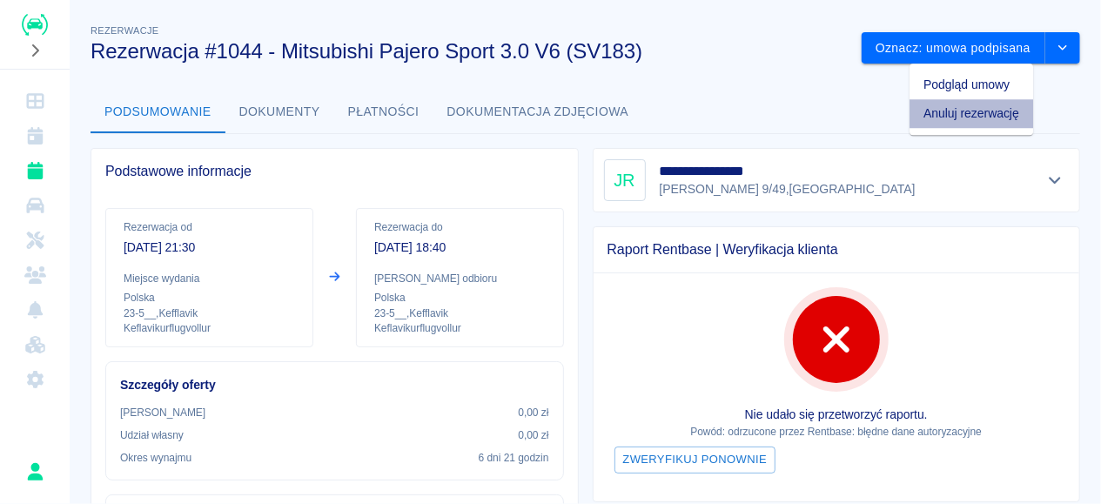
click at [993, 119] on li "Anuluj rezerwację" at bounding box center [971, 113] width 124 height 29
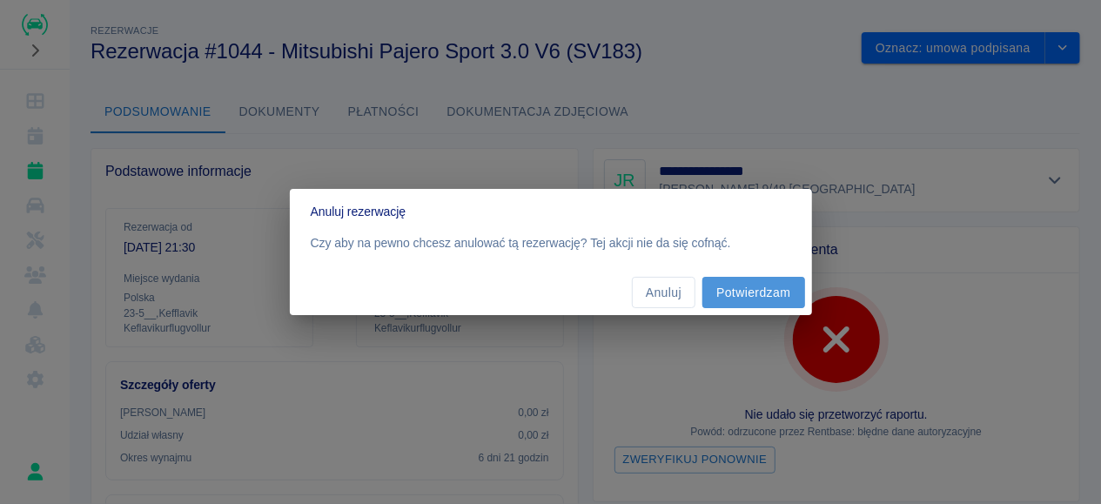
click at [734, 287] on button "Potwierdzam" at bounding box center [753, 293] width 102 height 32
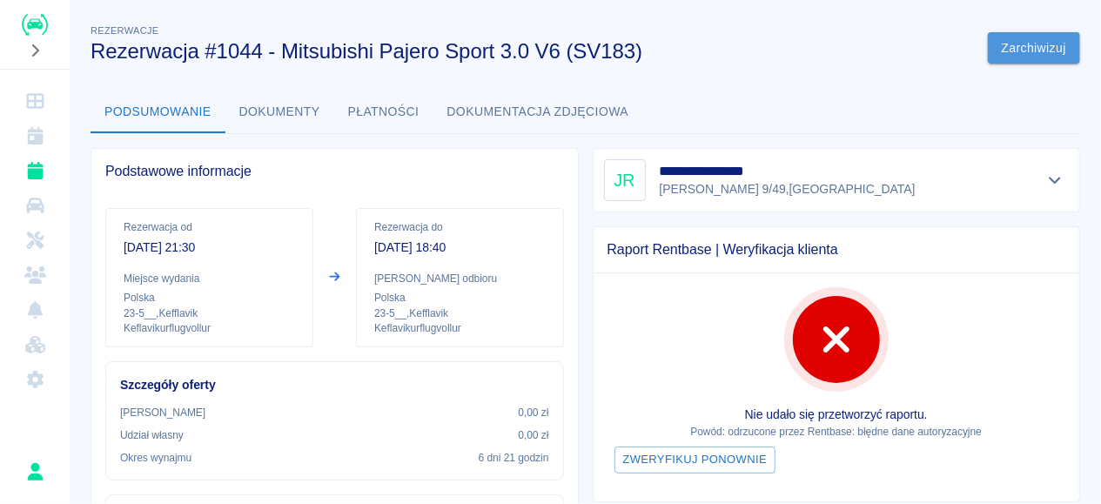
click at [1014, 55] on button "Zarchiwizuj" at bounding box center [1034, 48] width 92 height 32
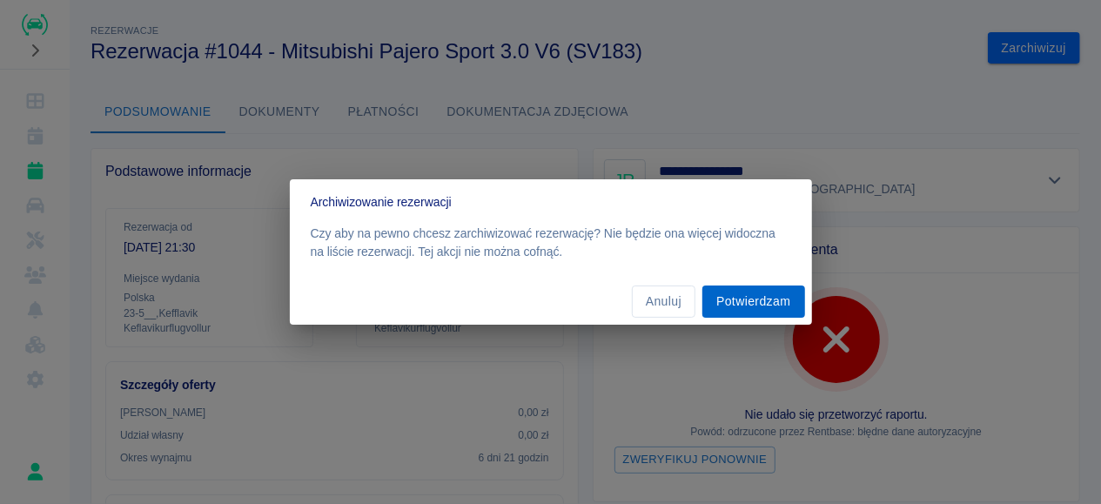
click at [740, 298] on button "Potwierdzam" at bounding box center [753, 301] width 102 height 32
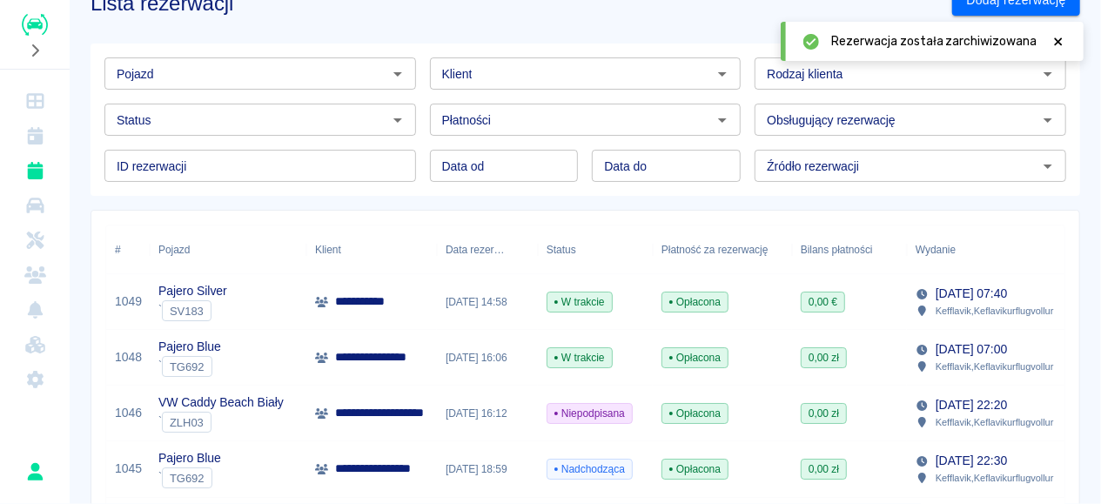
scroll to position [158, 0]
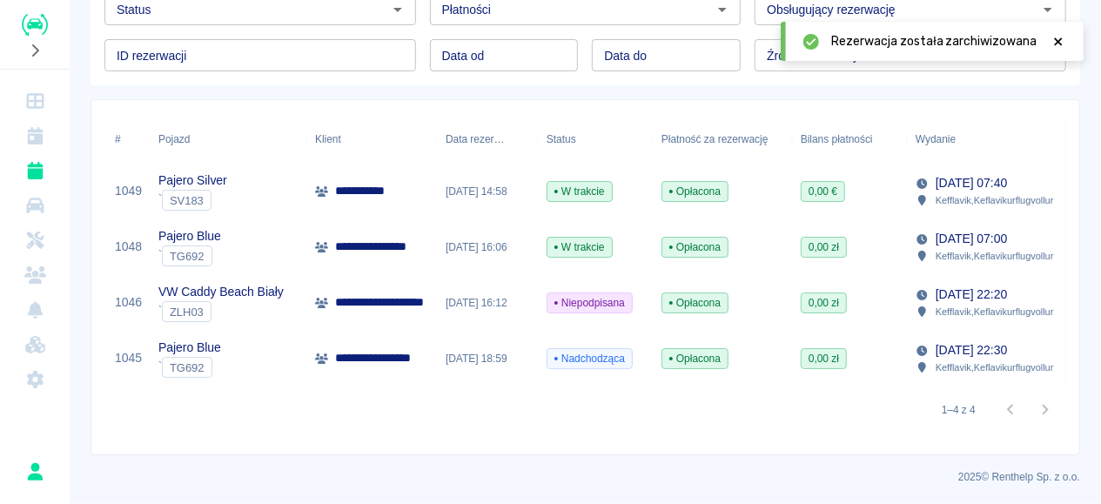
click at [591, 297] on span "Niepodpisana" at bounding box center [589, 303] width 84 height 16
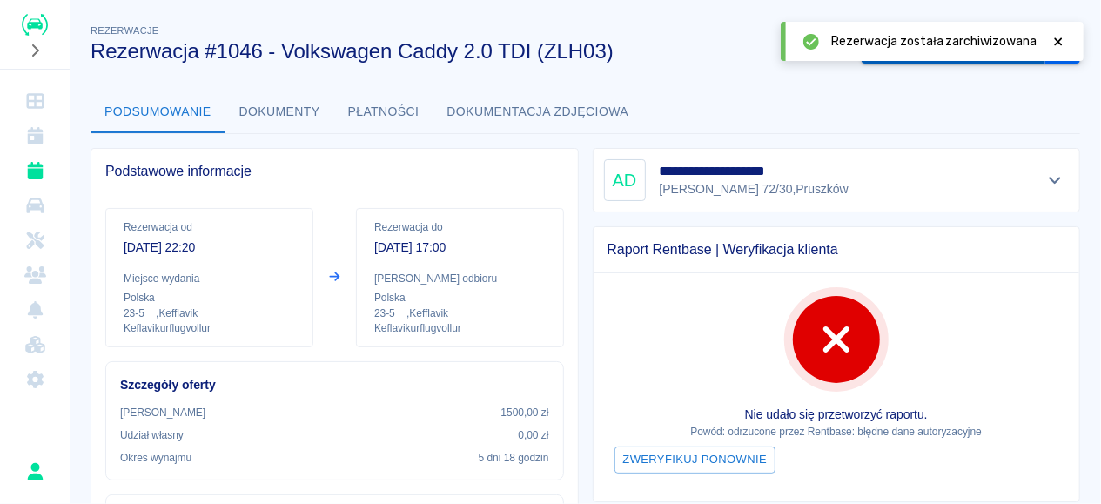
click at [1015, 64] on button "Oznacz: umowa podpisana" at bounding box center [953, 48] width 184 height 32
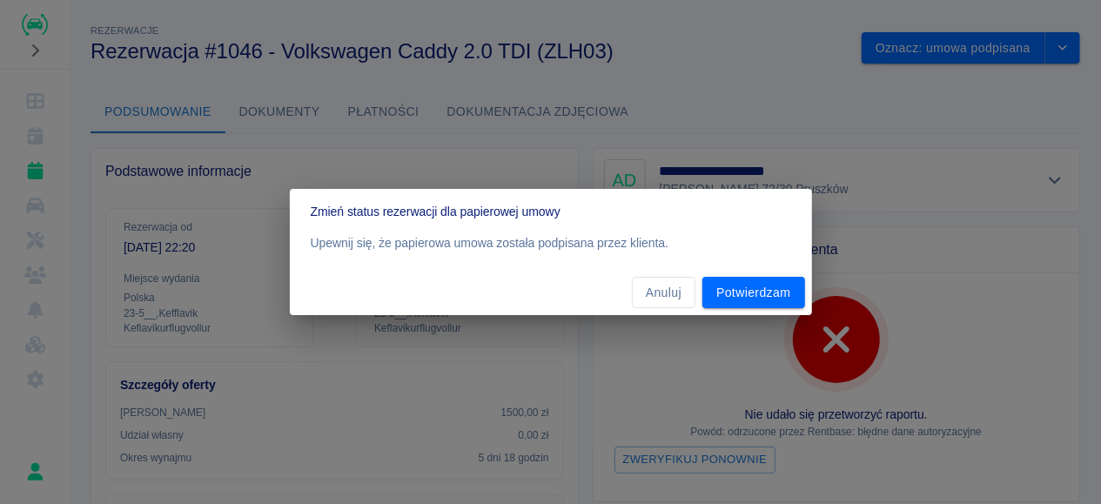
click at [961, 105] on div "Zmień status rezerwacji dla papierowej umowy Upewnij się, że papierowa umowa zo…" at bounding box center [550, 252] width 1101 height 504
click at [673, 295] on button "Anuluj" at bounding box center [664, 293] width 64 height 32
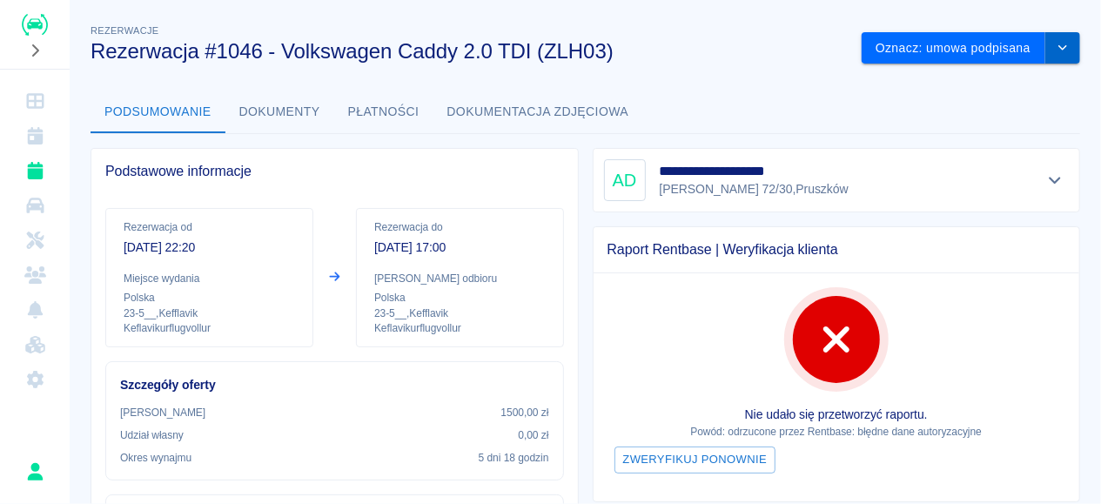
click at [1068, 45] on icon "drop-down" at bounding box center [1062, 47] width 14 height 11
click at [973, 121] on li "Anuluj rezerwację" at bounding box center [971, 113] width 124 height 29
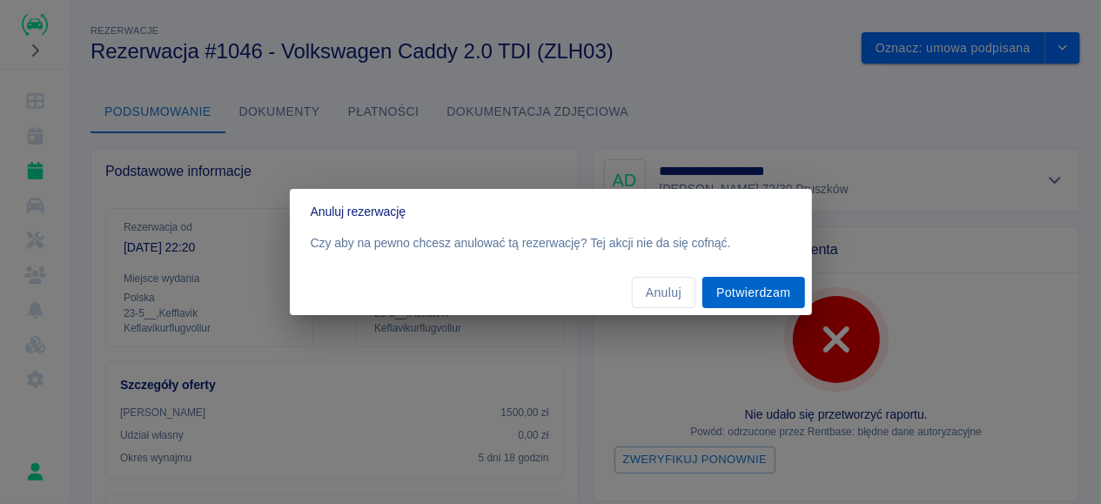
drag, startPoint x: 693, startPoint y: 302, endPoint x: 721, endPoint y: 297, distance: 28.3
click at [700, 301] on div "Anuluj Potwierdzam" at bounding box center [551, 293] width 522 height 46
click at [733, 293] on button "Potwierdzam" at bounding box center [753, 293] width 102 height 32
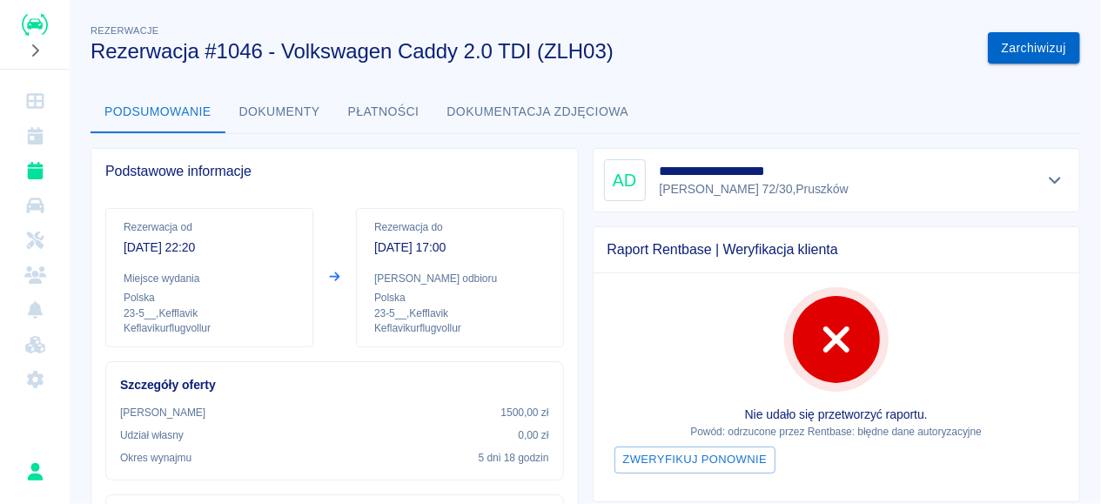
click at [1011, 47] on button "Zarchiwizuj" at bounding box center [1034, 48] width 92 height 32
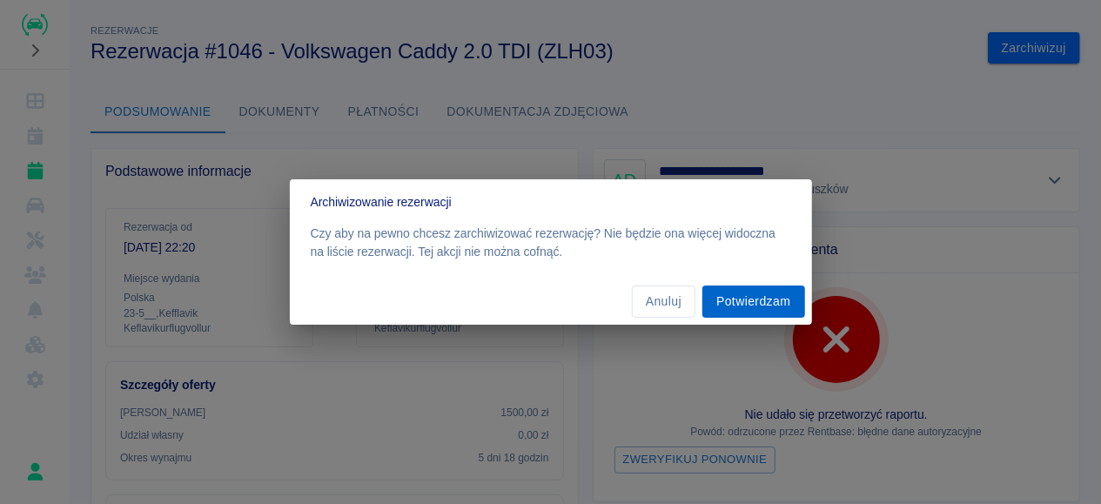
click at [763, 304] on button "Potwierdzam" at bounding box center [753, 301] width 102 height 32
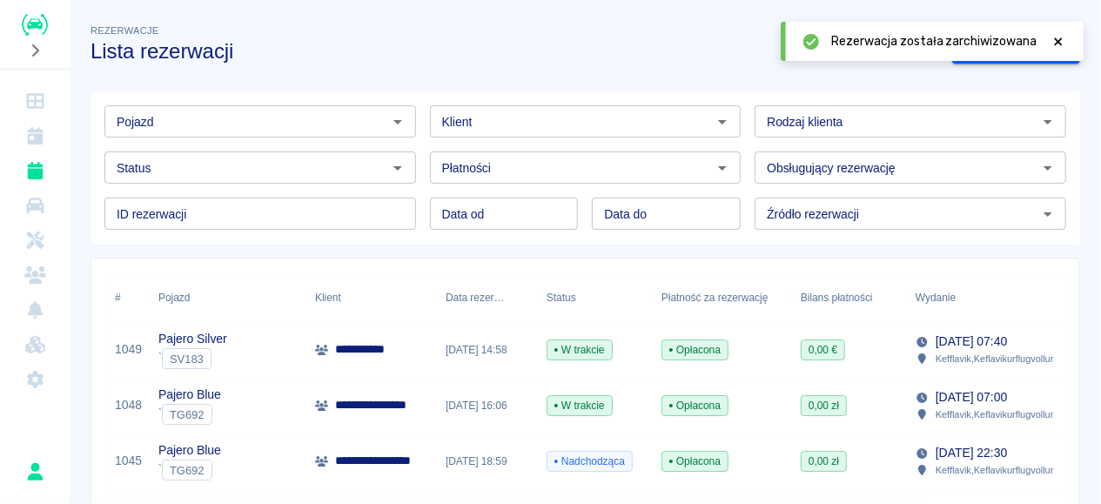
click at [435, 460] on p "**********" at bounding box center [387, 461] width 104 height 18
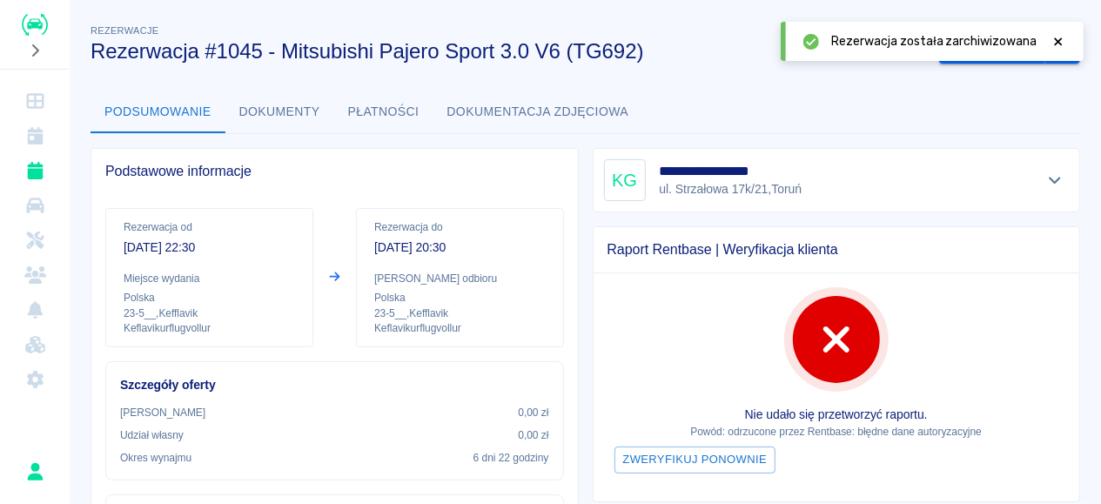
click at [1059, 41] on icon at bounding box center [1059, 41] width 8 height 8
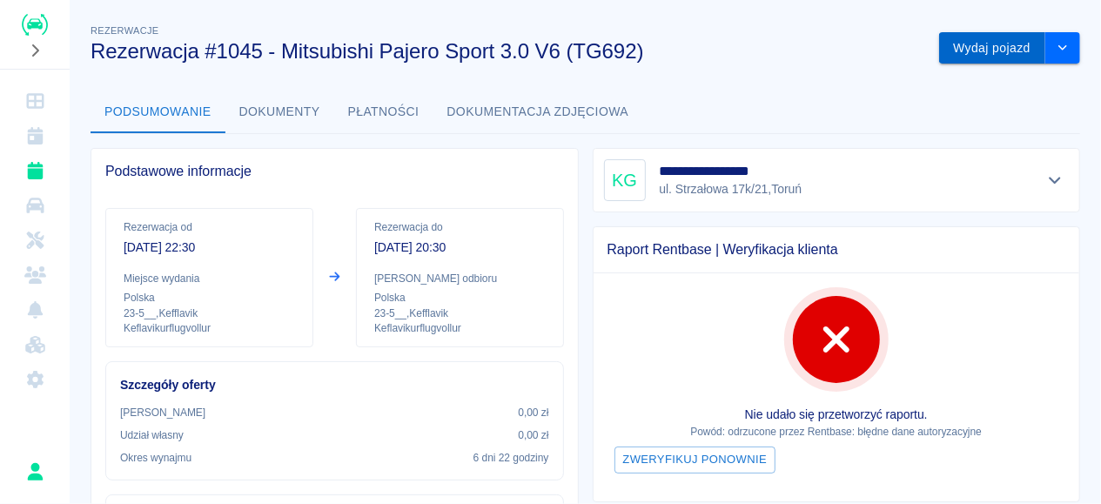
click at [1045, 57] on button "Wydaj pojazd" at bounding box center [992, 48] width 106 height 32
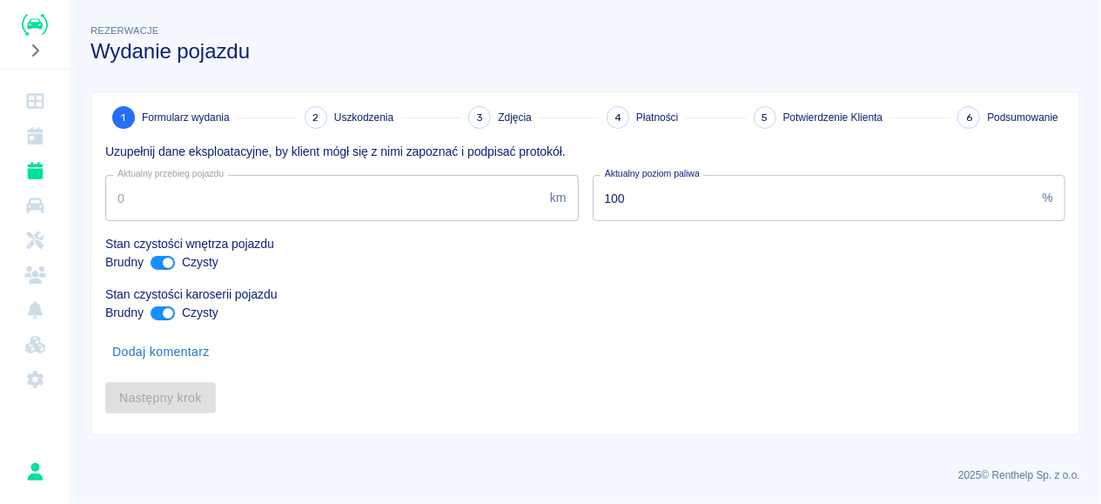
type input "321053"
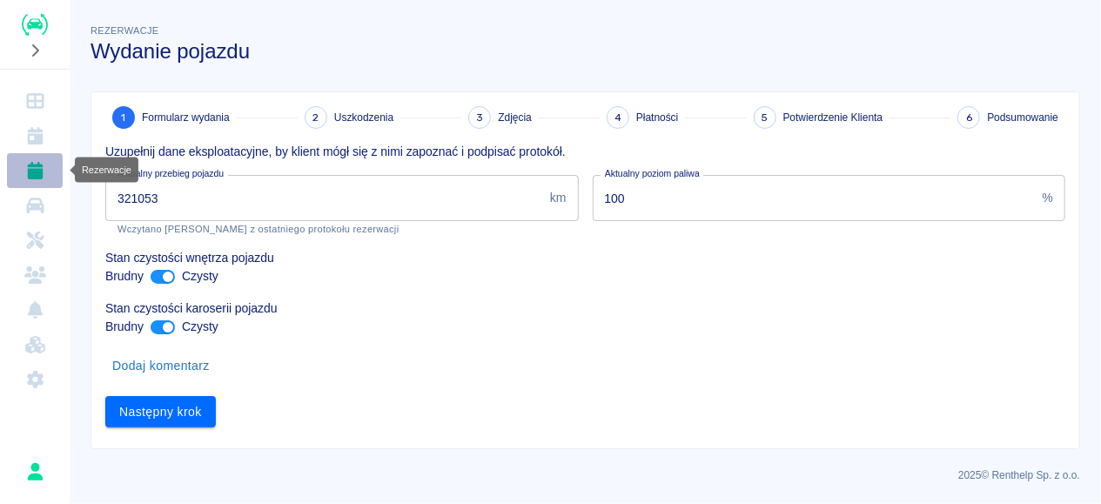
click at [37, 164] on icon "Rezerwacje" at bounding box center [35, 170] width 16 height 17
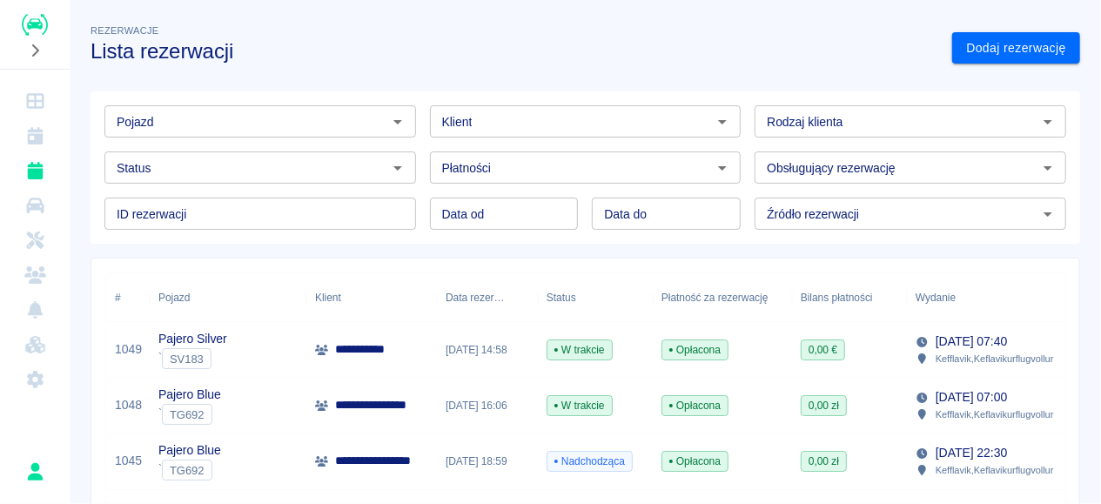
click at [575, 468] on span "Nadchodząca" at bounding box center [589, 461] width 84 height 16
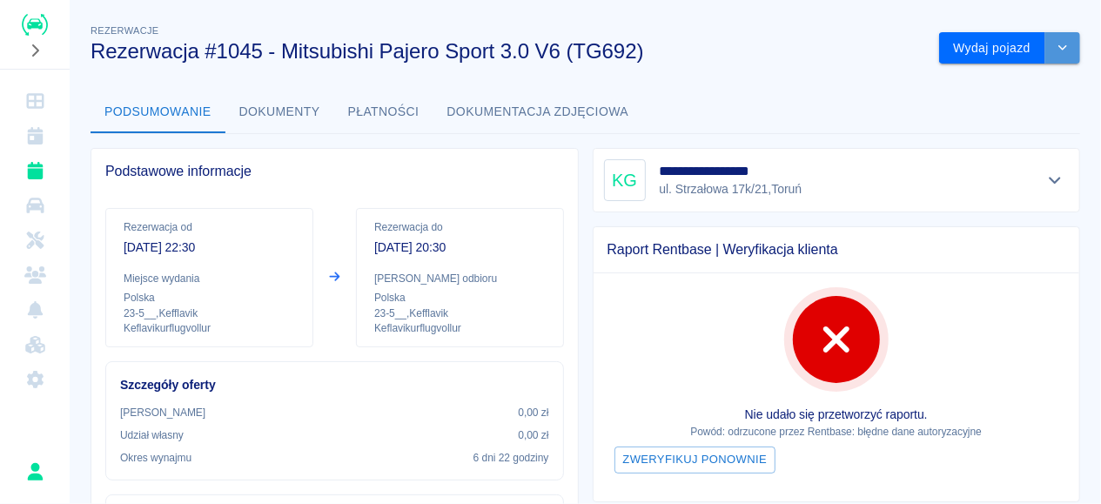
click at [1061, 44] on icon "drop-down" at bounding box center [1062, 47] width 14 height 11
click at [982, 90] on li "Anuluj rezerwację" at bounding box center [1010, 84] width 124 height 29
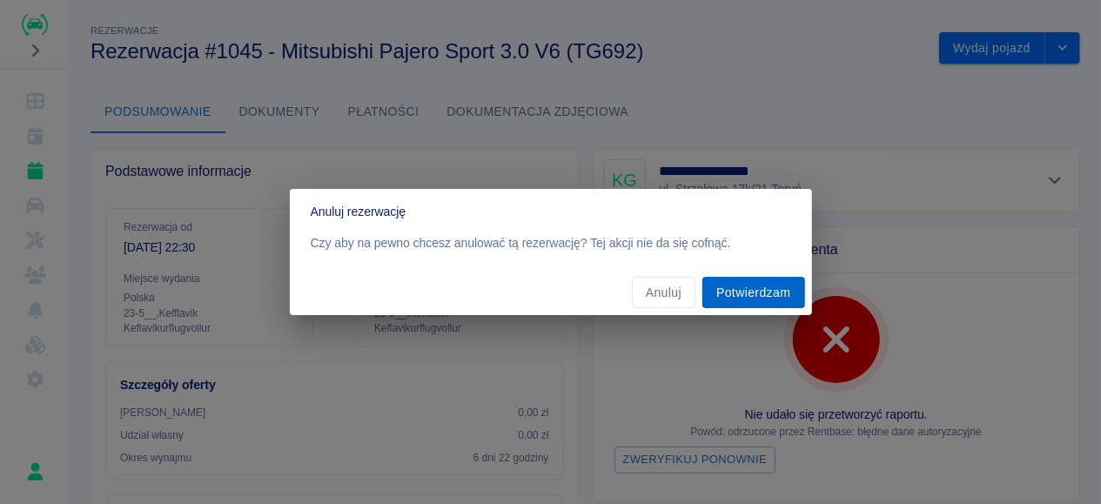
click at [747, 298] on button "Potwierdzam" at bounding box center [753, 293] width 102 height 32
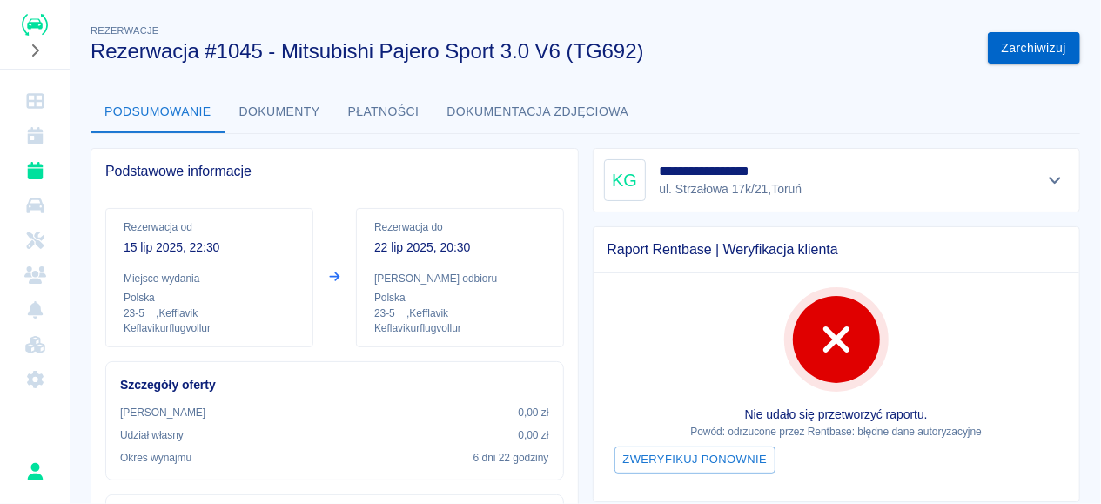
click at [1006, 43] on button "Zarchiwizuj" at bounding box center [1034, 48] width 92 height 32
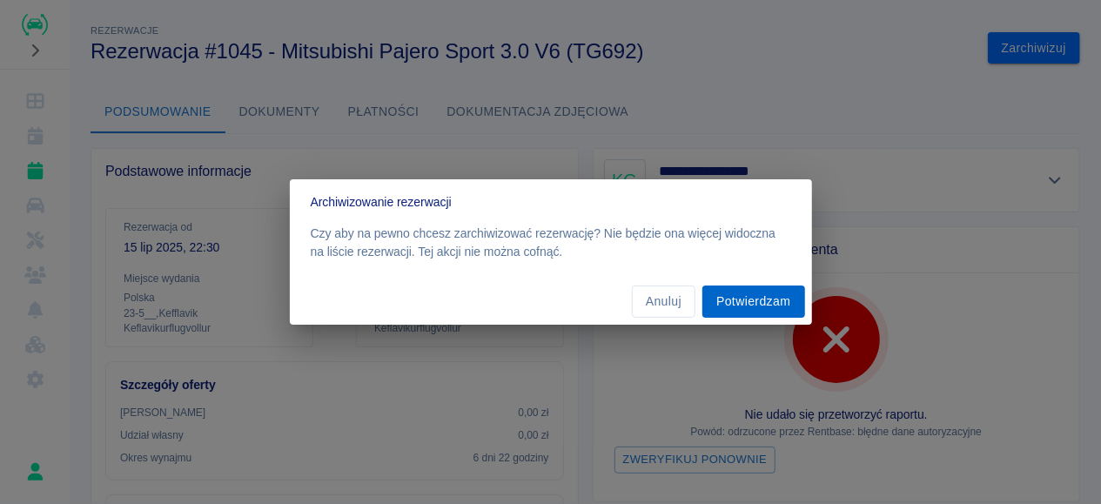
click at [752, 302] on button "Potwierdzam" at bounding box center [753, 301] width 102 height 32
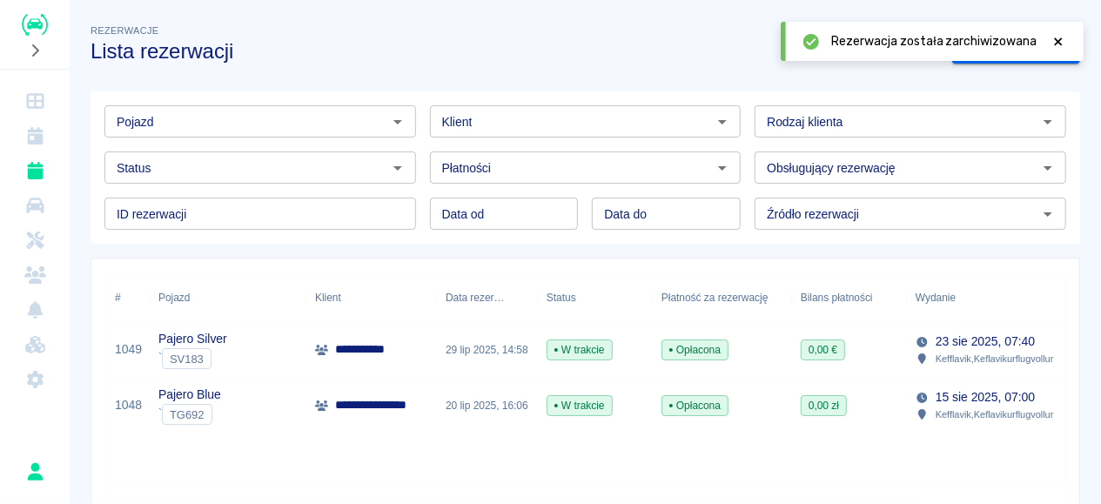
click at [325, 417] on div "**********" at bounding box center [371, 406] width 131 height 56
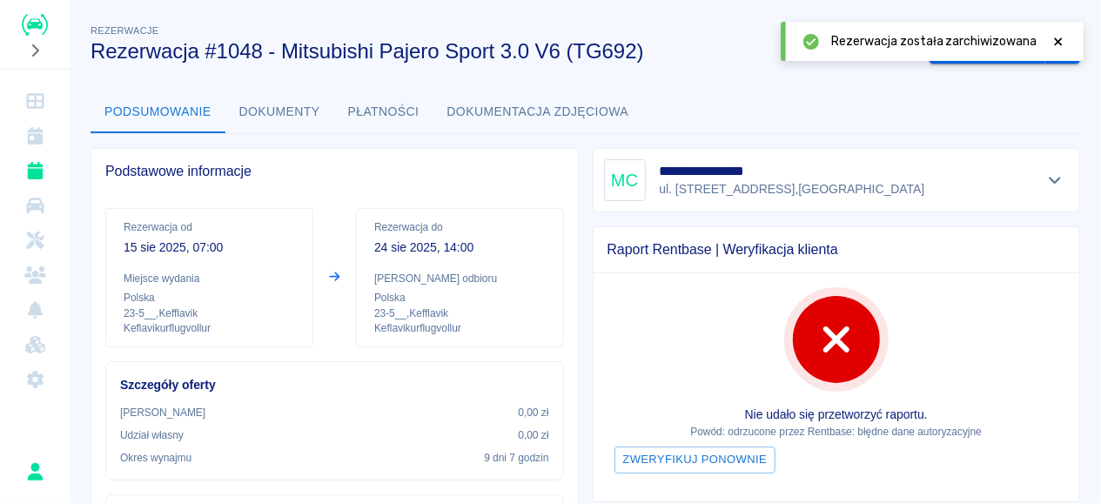
click at [1056, 41] on icon at bounding box center [1058, 42] width 16 height 12
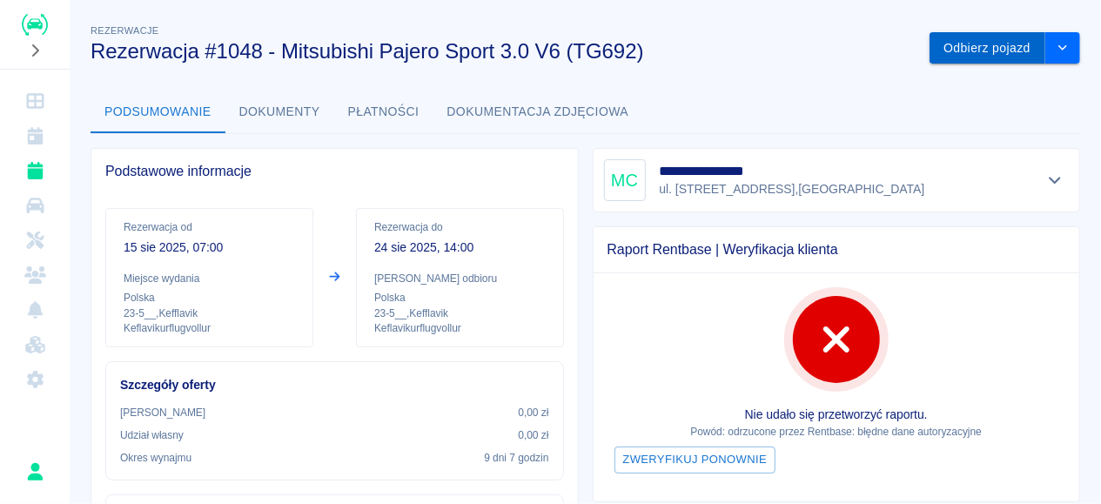
click at [1027, 47] on button "Odbierz pojazd" at bounding box center [987, 48] width 116 height 32
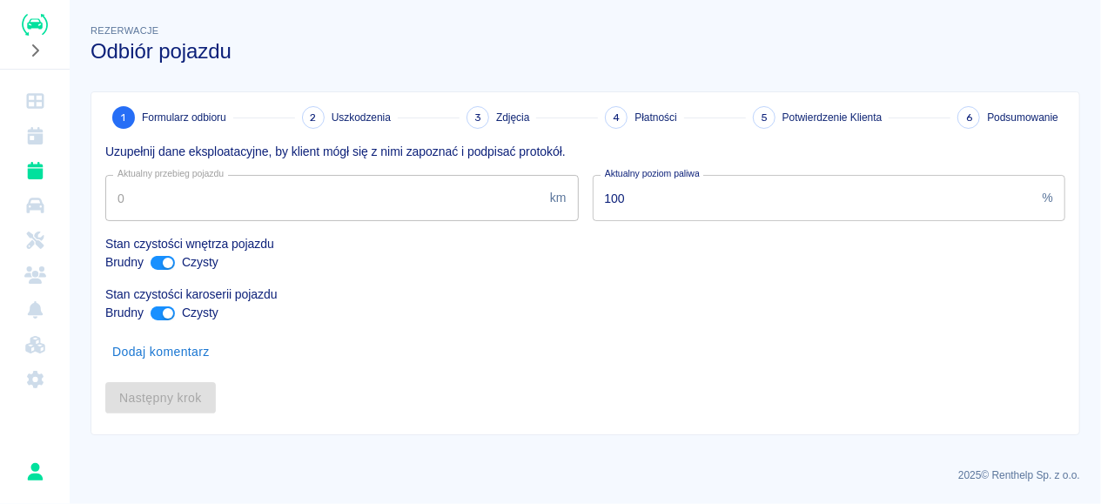
type input "321053"
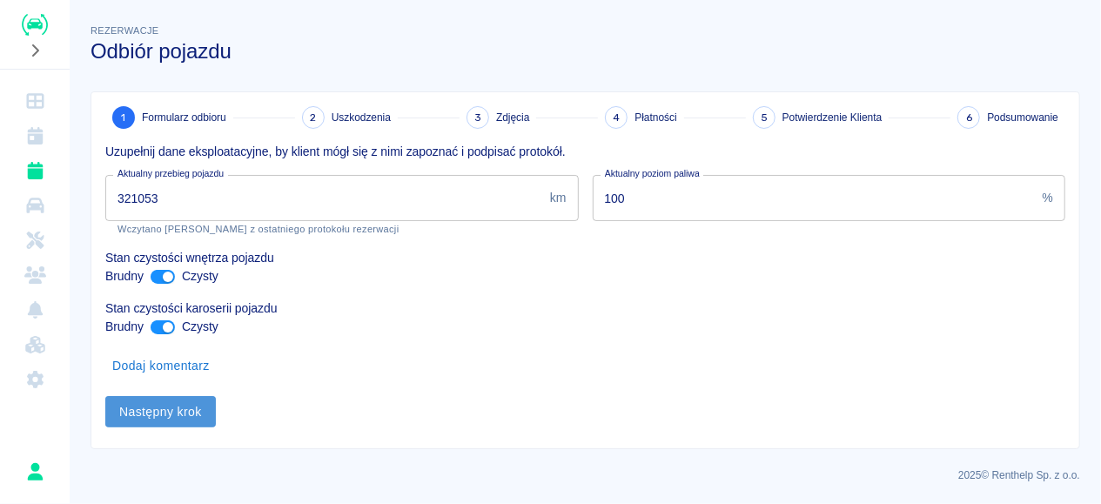
click at [169, 410] on button "Następny krok" at bounding box center [160, 412] width 111 height 32
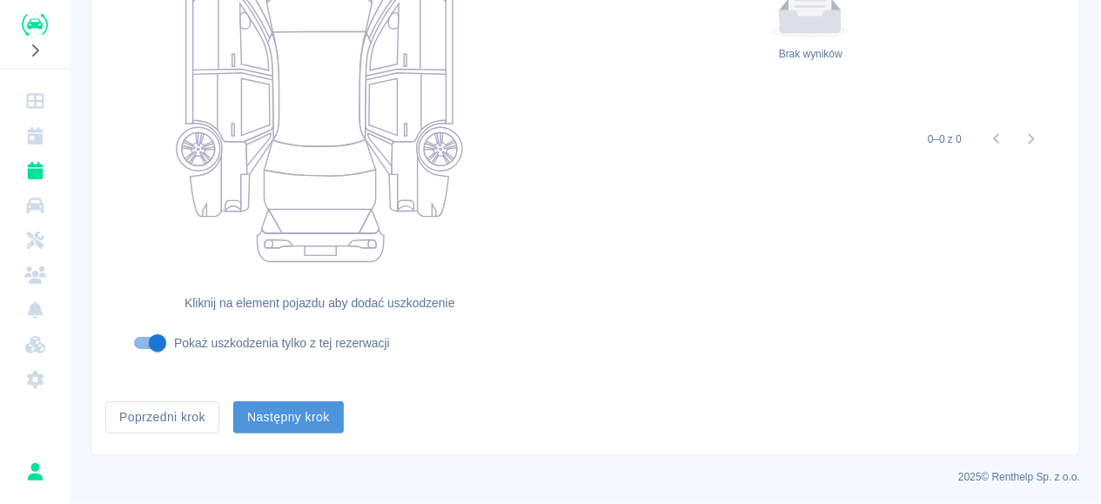
click at [271, 422] on button "Następny krok" at bounding box center [288, 417] width 111 height 32
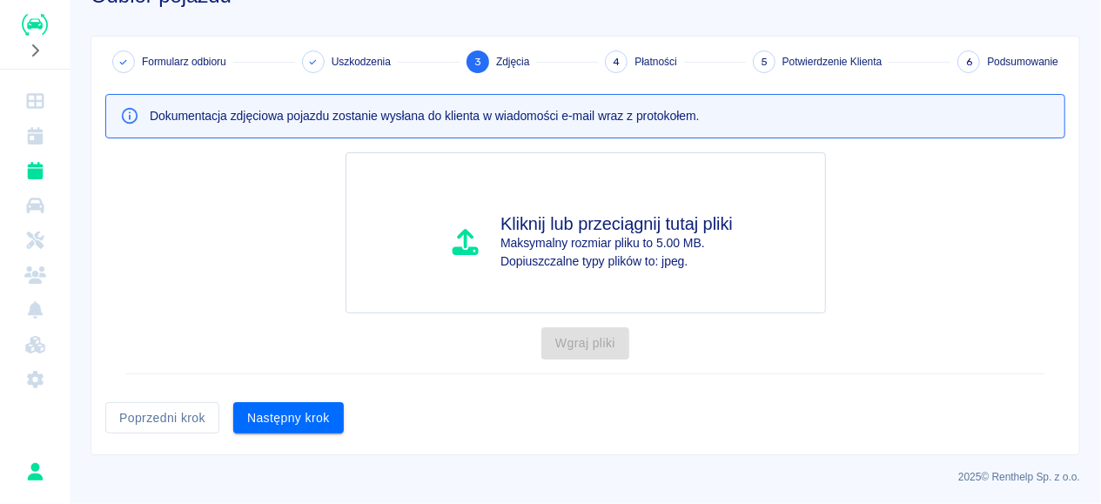
click at [332, 415] on button "Następny krok" at bounding box center [288, 418] width 111 height 32
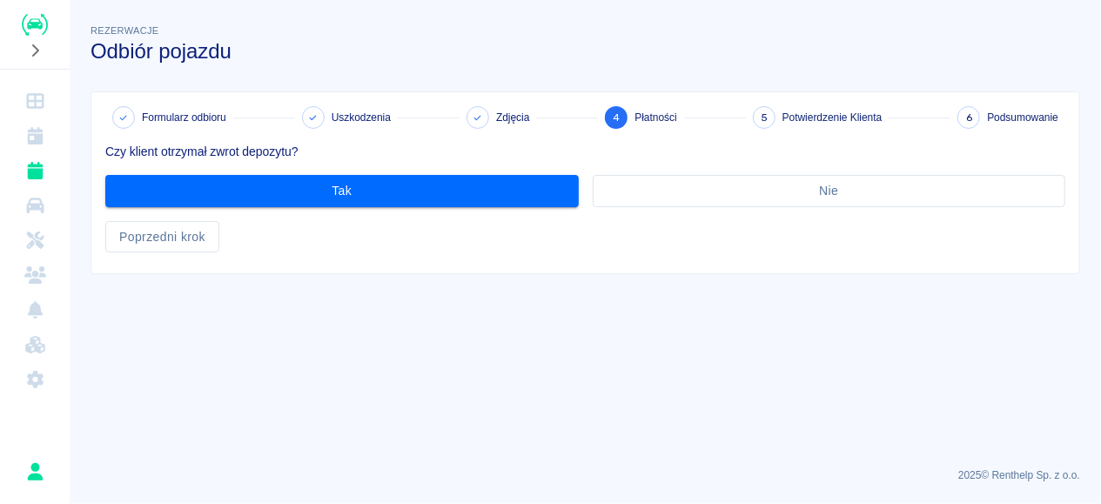
scroll to position [0, 0]
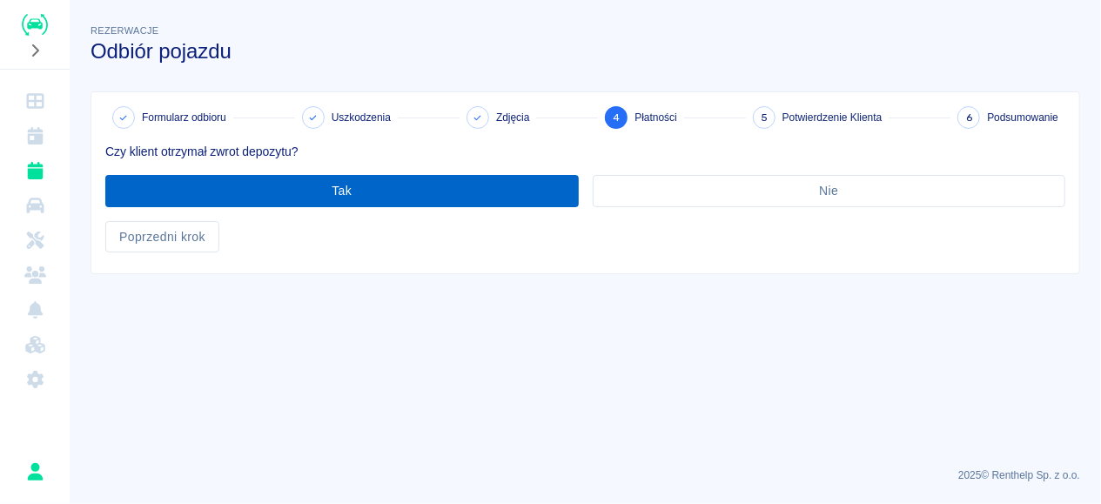
click at [449, 189] on button "Tak" at bounding box center [341, 191] width 473 height 32
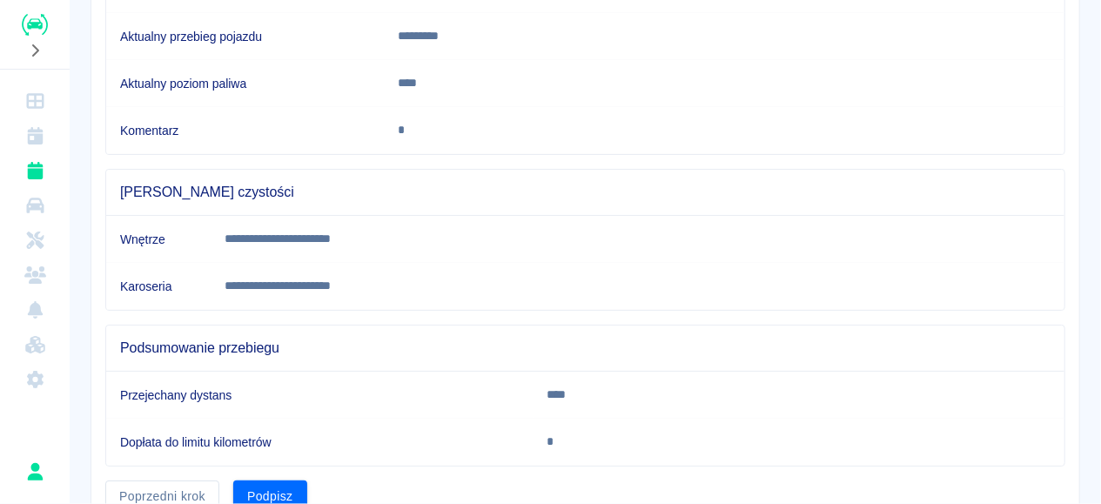
scroll to position [424, 0]
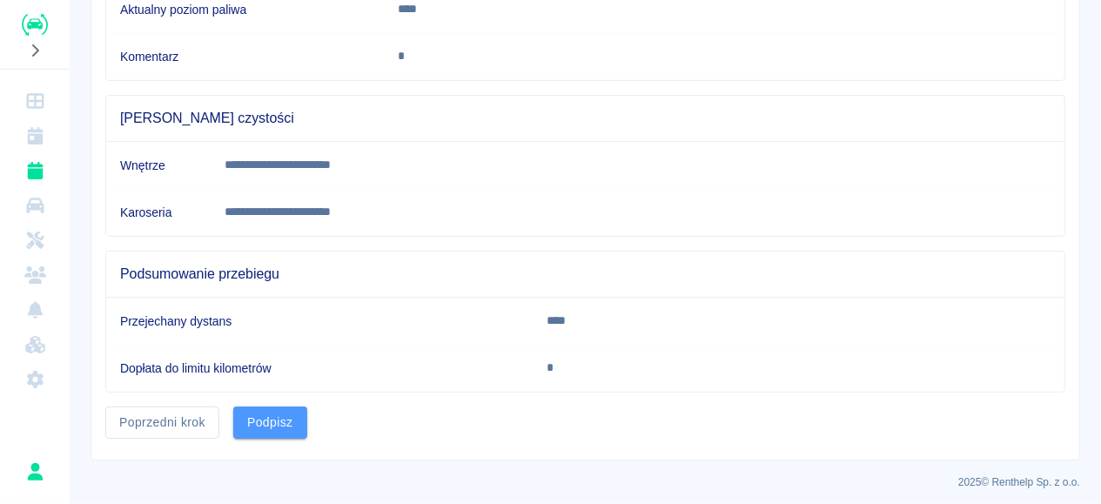
drag, startPoint x: 286, startPoint y: 417, endPoint x: 307, endPoint y: 422, distance: 21.5
click at [287, 417] on button "Podpisz" at bounding box center [270, 422] width 74 height 32
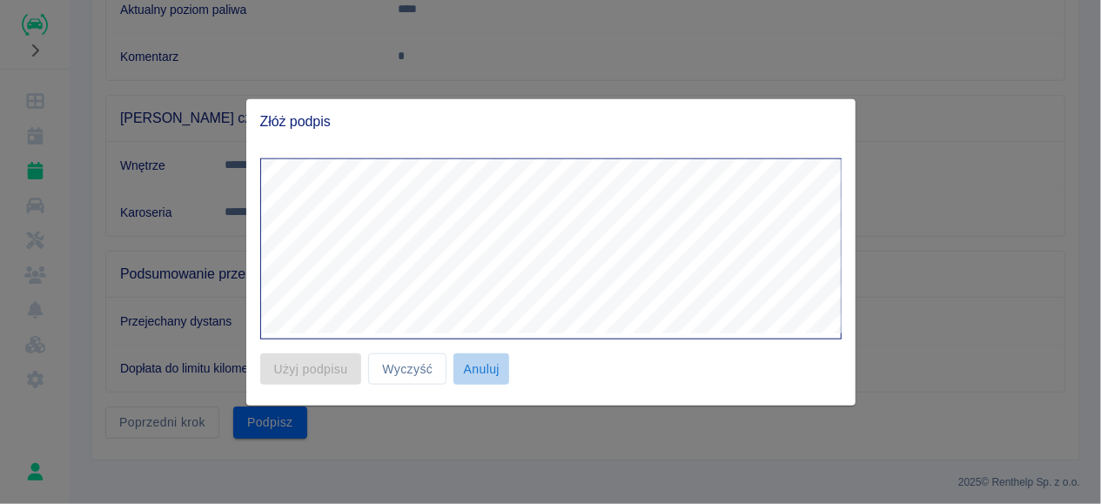
click at [469, 370] on button "Anuluj" at bounding box center [481, 368] width 56 height 32
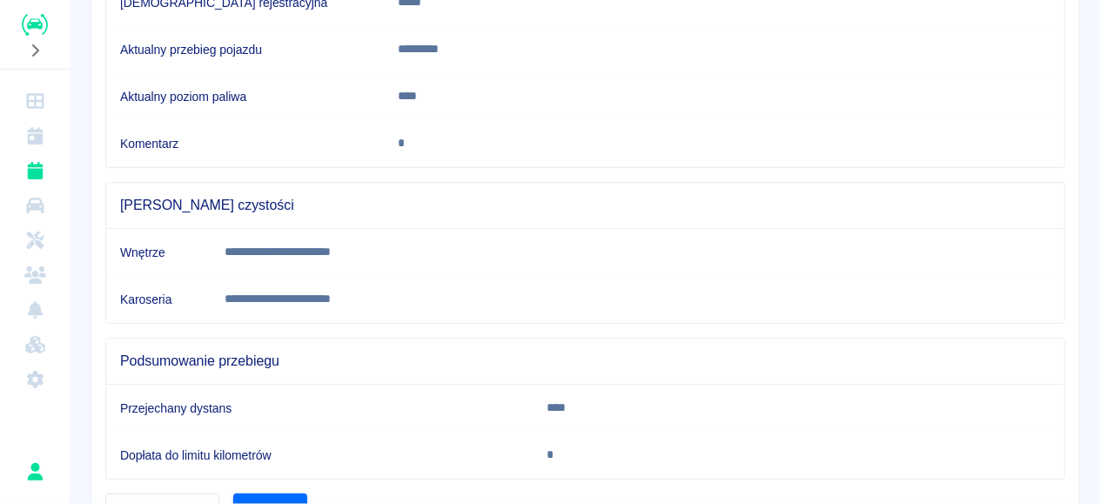
scroll to position [348, 0]
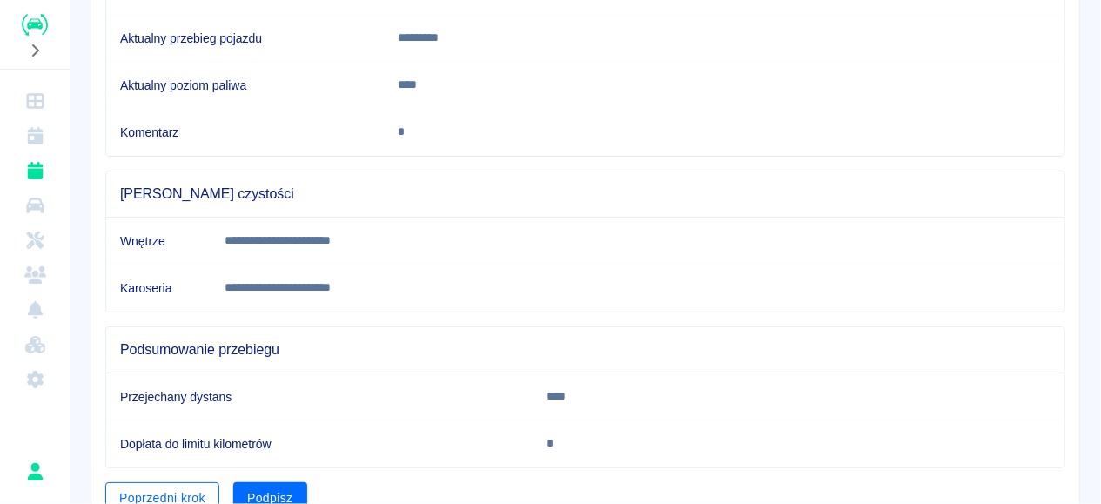
click at [189, 485] on button "Poprzedni krok" at bounding box center [162, 498] width 114 height 32
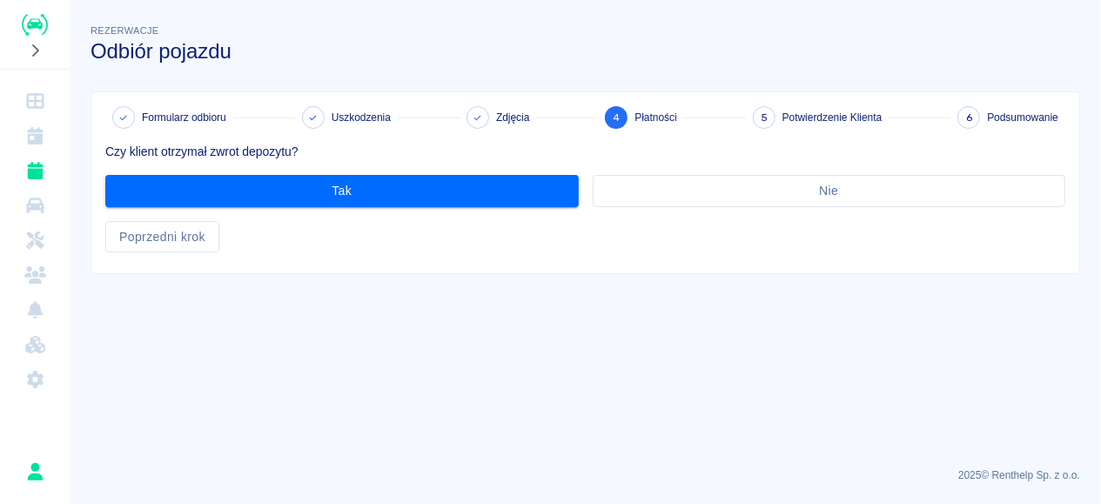
scroll to position [0, 0]
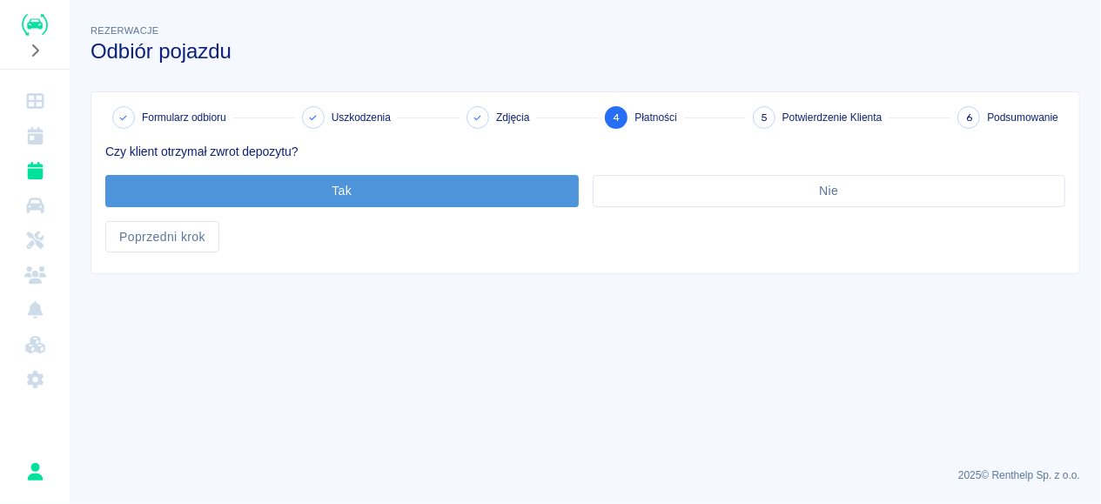
click at [344, 182] on button "Tak" at bounding box center [341, 191] width 473 height 32
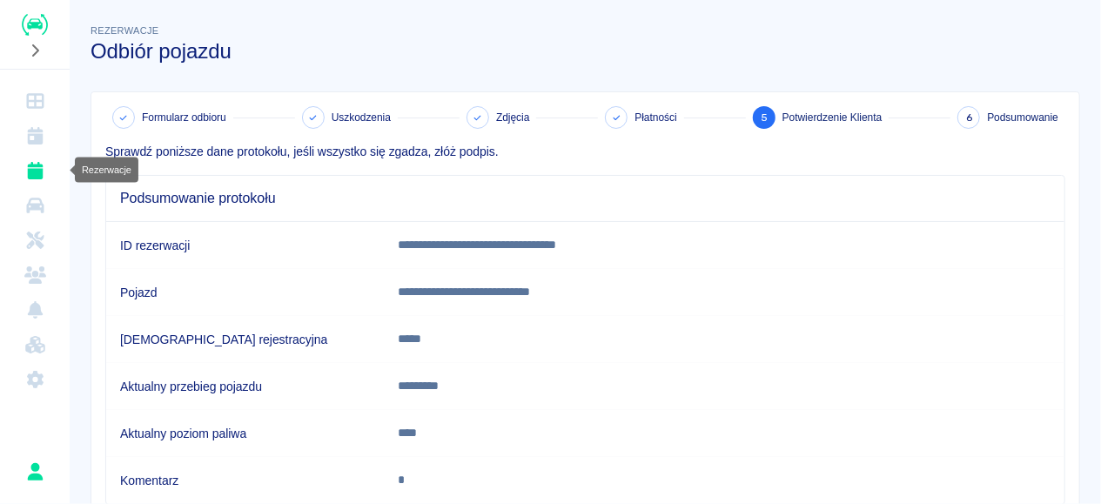
click at [40, 168] on icon "Rezerwacje" at bounding box center [35, 170] width 16 height 17
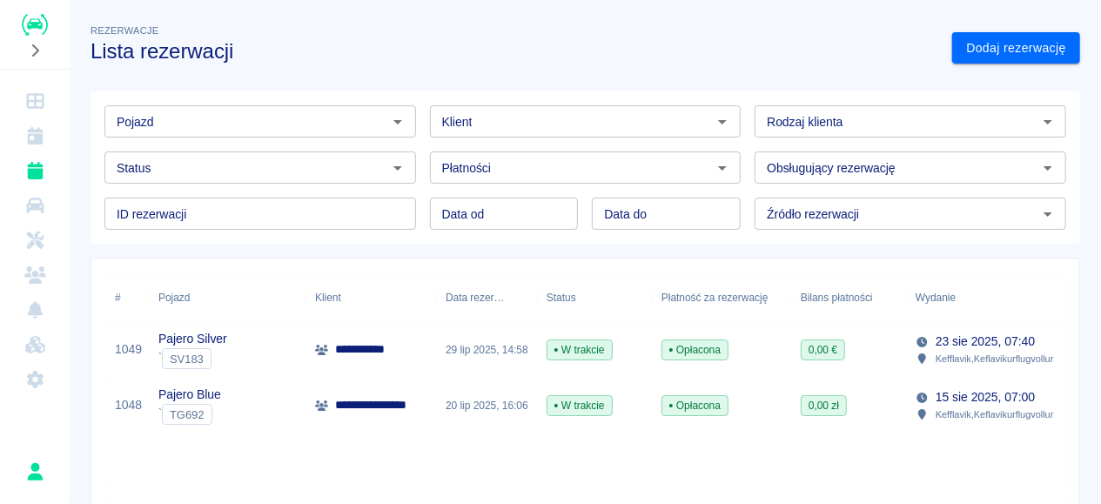
click at [461, 410] on div "20 lip 2025, 16:06" at bounding box center [487, 406] width 101 height 56
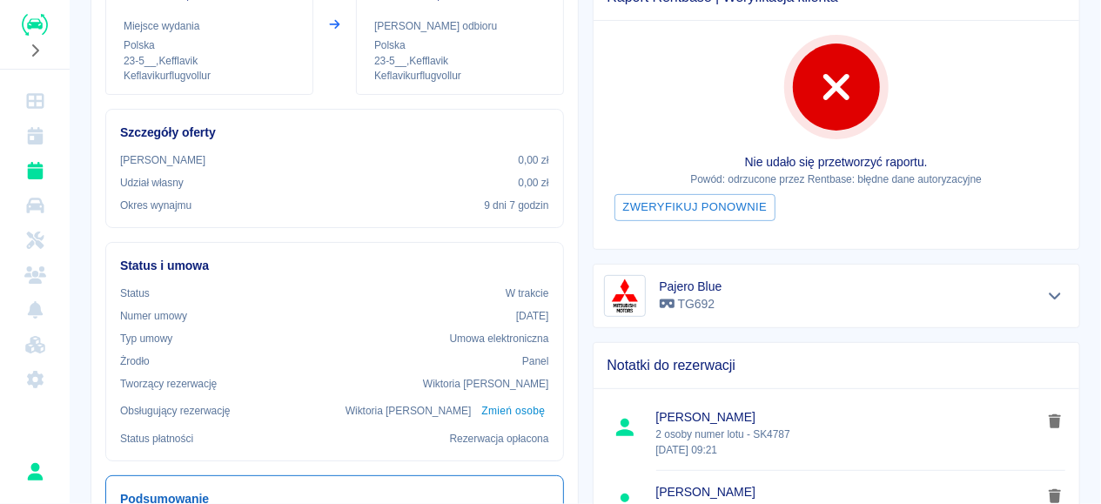
scroll to position [91, 0]
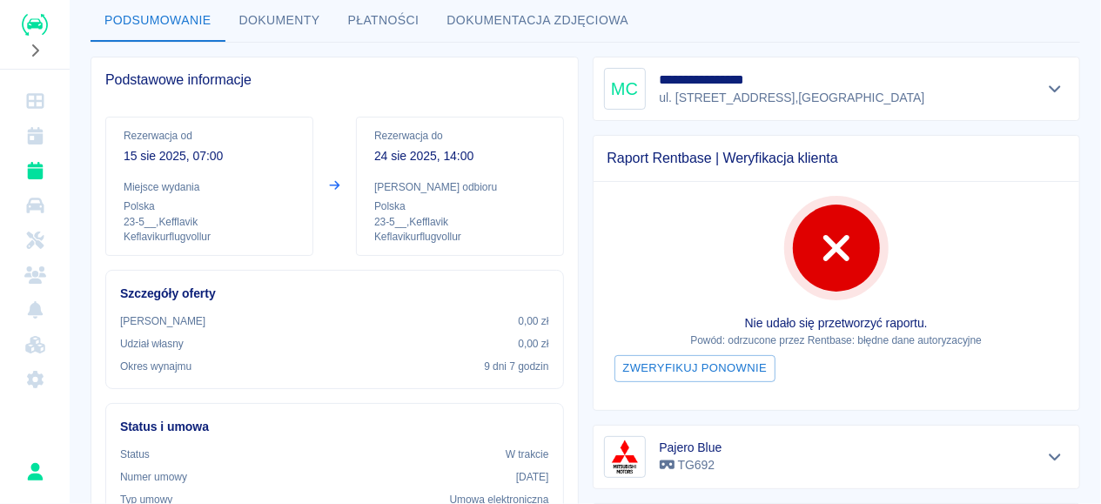
click at [893, 412] on div "Pajero Blue TG692" at bounding box center [830, 450] width 502 height 78
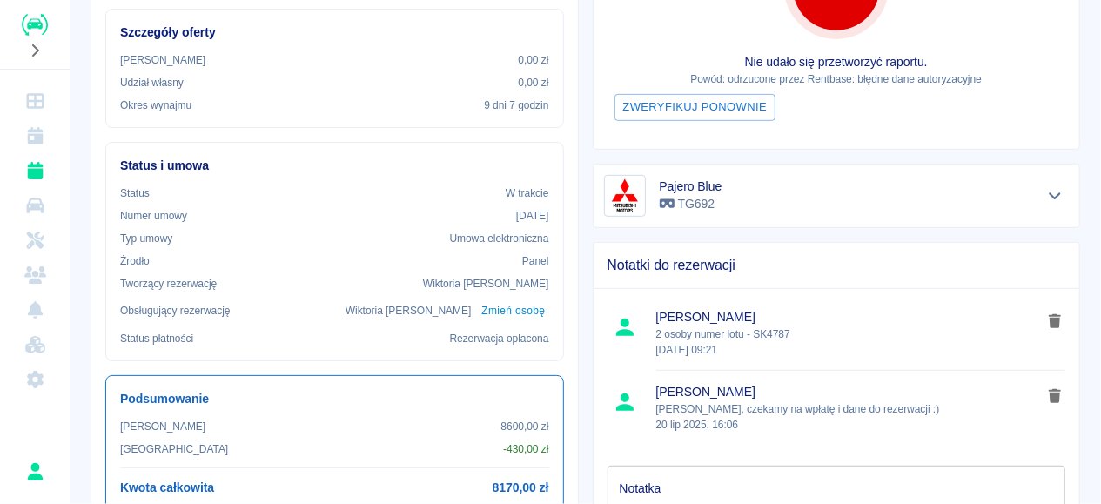
scroll to position [0, 0]
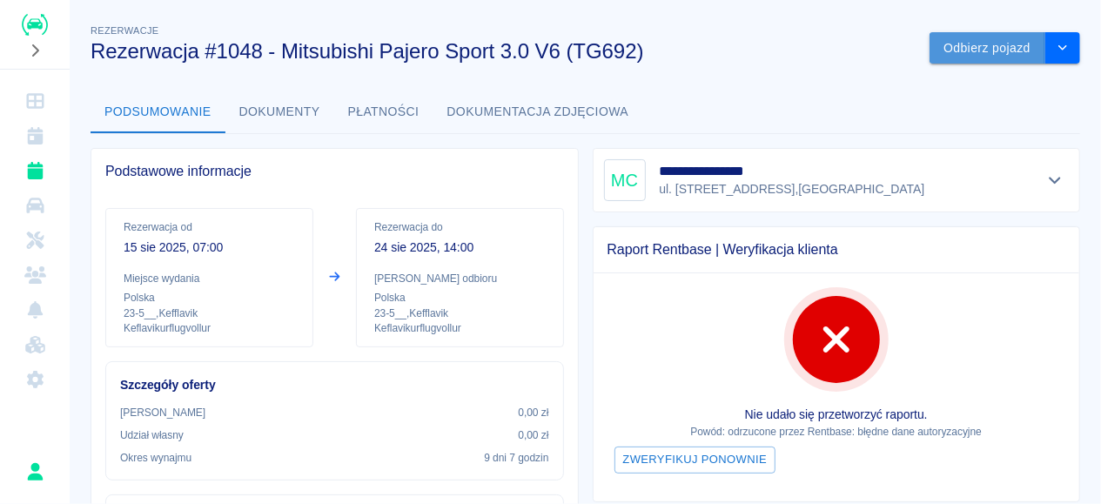
click at [1028, 50] on button "Odbierz pojazd" at bounding box center [987, 48] width 116 height 32
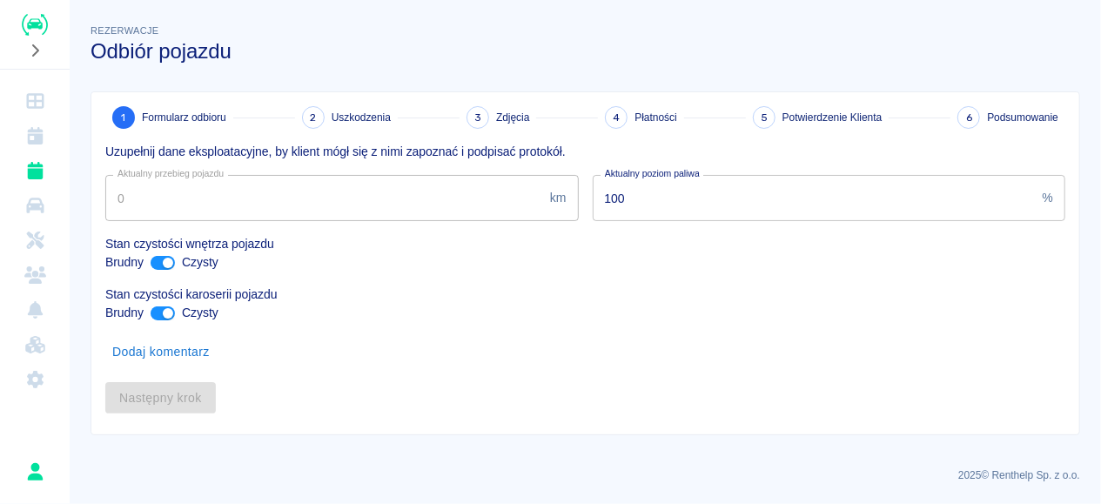
type input "321053"
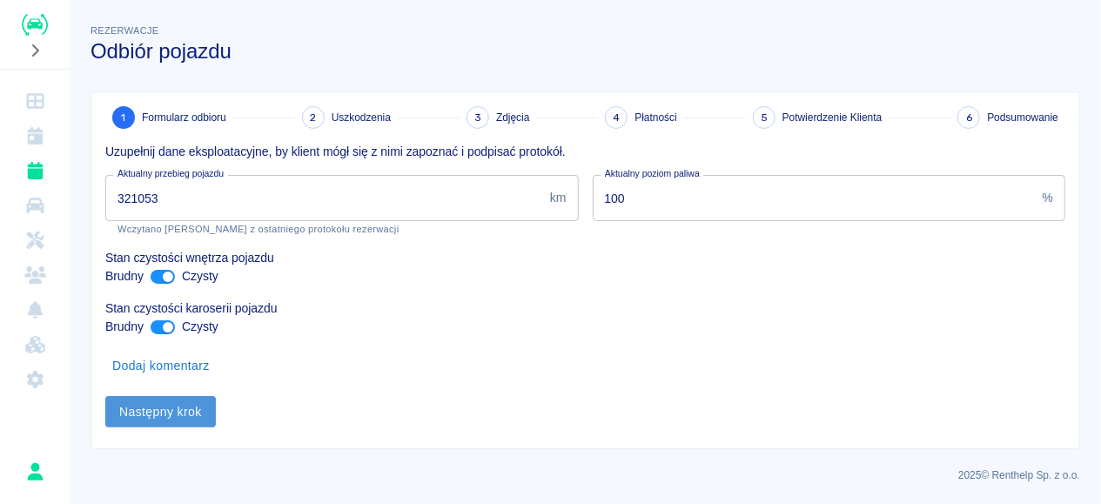
click at [151, 413] on button "Następny krok" at bounding box center [160, 412] width 111 height 32
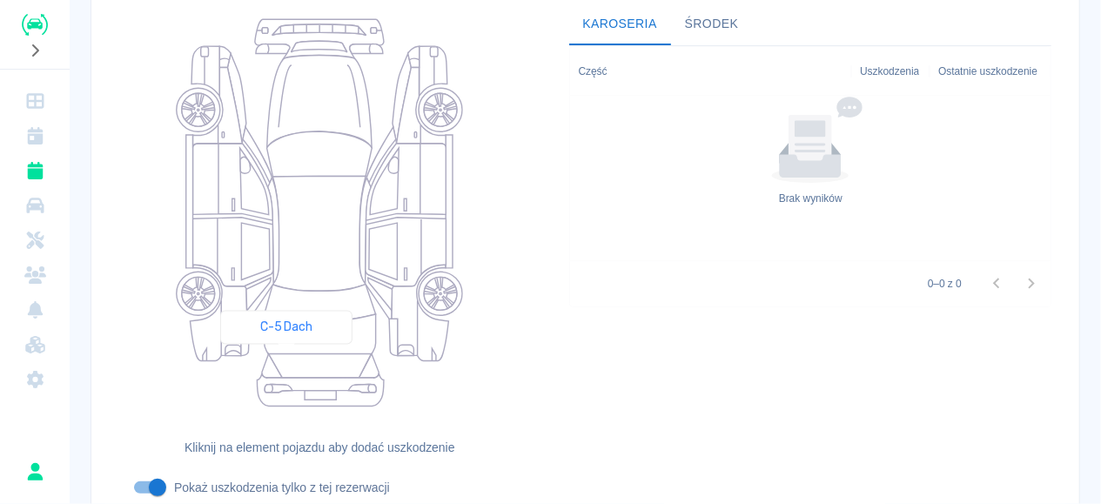
scroll to position [325, 0]
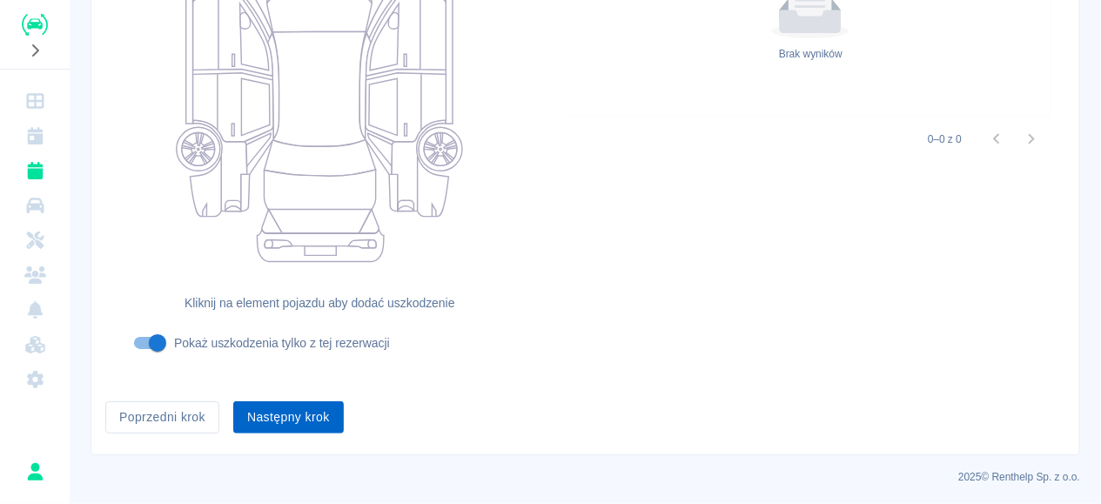
click at [269, 425] on button "Następny krok" at bounding box center [288, 417] width 111 height 32
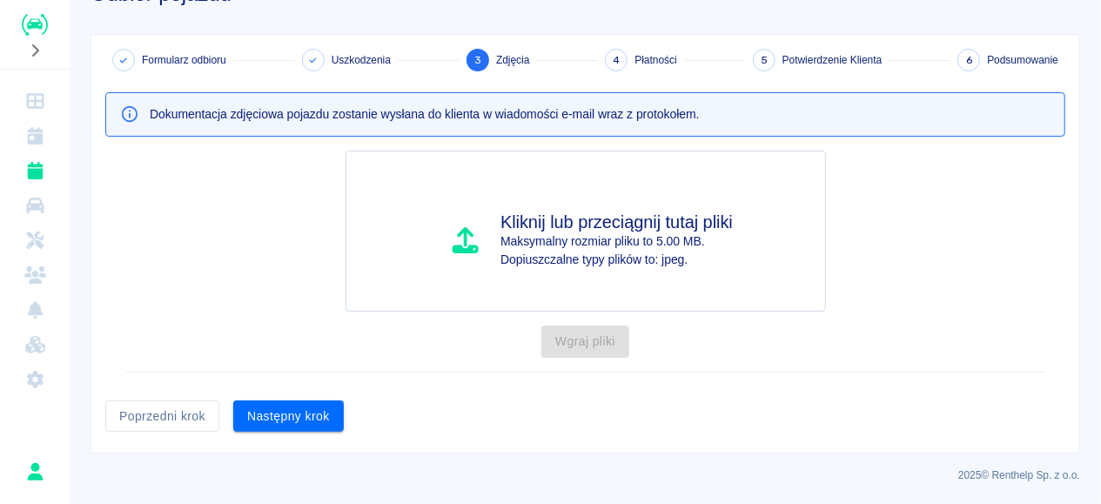
scroll to position [56, 0]
click at [269, 425] on button "Następny krok" at bounding box center [288, 418] width 111 height 32
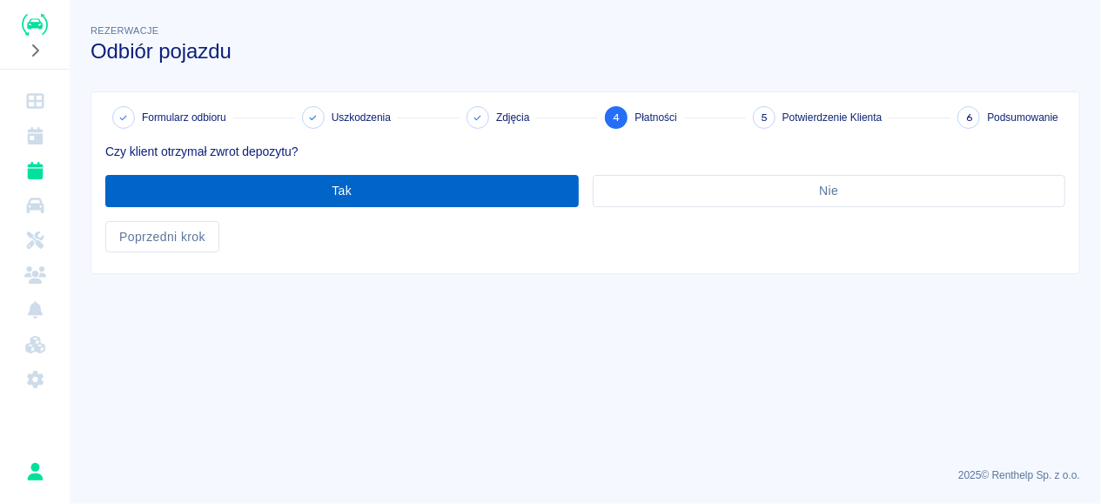
click at [285, 197] on button "Tak" at bounding box center [341, 191] width 473 height 32
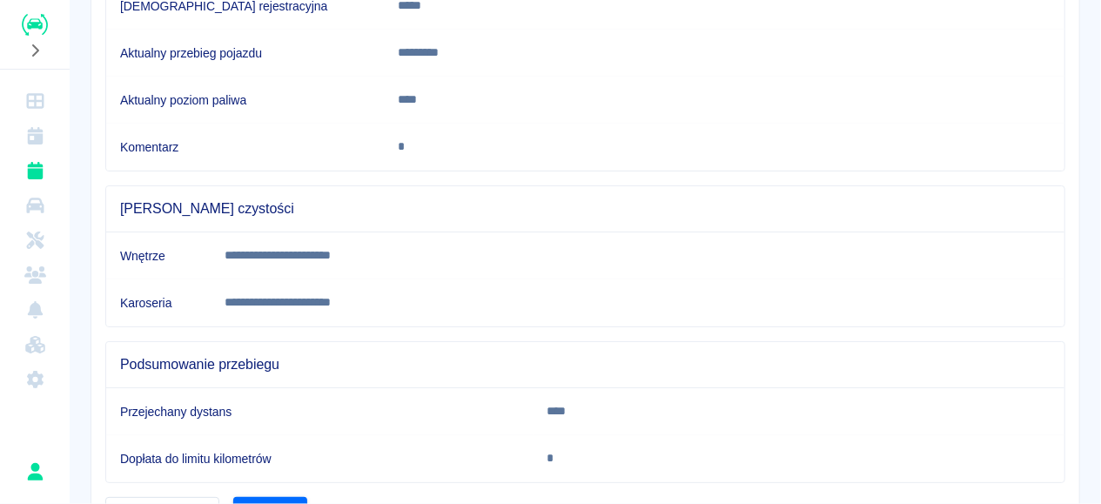
scroll to position [424, 0]
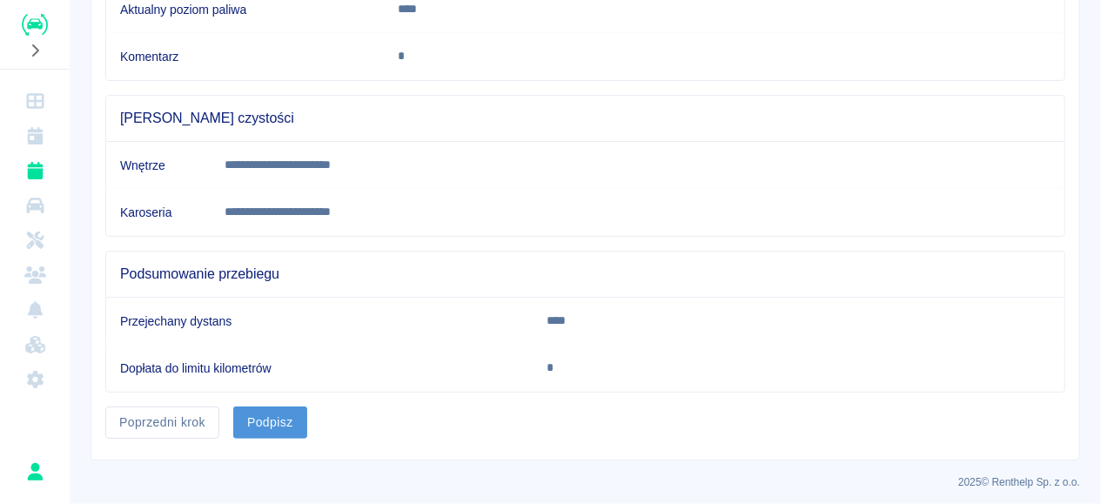
click at [282, 410] on button "Podpisz" at bounding box center [270, 422] width 74 height 32
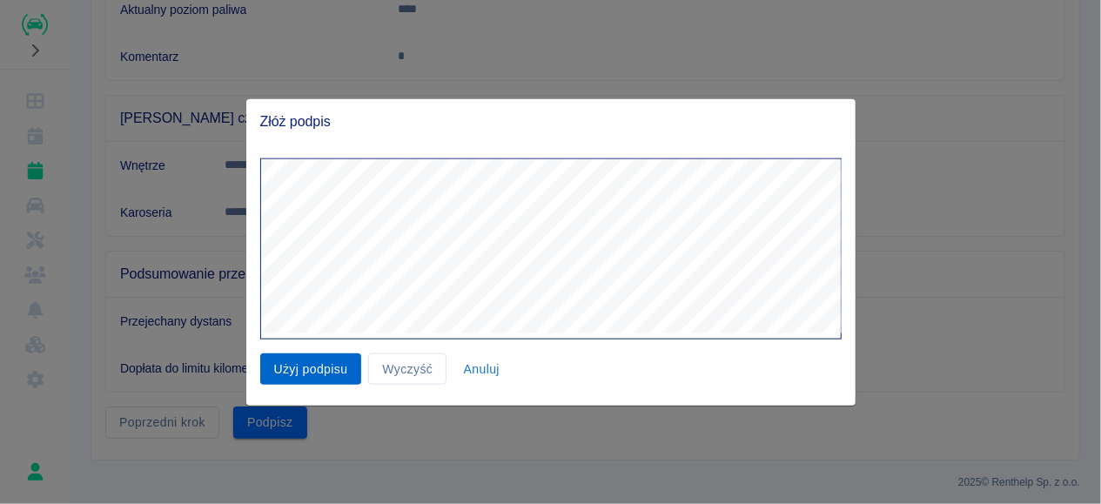
click at [344, 378] on button "Użyj podpisu" at bounding box center [311, 368] width 102 height 32
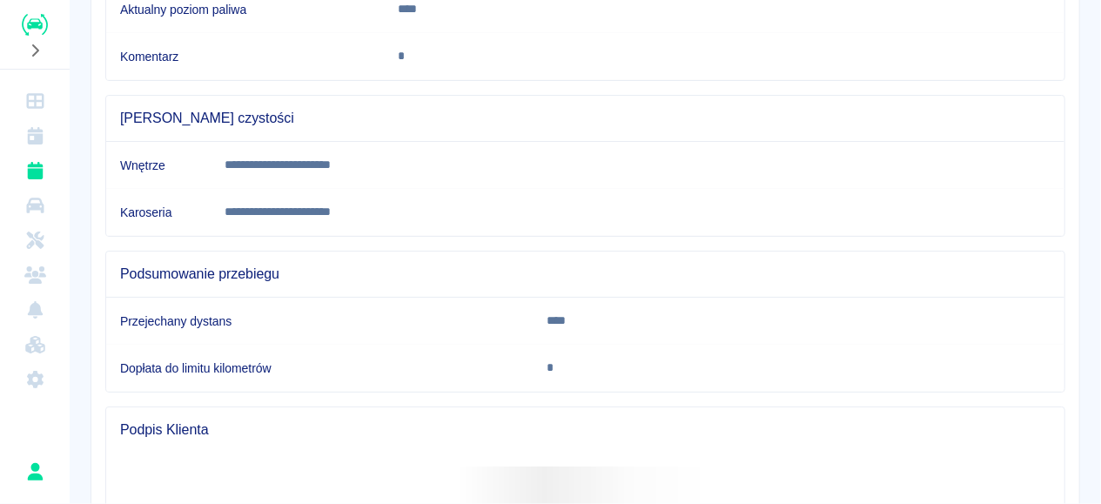
scroll to position [912, 0]
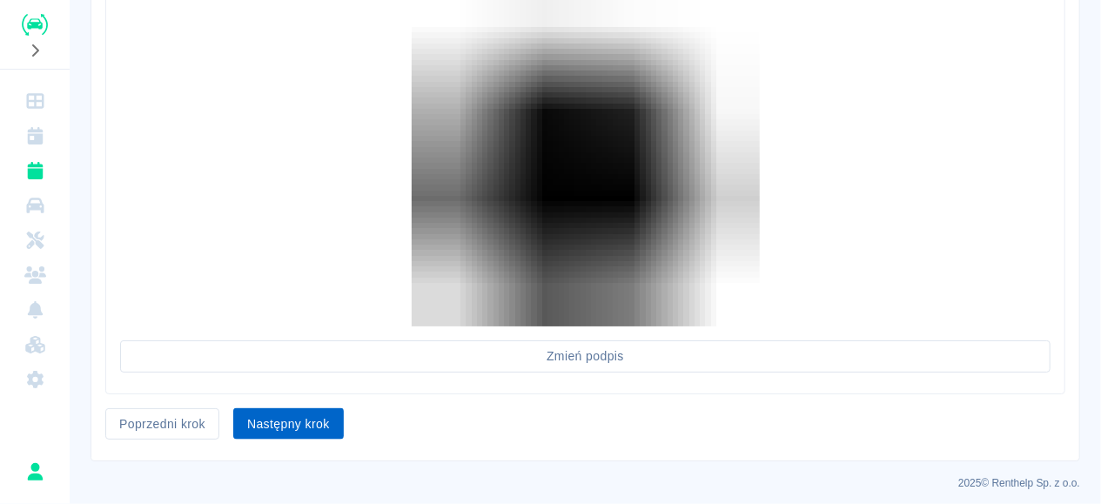
click at [299, 429] on button "Następny krok" at bounding box center [288, 424] width 111 height 32
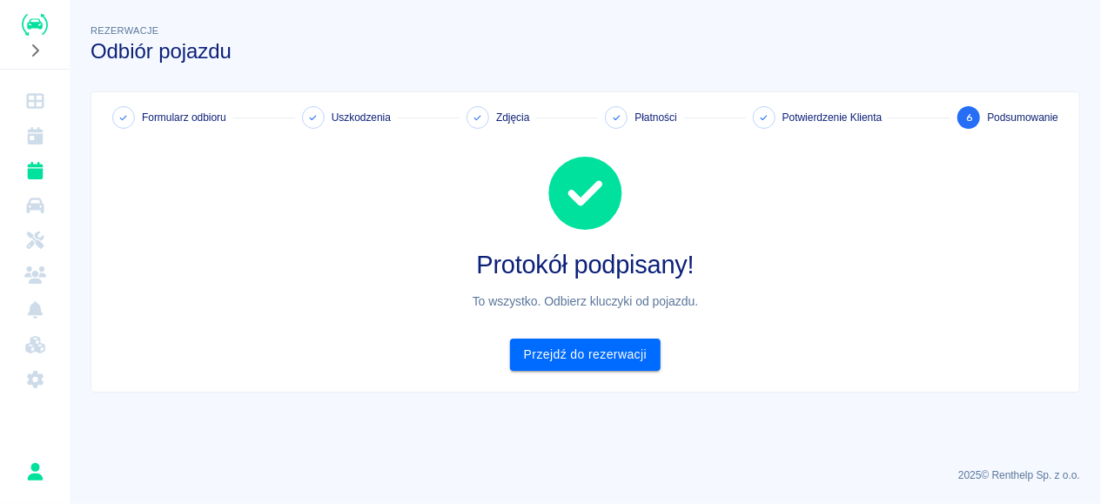
scroll to position [0, 0]
click at [633, 358] on link "Przejdź do rezerwacji" at bounding box center [585, 354] width 151 height 32
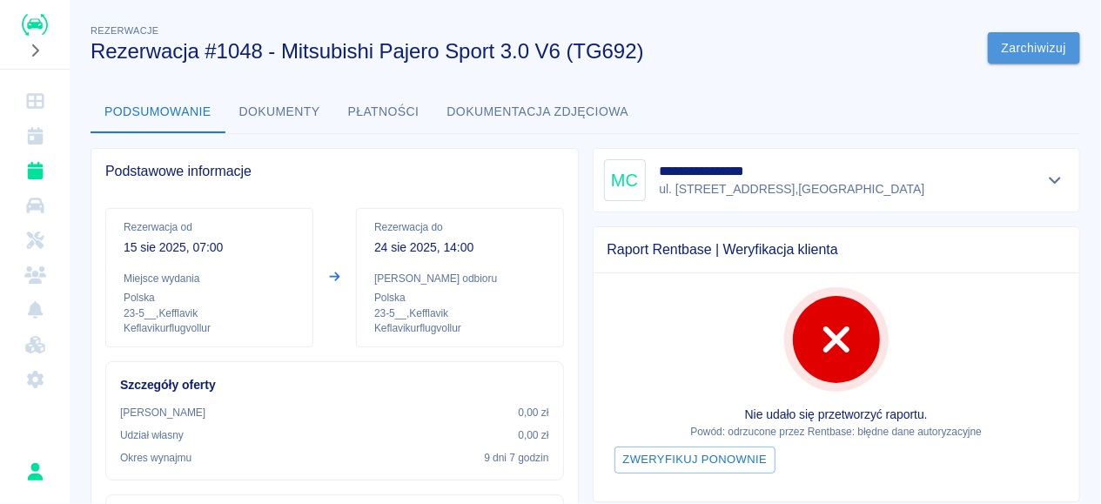
click at [1010, 49] on button "Zarchiwizuj" at bounding box center [1034, 48] width 92 height 32
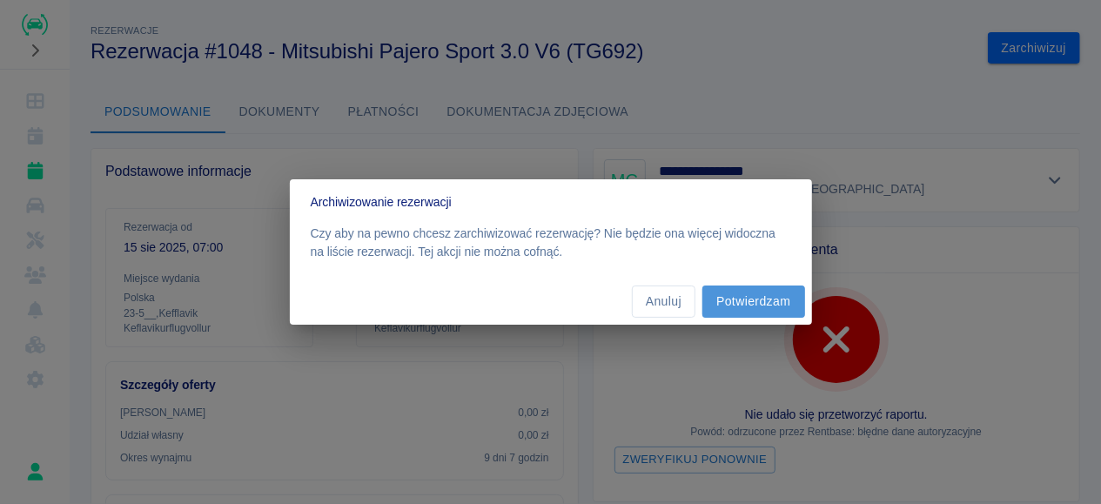
click at [732, 298] on button "Potwierdzam" at bounding box center [753, 301] width 102 height 32
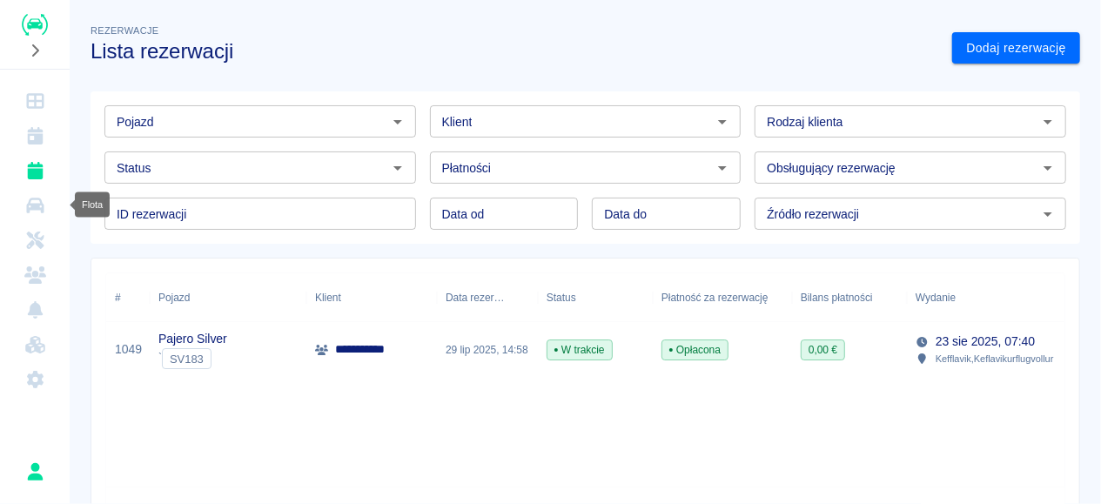
click at [35, 207] on icon "Flota" at bounding box center [34, 206] width 17 height 16
